Goal: Task Accomplishment & Management: Use online tool/utility

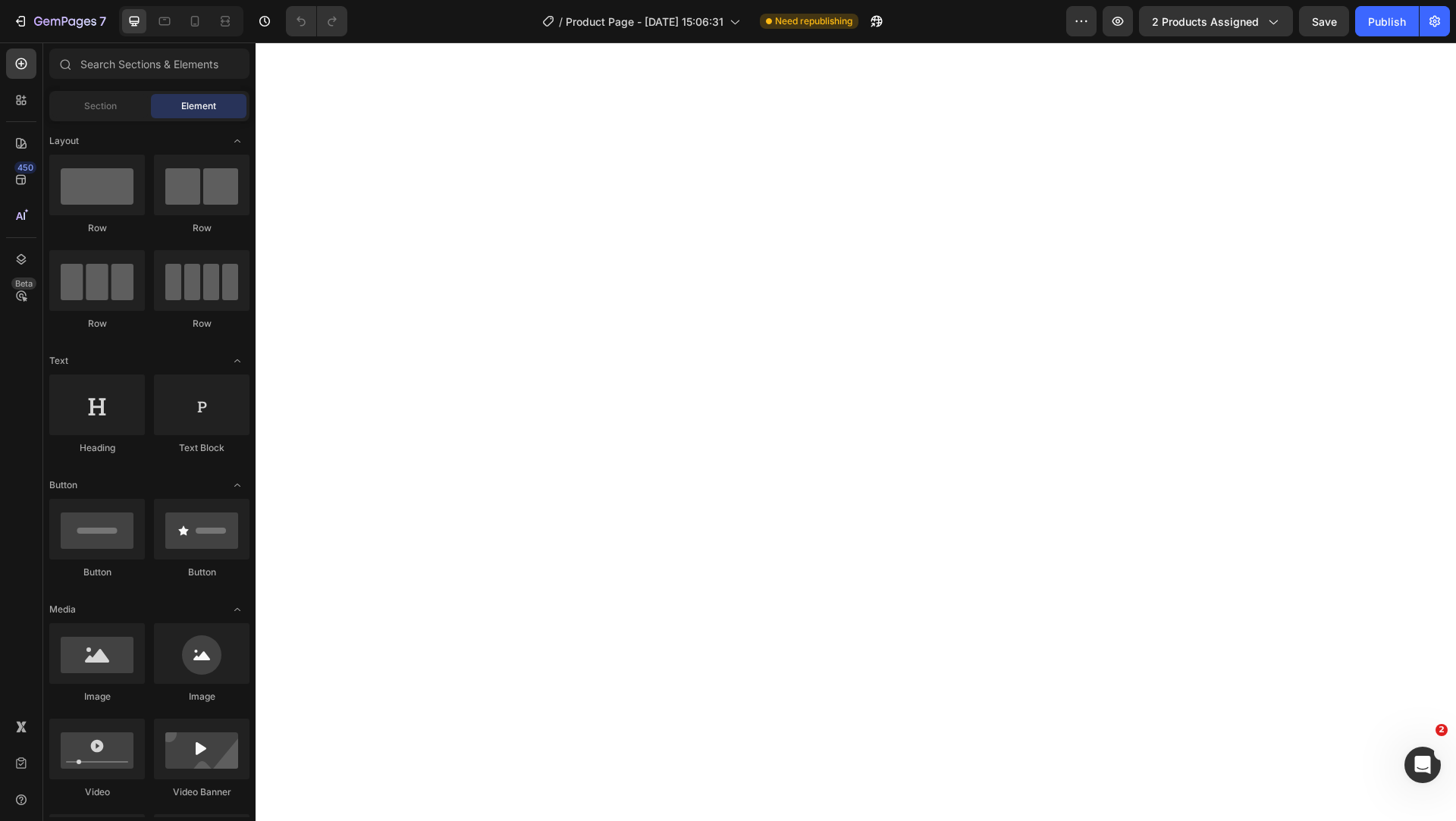
select select "440586021324456888"
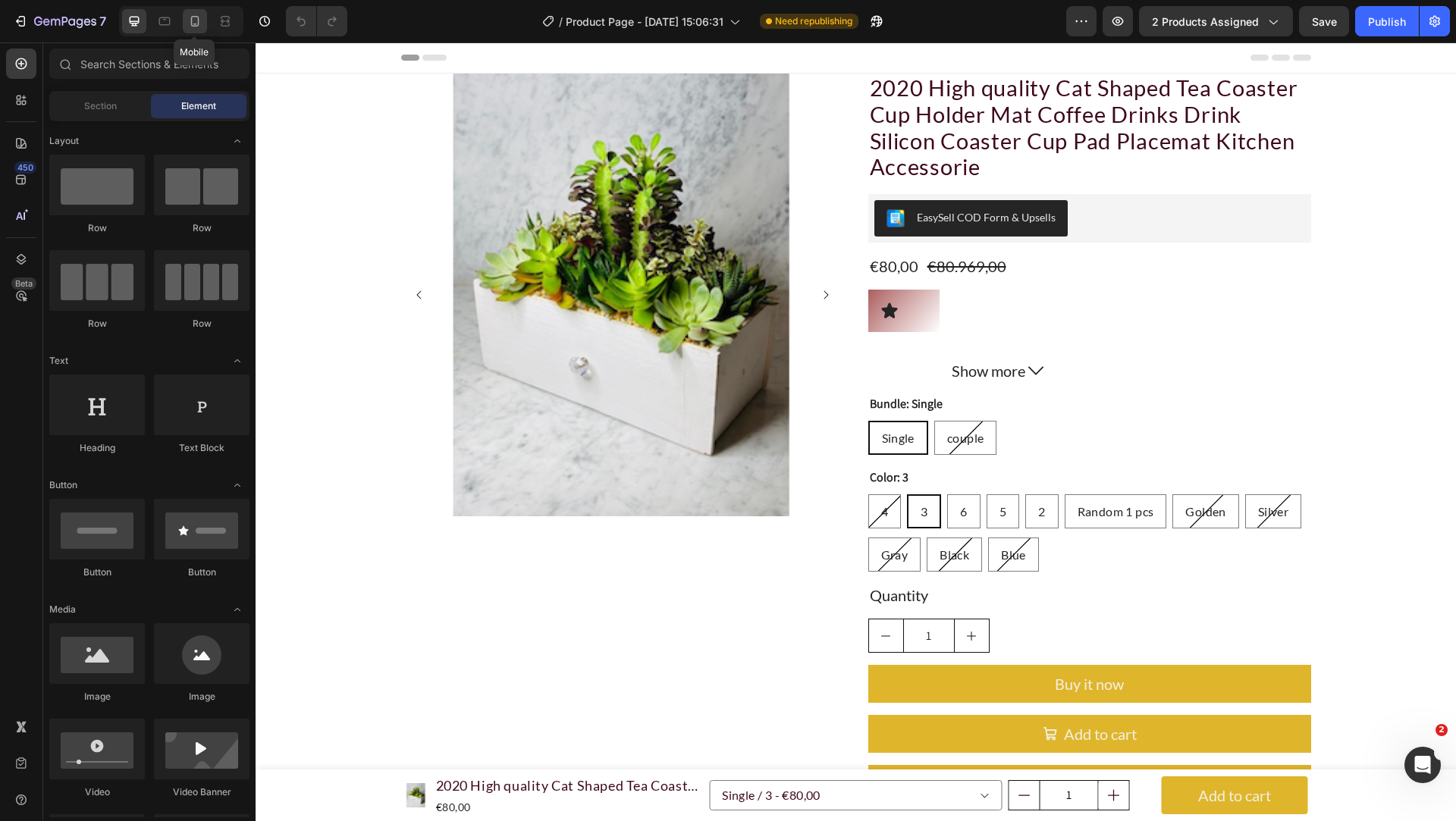
click at [188, 28] on icon at bounding box center [195, 22] width 15 height 15
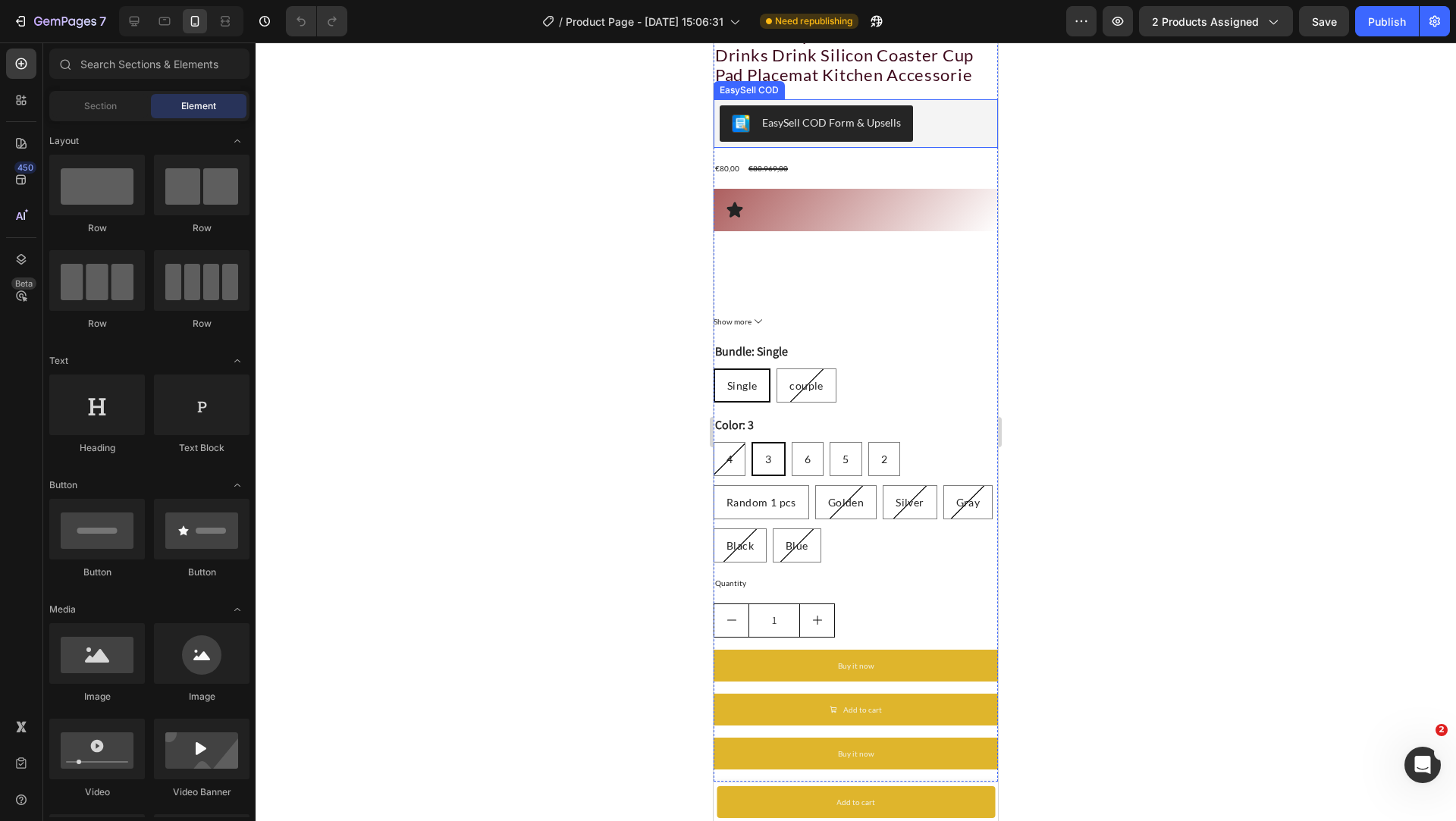
scroll to position [485, 0]
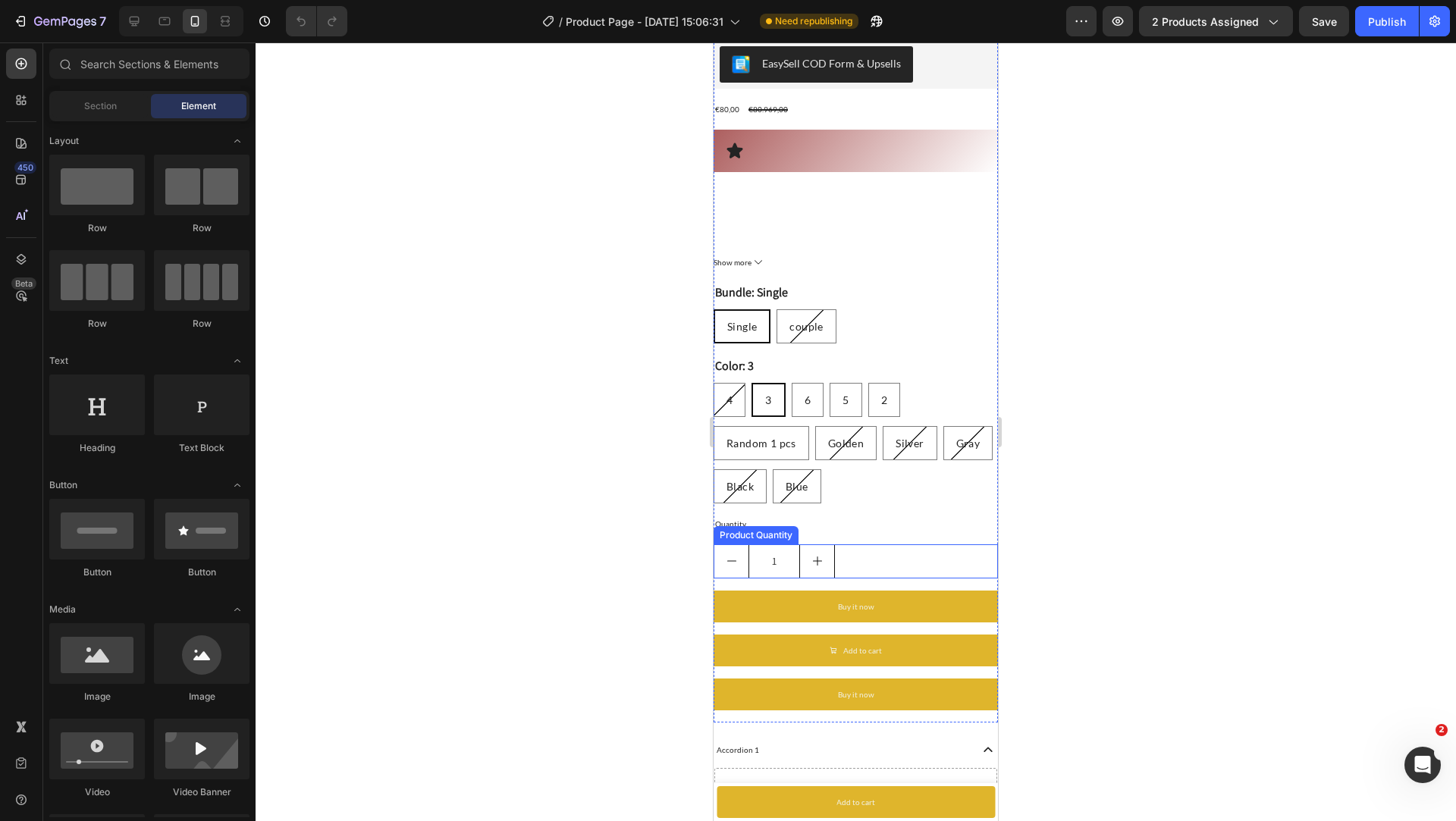
click at [854, 567] on div "1" at bounding box center [856, 561] width 285 height 34
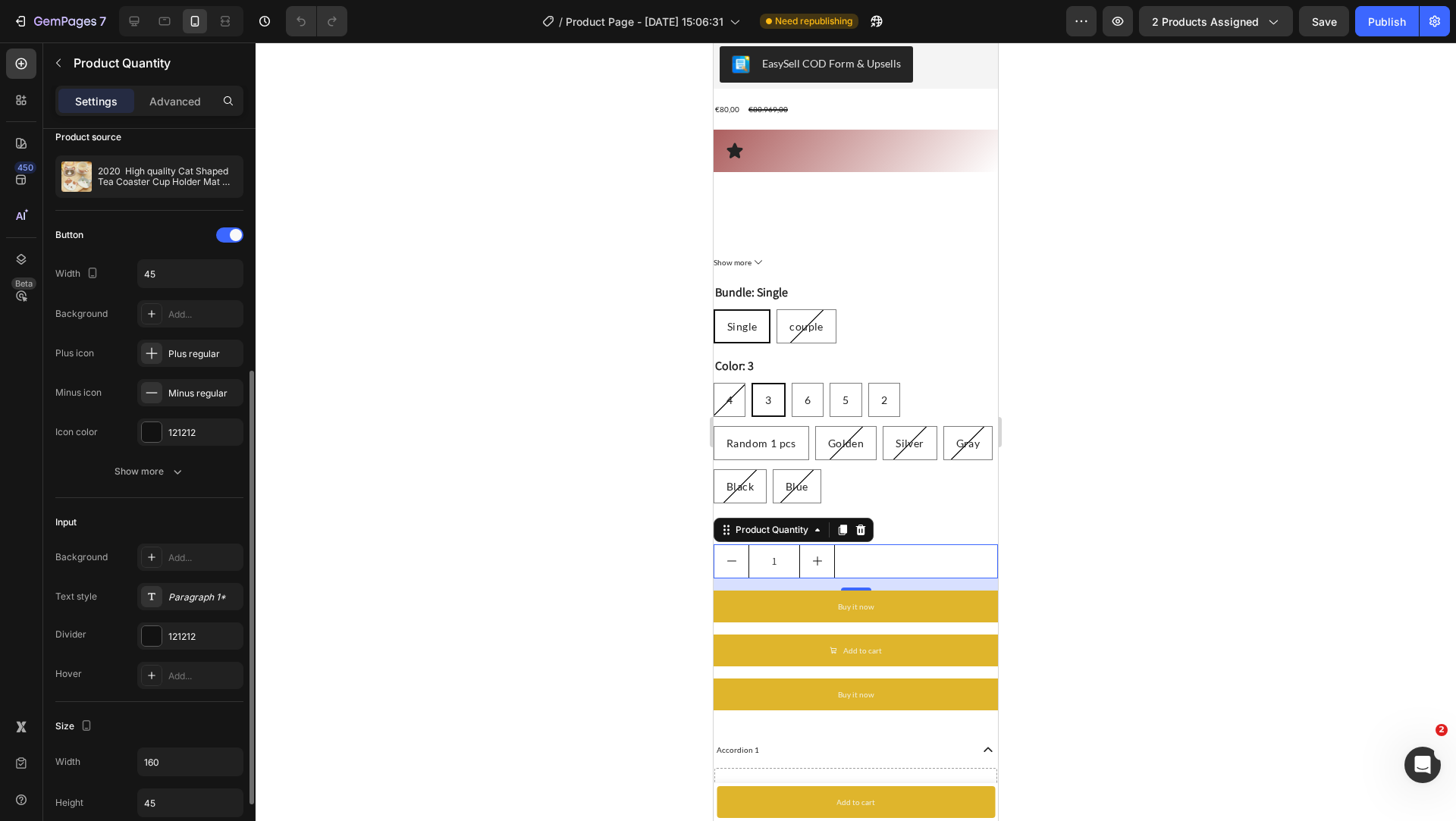
scroll to position [0, 0]
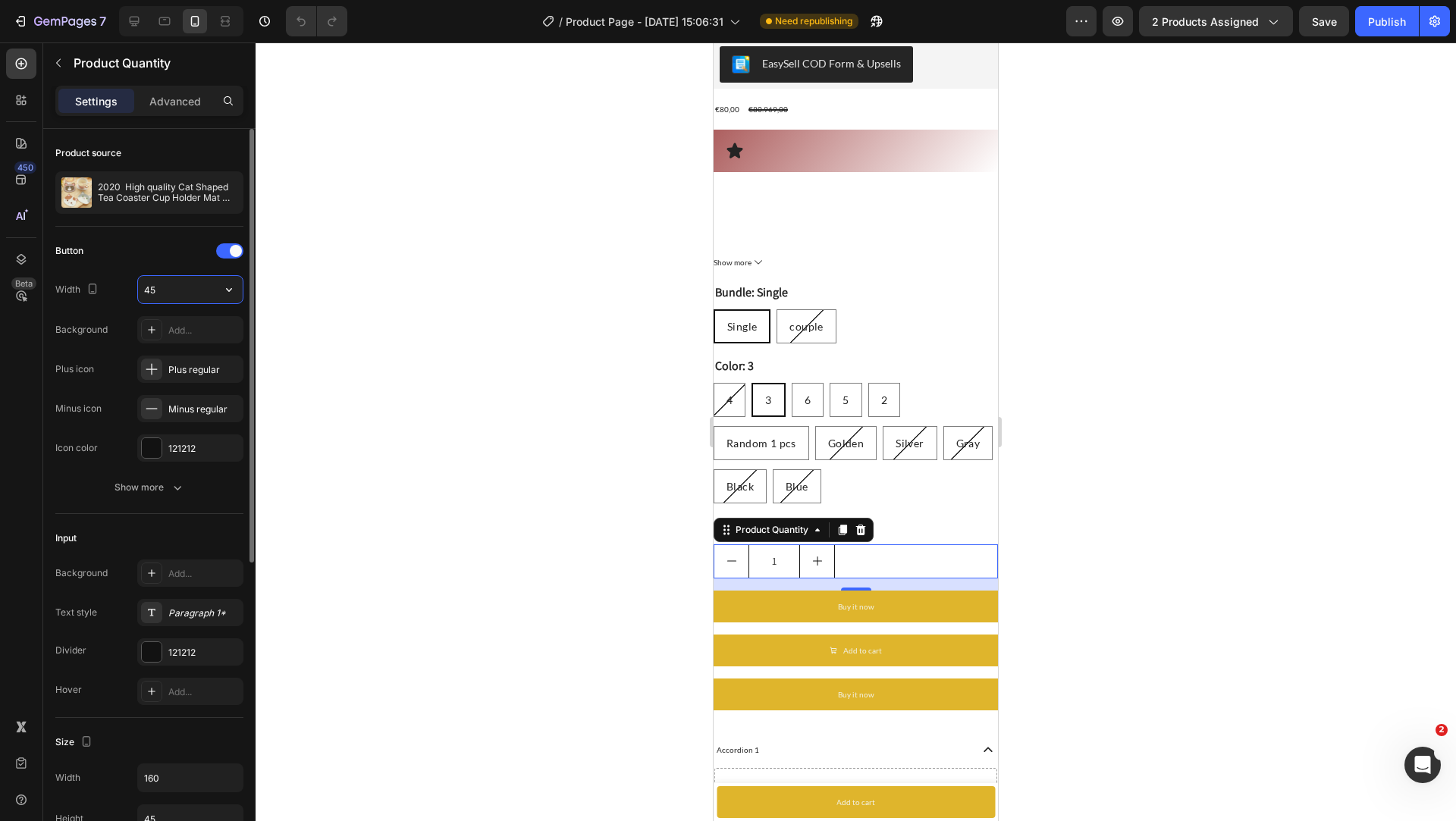
click at [185, 285] on input "45" at bounding box center [190, 289] width 105 height 27
click at [220, 289] on button "button" at bounding box center [228, 289] width 27 height 27
click at [198, 302] on div "45" at bounding box center [190, 289] width 106 height 28
click at [198, 292] on input "45" at bounding box center [190, 289] width 105 height 27
click at [119, 476] on button "Show more" at bounding box center [149, 487] width 188 height 27
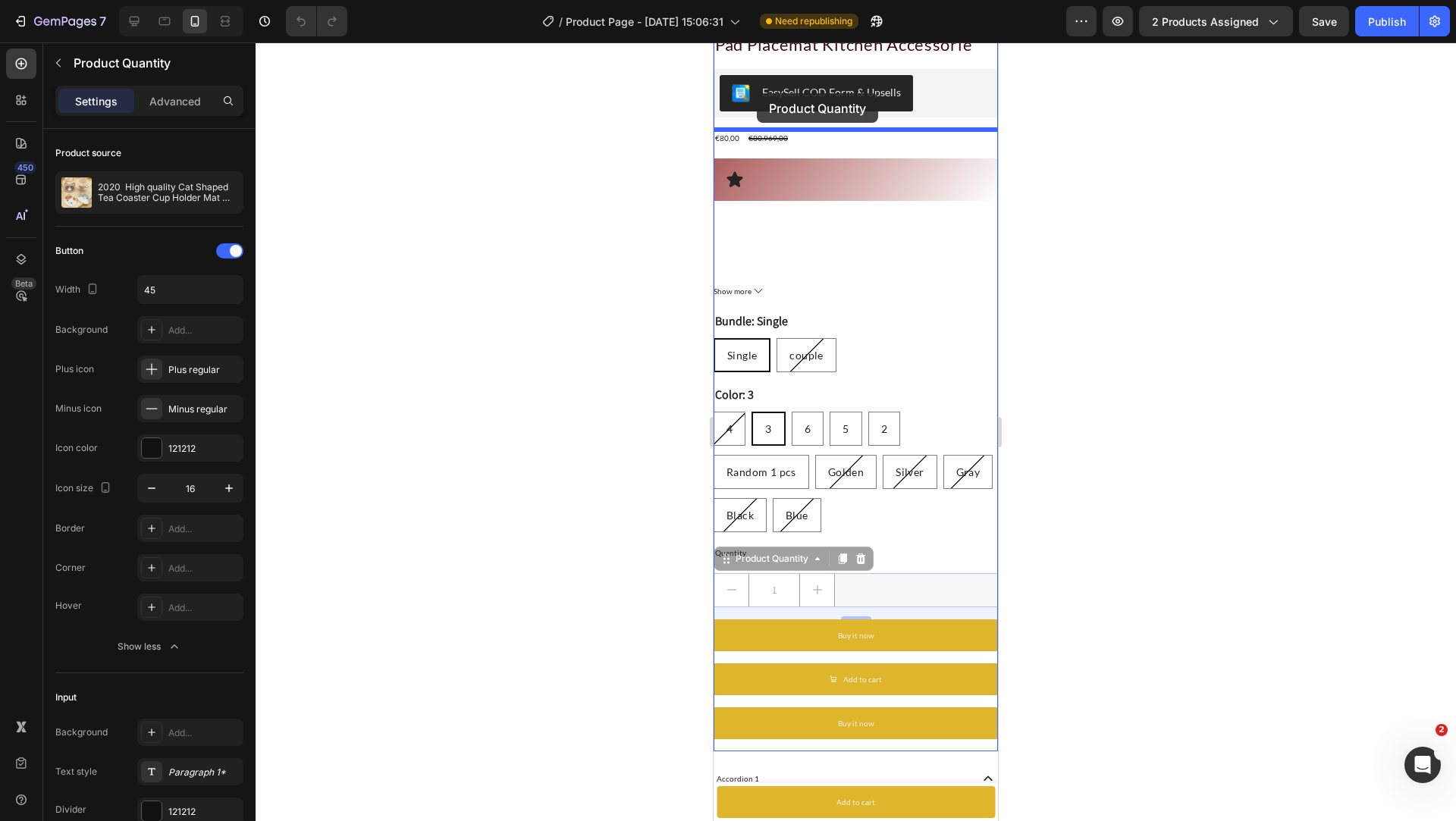
drag, startPoint x: 799, startPoint y: 527, endPoint x: 757, endPoint y: 91, distance: 438.0
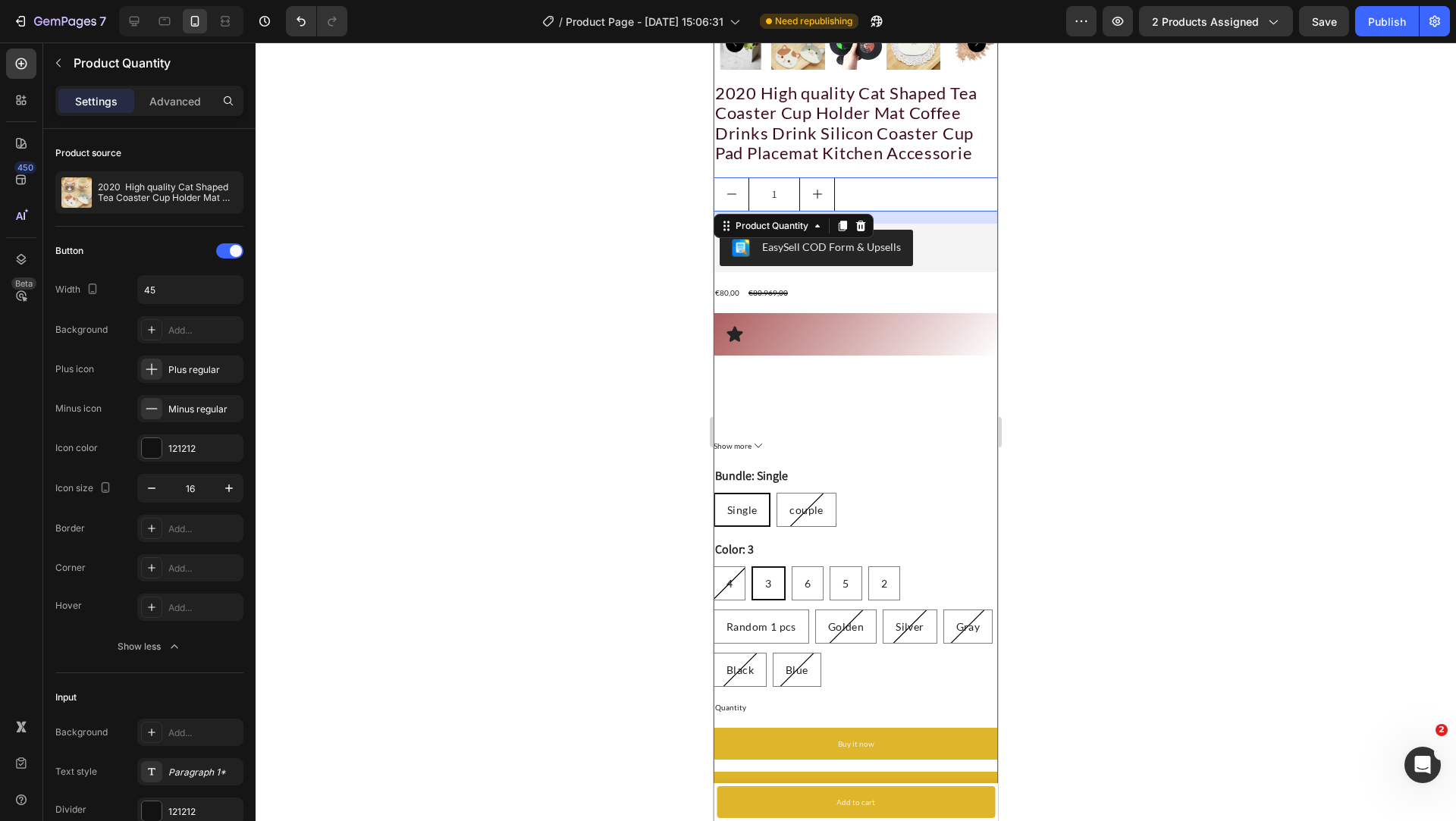
scroll to position [349, 0]
click at [202, 288] on input "45" at bounding box center [190, 289] width 105 height 27
type input "4"
type input "20"
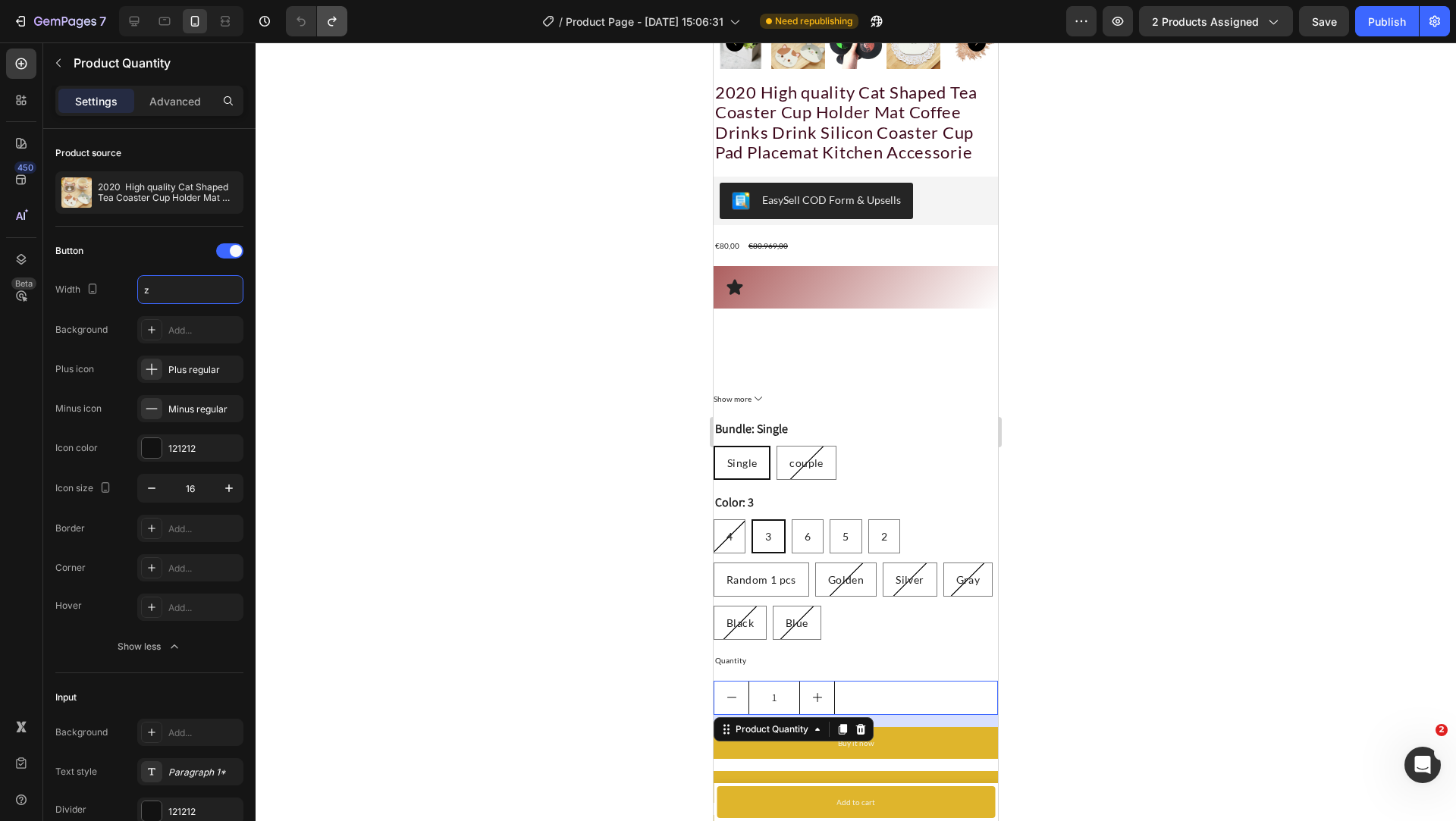
type input "45"
click at [401, 288] on div at bounding box center [855, 431] width 1201 height 779
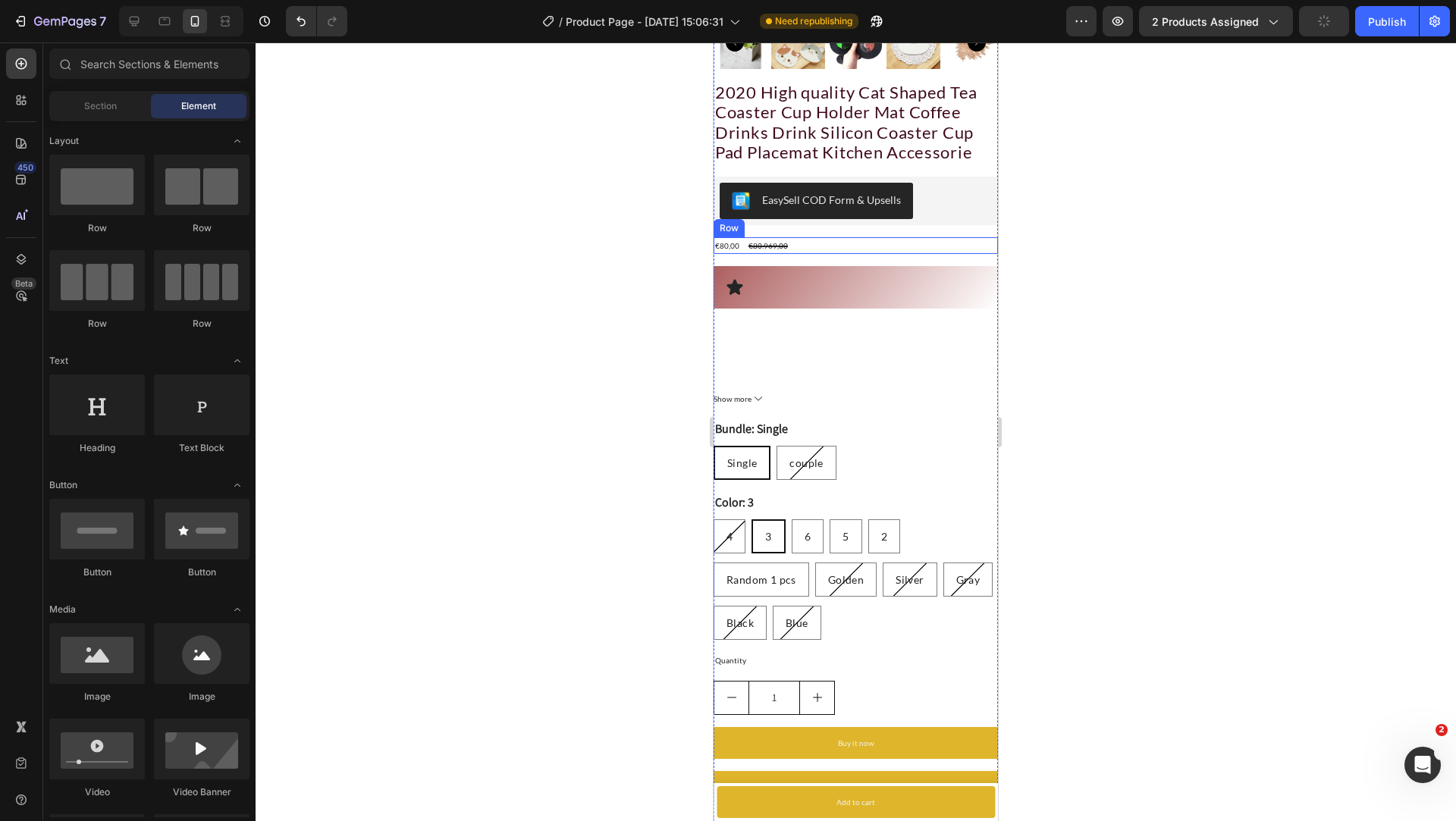
click at [879, 242] on div "€80,00 Product Price Product Price €80.969,00 Product Price Product Price Row" at bounding box center [856, 246] width 285 height 17
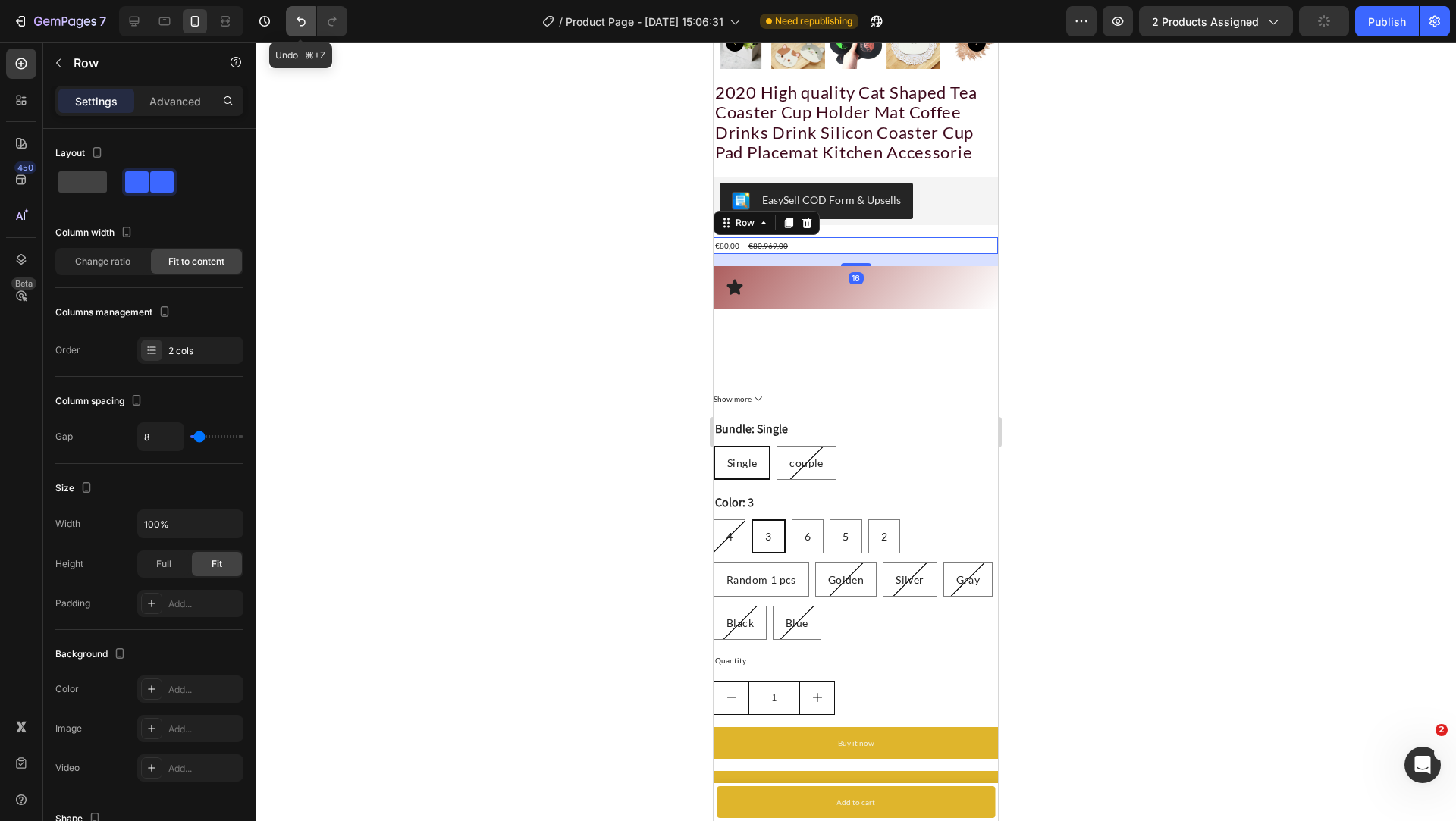
click at [308, 18] on button "Undo/Redo" at bounding box center [301, 21] width 30 height 30
click at [868, 705] on div "1" at bounding box center [856, 697] width 285 height 34
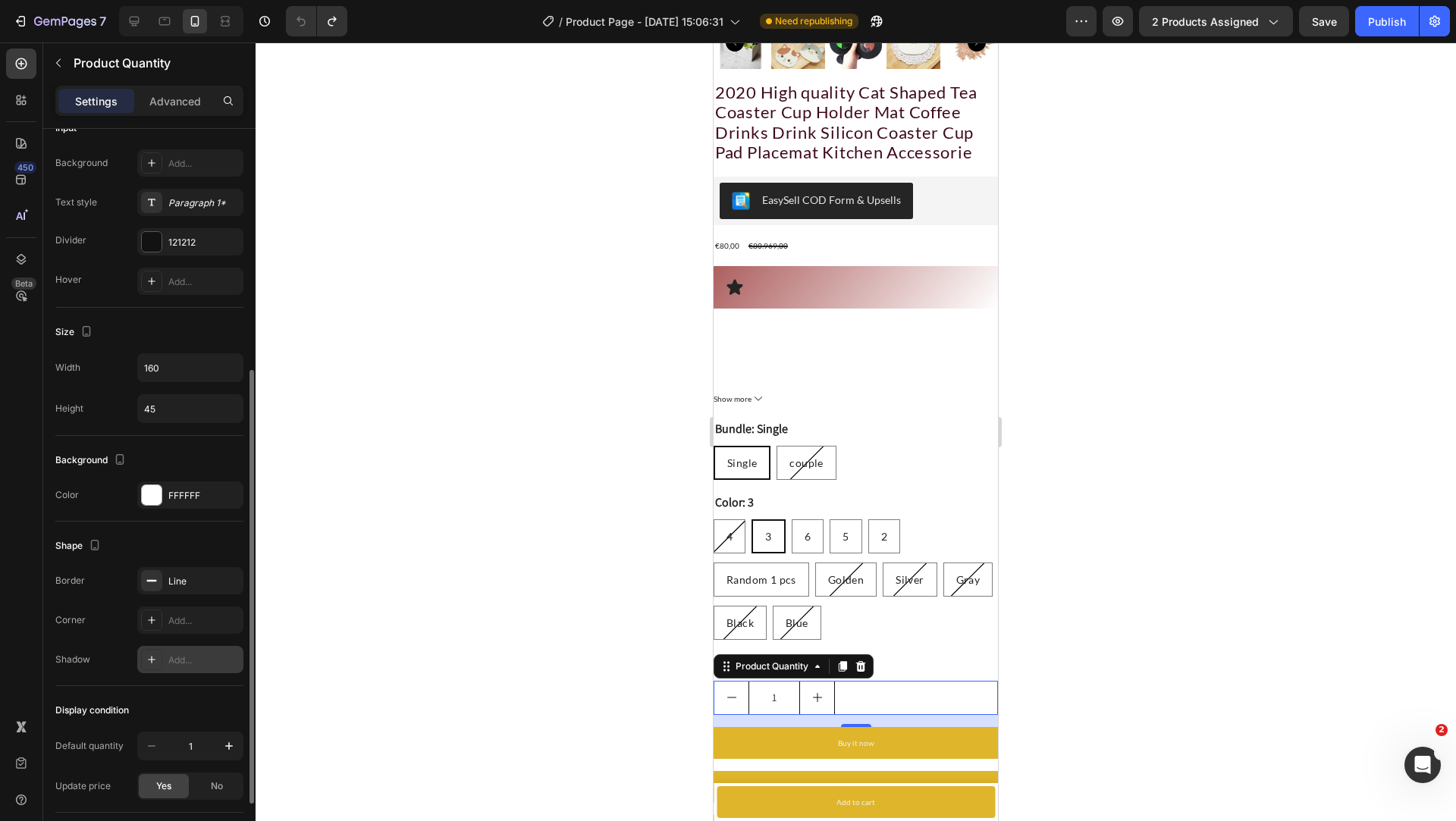
scroll to position [410, 0]
click at [203, 365] on input "160" at bounding box center [190, 367] width 105 height 27
type input "50"
click at [212, 410] on input "45" at bounding box center [190, 408] width 105 height 27
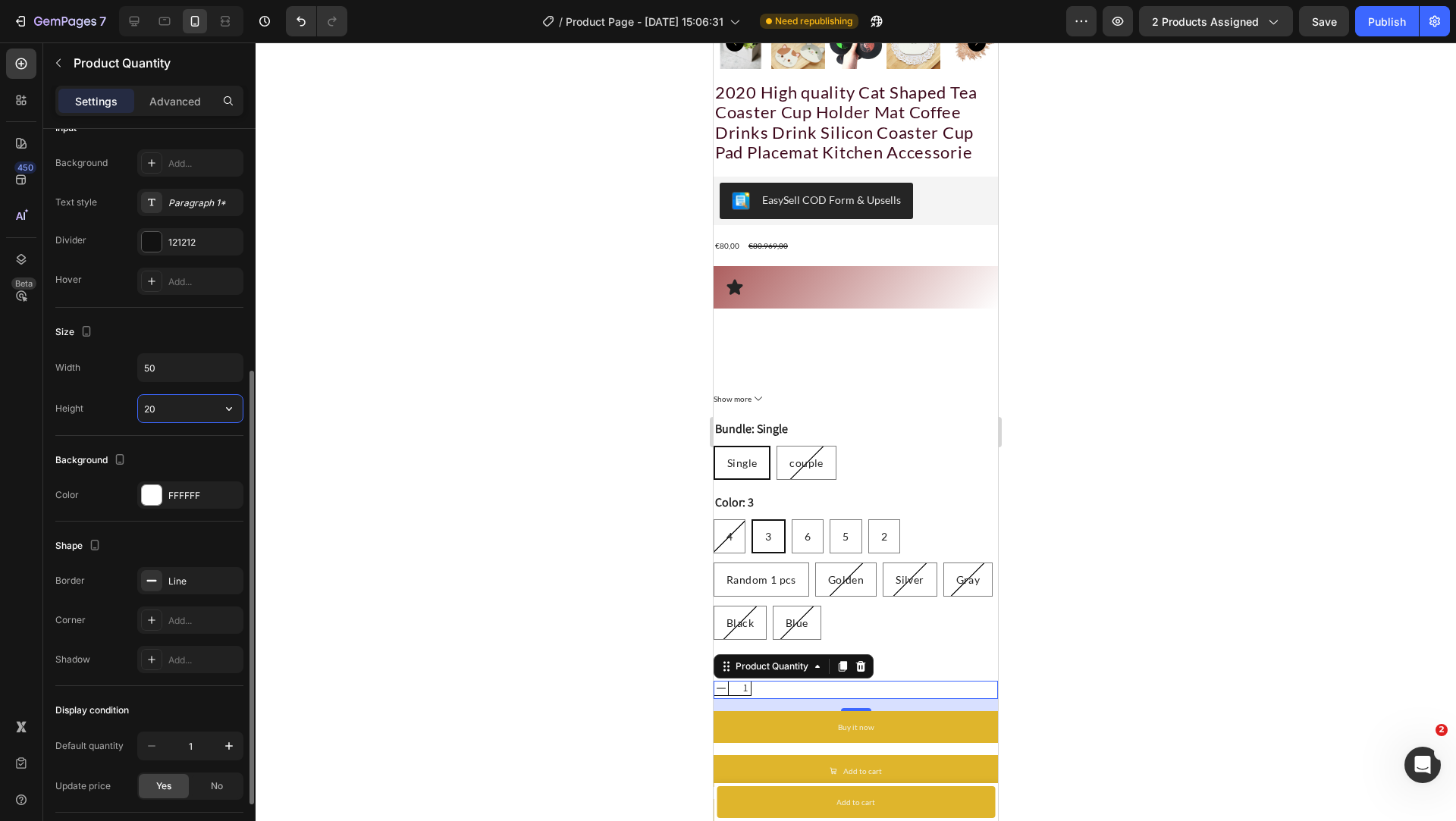
type input "2"
type input "1"
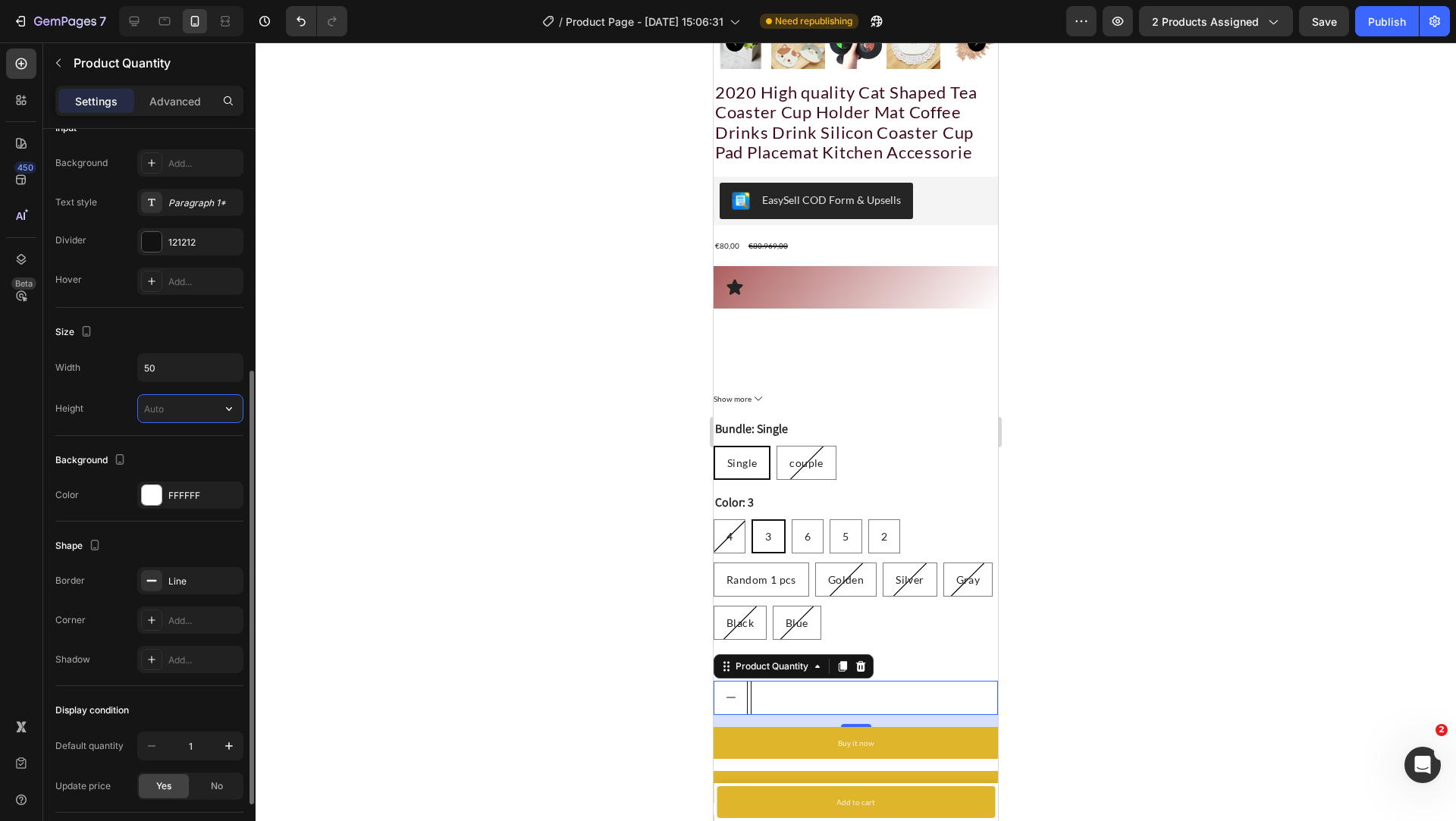
type input "160"
type input "10"
type input "45"
click at [193, 354] on input "160" at bounding box center [190, 367] width 105 height 27
click at [232, 361] on icon "button" at bounding box center [229, 367] width 15 height 15
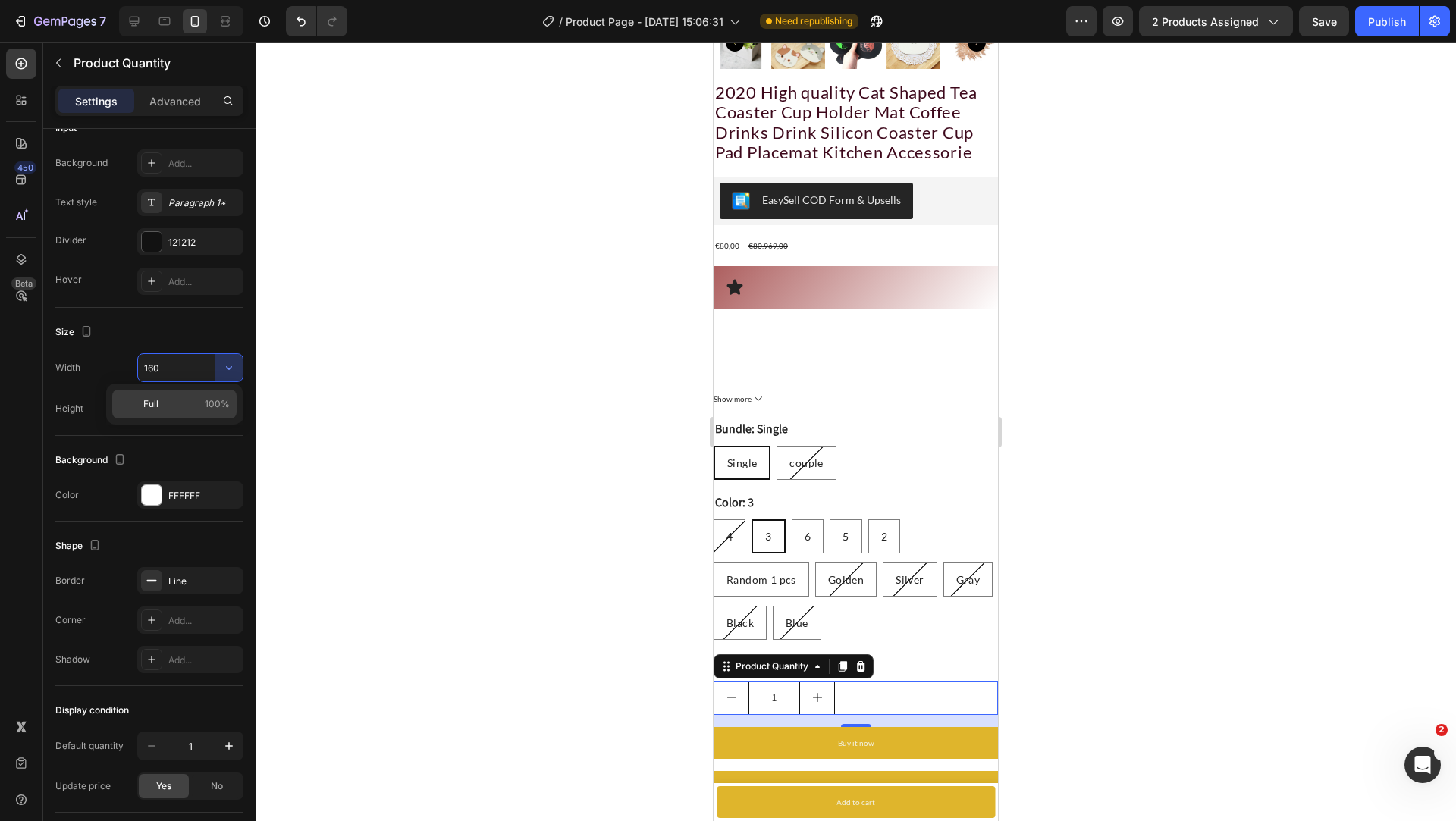
click at [214, 392] on div "Full 100%" at bounding box center [175, 404] width 125 height 28
click at [184, 361] on input "100%" at bounding box center [190, 367] width 105 height 27
type input "30%"
click at [787, 700] on button "increment" at bounding box center [797, 697] width 32 height 32
type input "2"
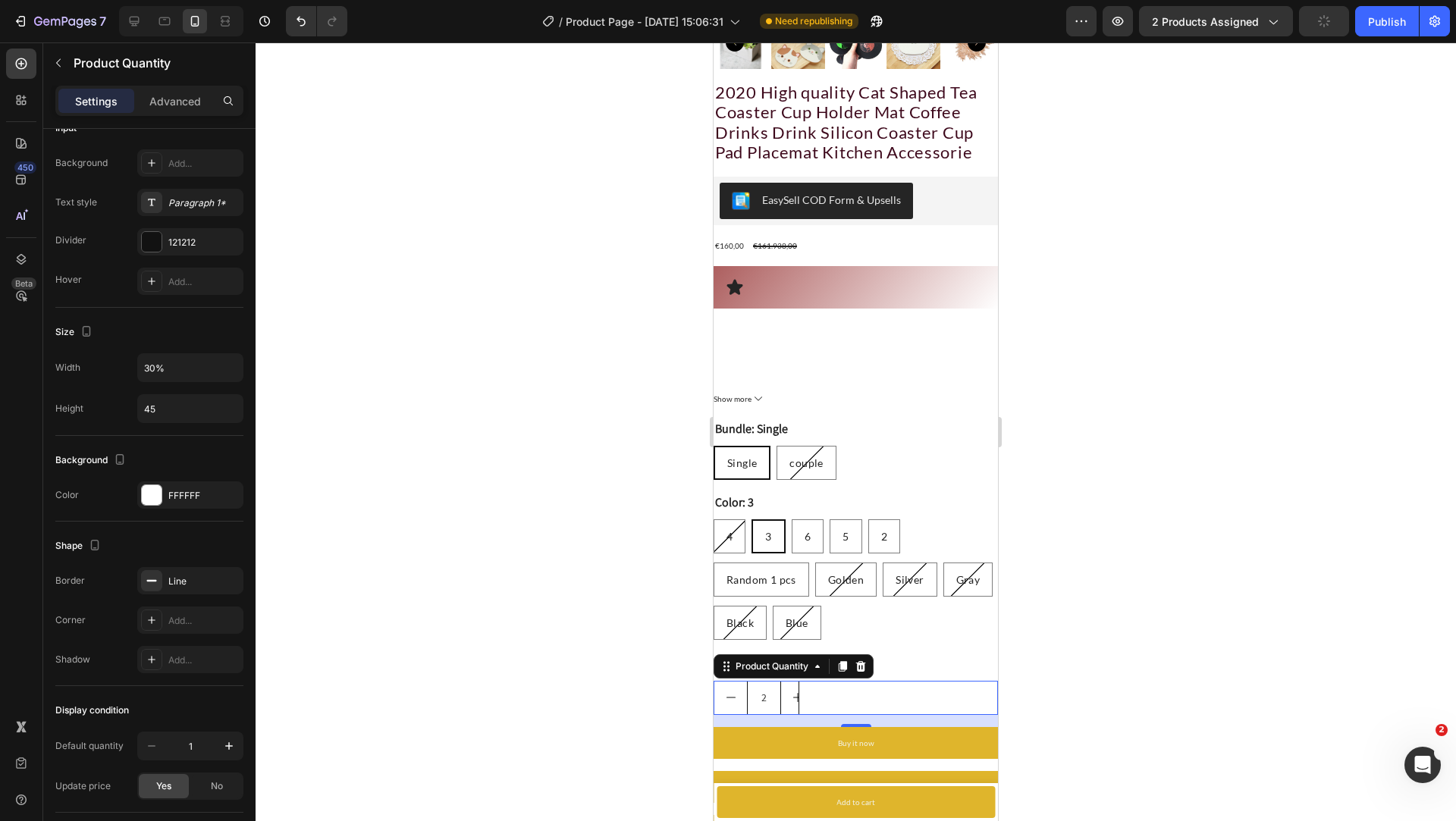
type input "2"
click at [731, 700] on icon "decrement" at bounding box center [731, 697] width 12 height 12
type input "1"
click at [755, 670] on div "Product Quantity" at bounding box center [771, 666] width 79 height 14
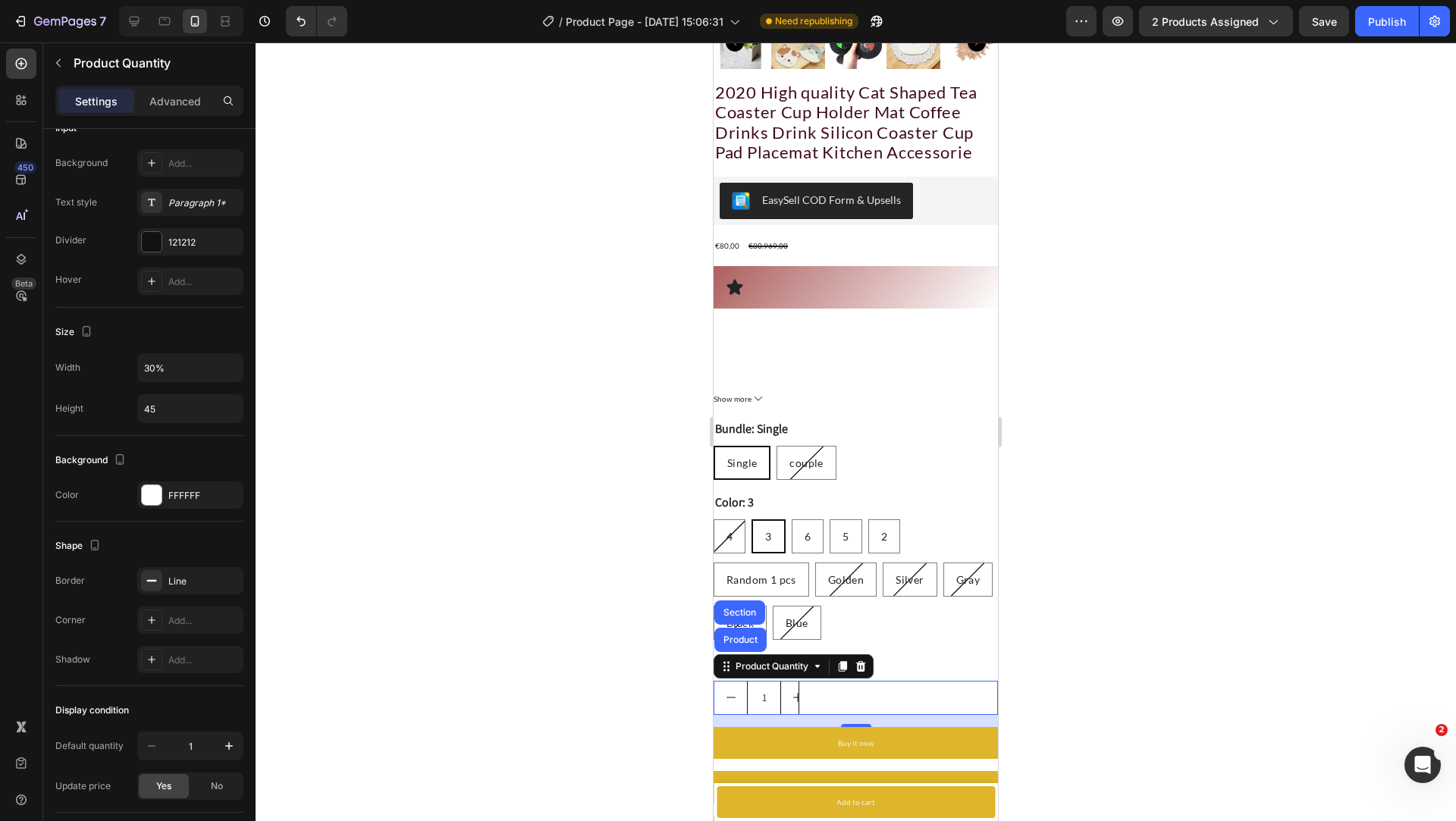
click at [809, 705] on div "1" at bounding box center [856, 697] width 285 height 34
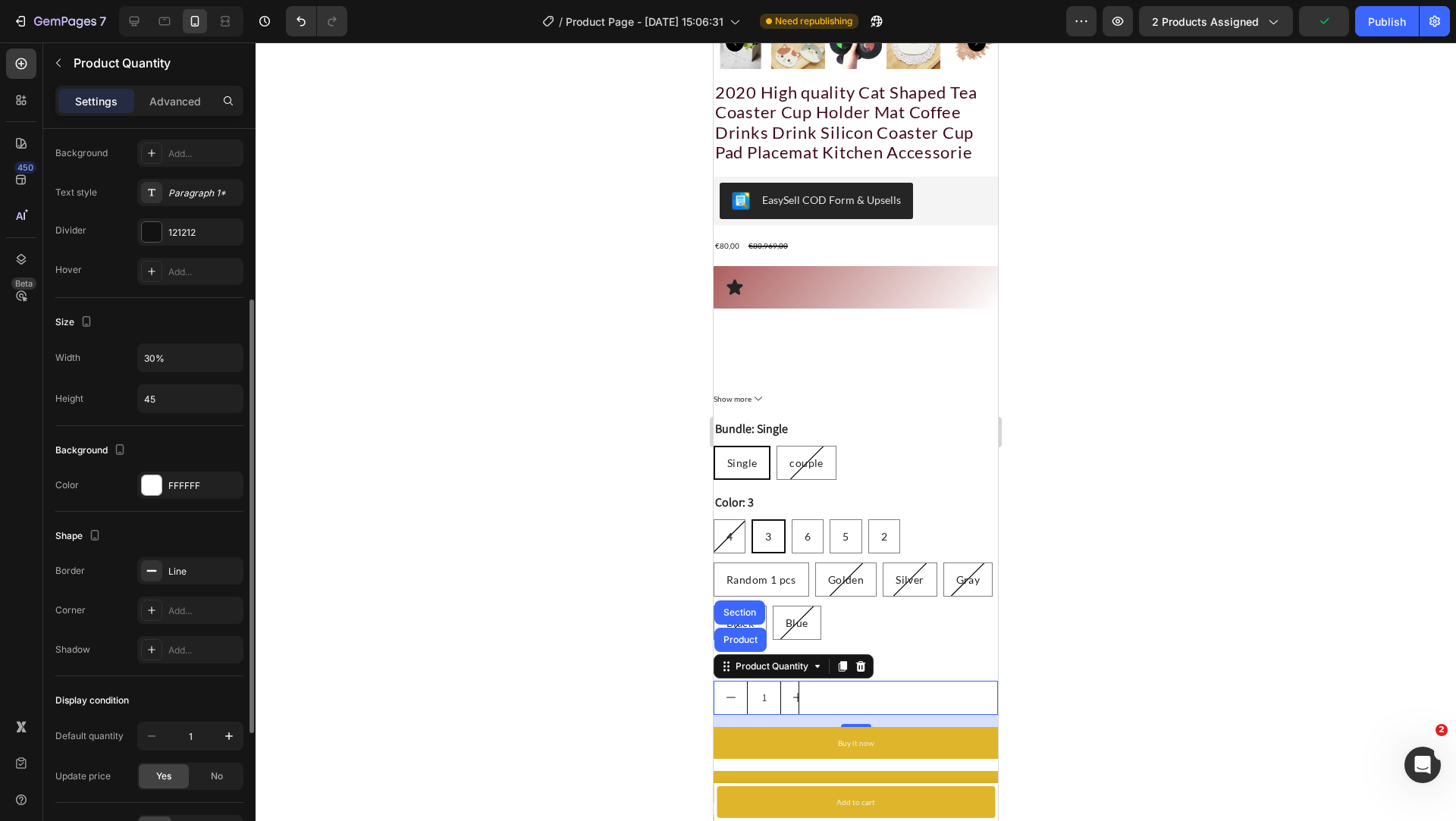
scroll to position [362, 0]
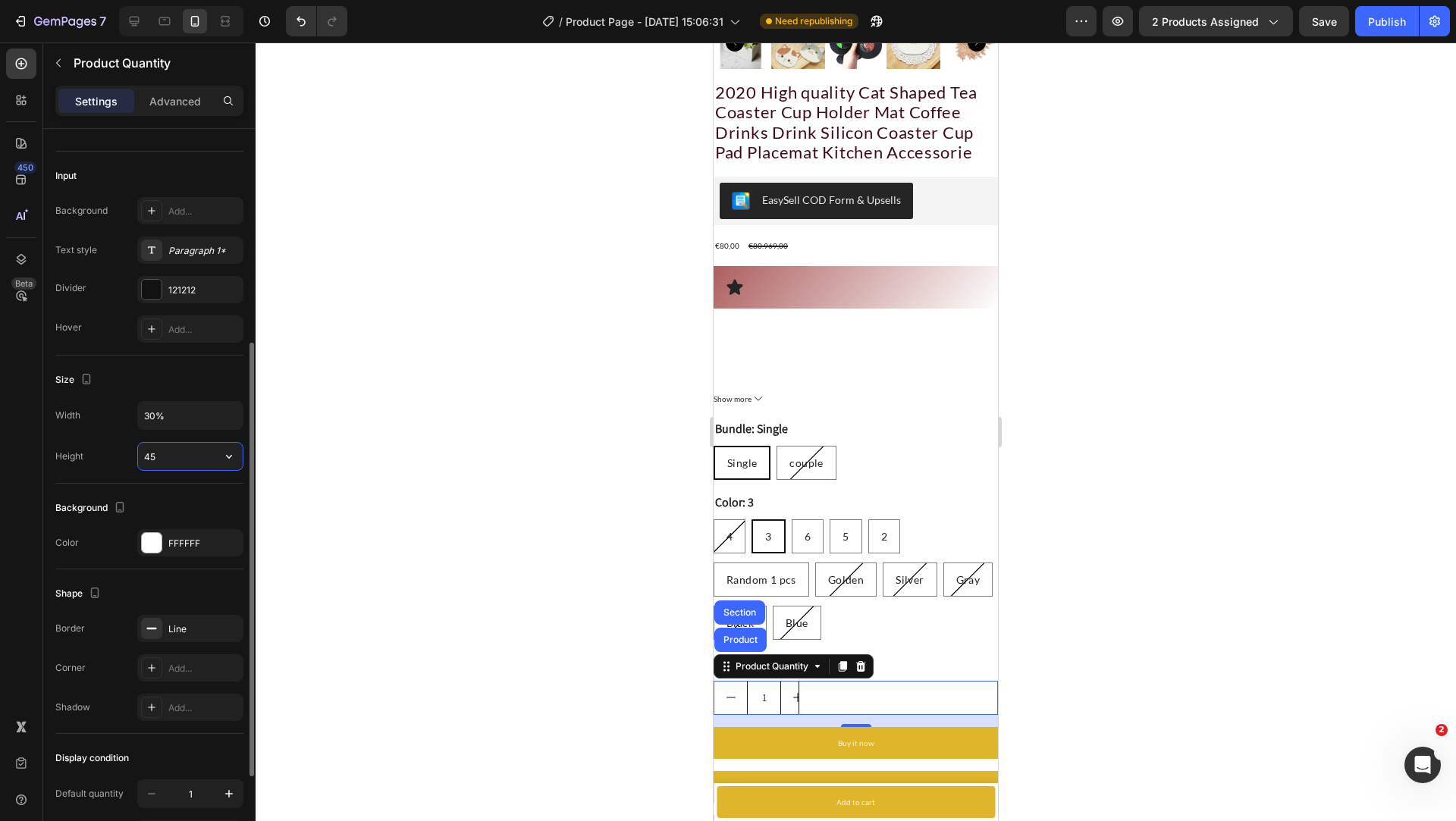
click at [202, 457] on input "45" at bounding box center [190, 456] width 105 height 27
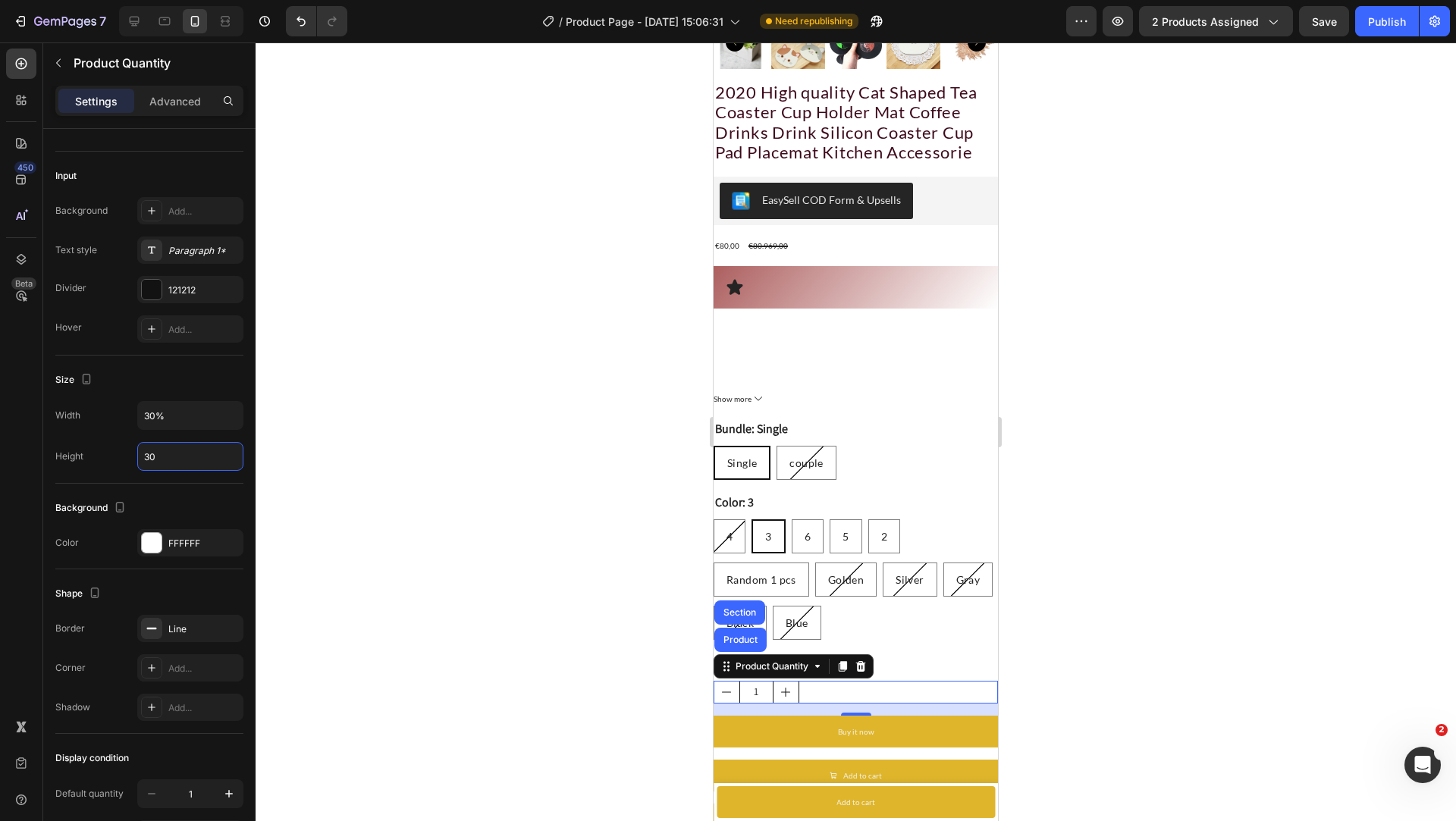
type input "30"
click at [185, 103] on p "Advanced" at bounding box center [175, 101] width 52 height 16
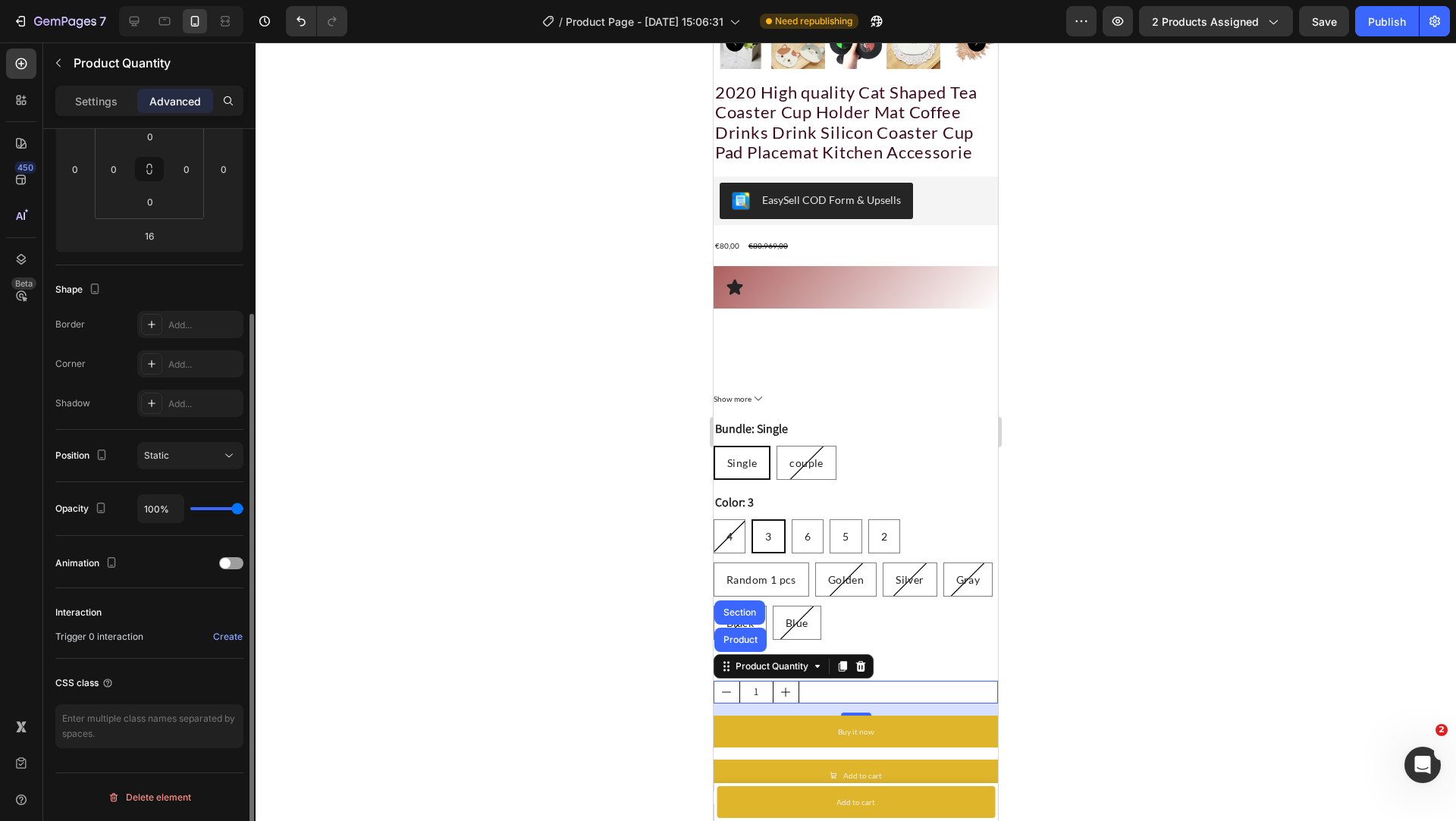
scroll to position [251, 0]
click at [117, 168] on input "0" at bounding box center [114, 171] width 23 height 23
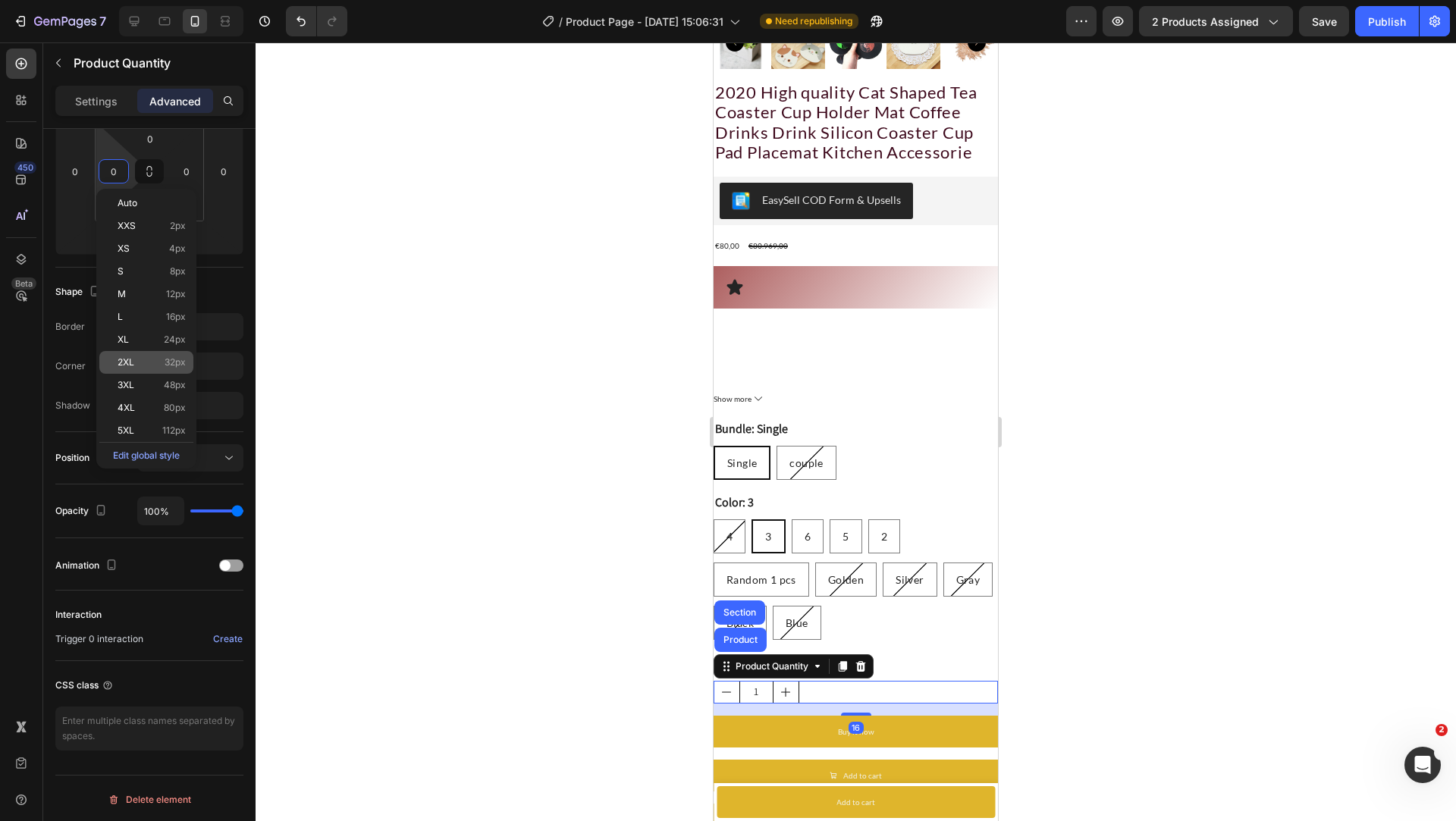
click at [146, 371] on div "2XL 32px" at bounding box center [146, 362] width 94 height 23
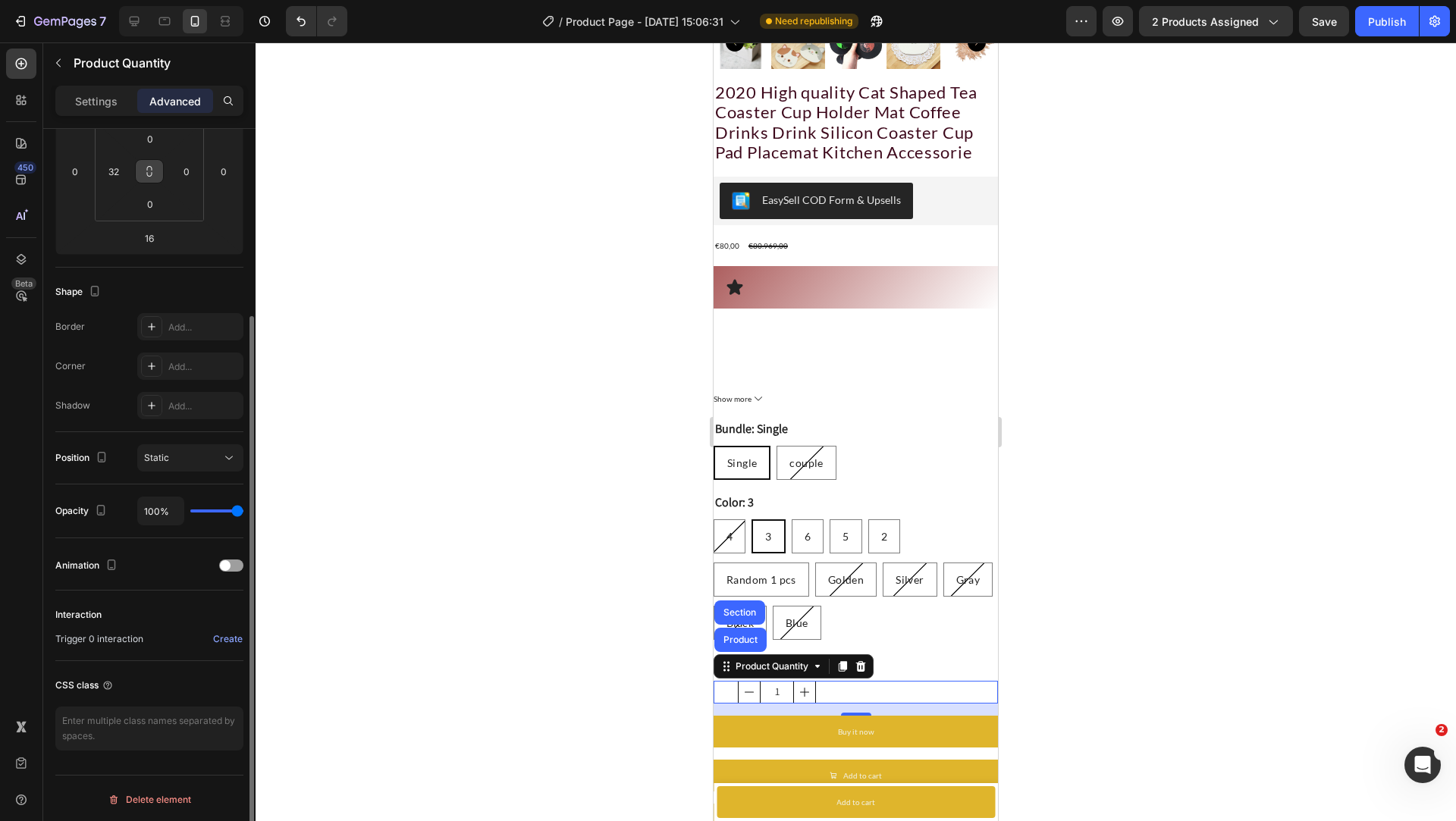
click at [155, 175] on icon at bounding box center [149, 171] width 12 height 12
click at [148, 137] on input "0" at bounding box center [149, 139] width 30 height 23
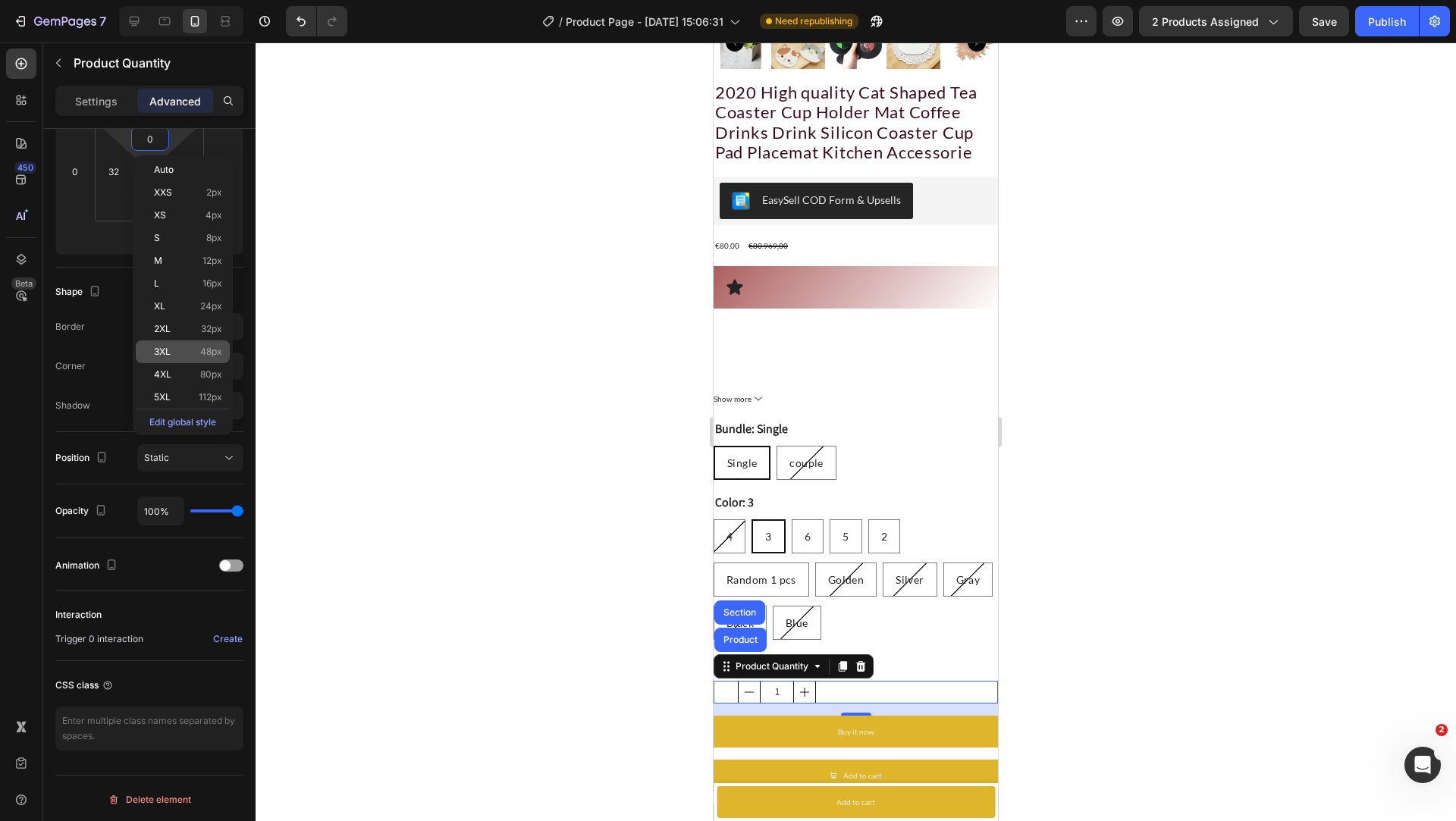
type input "0"
click at [205, 353] on span "48px" at bounding box center [211, 352] width 22 height 11
type input "48"
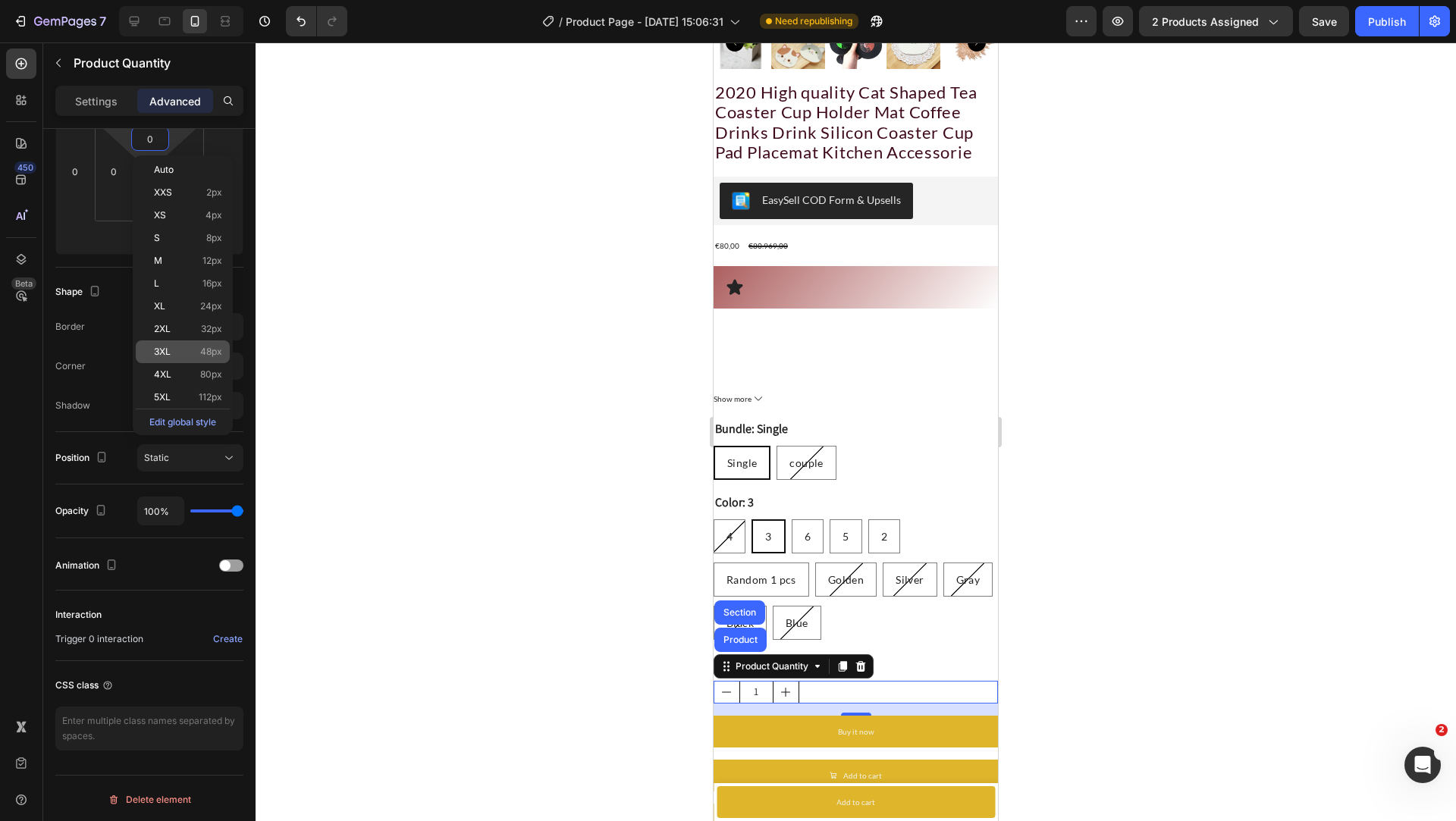
type input "48"
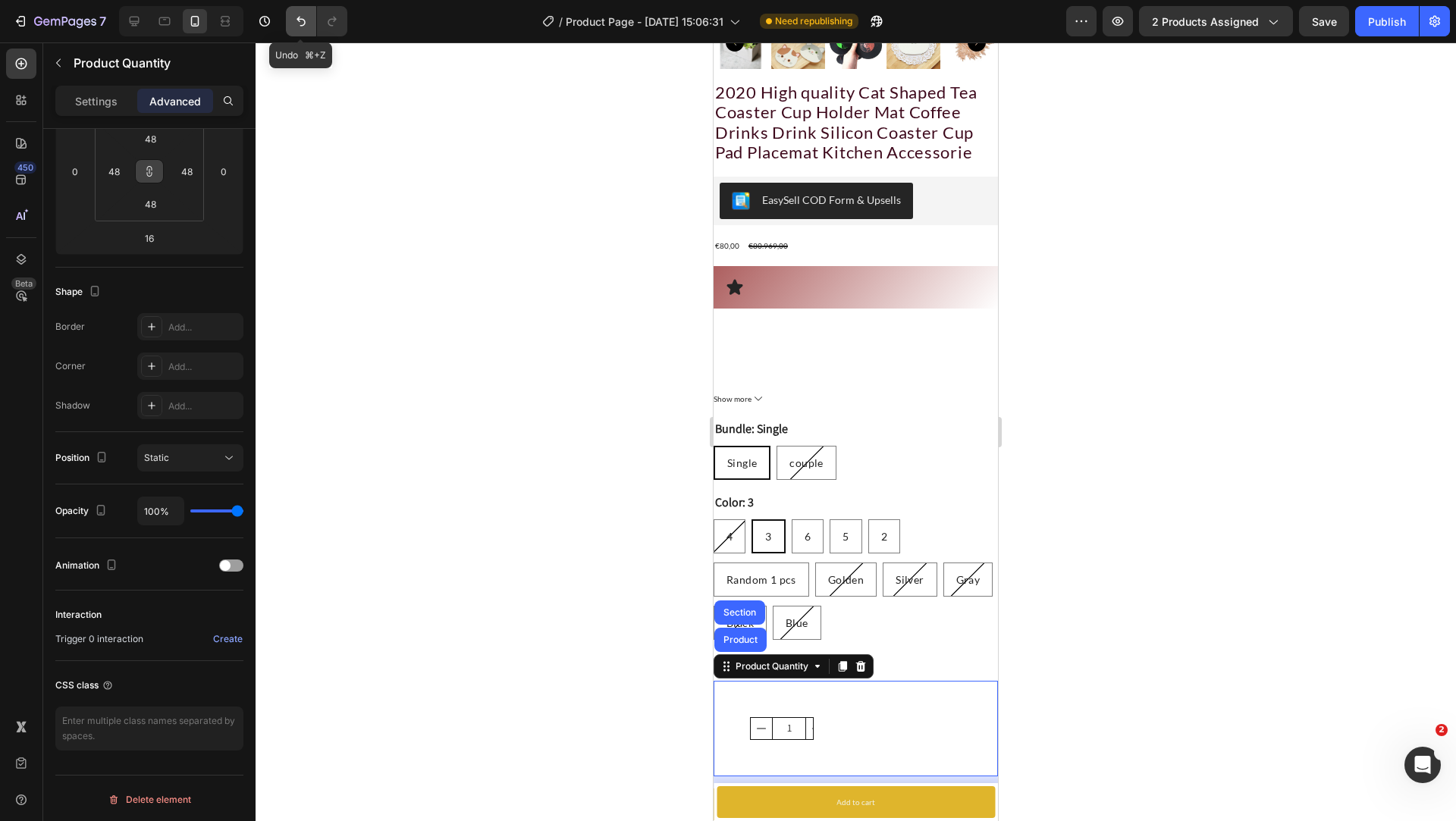
click at [291, 18] on button "Undo/Redo" at bounding box center [301, 21] width 30 height 30
type input "0"
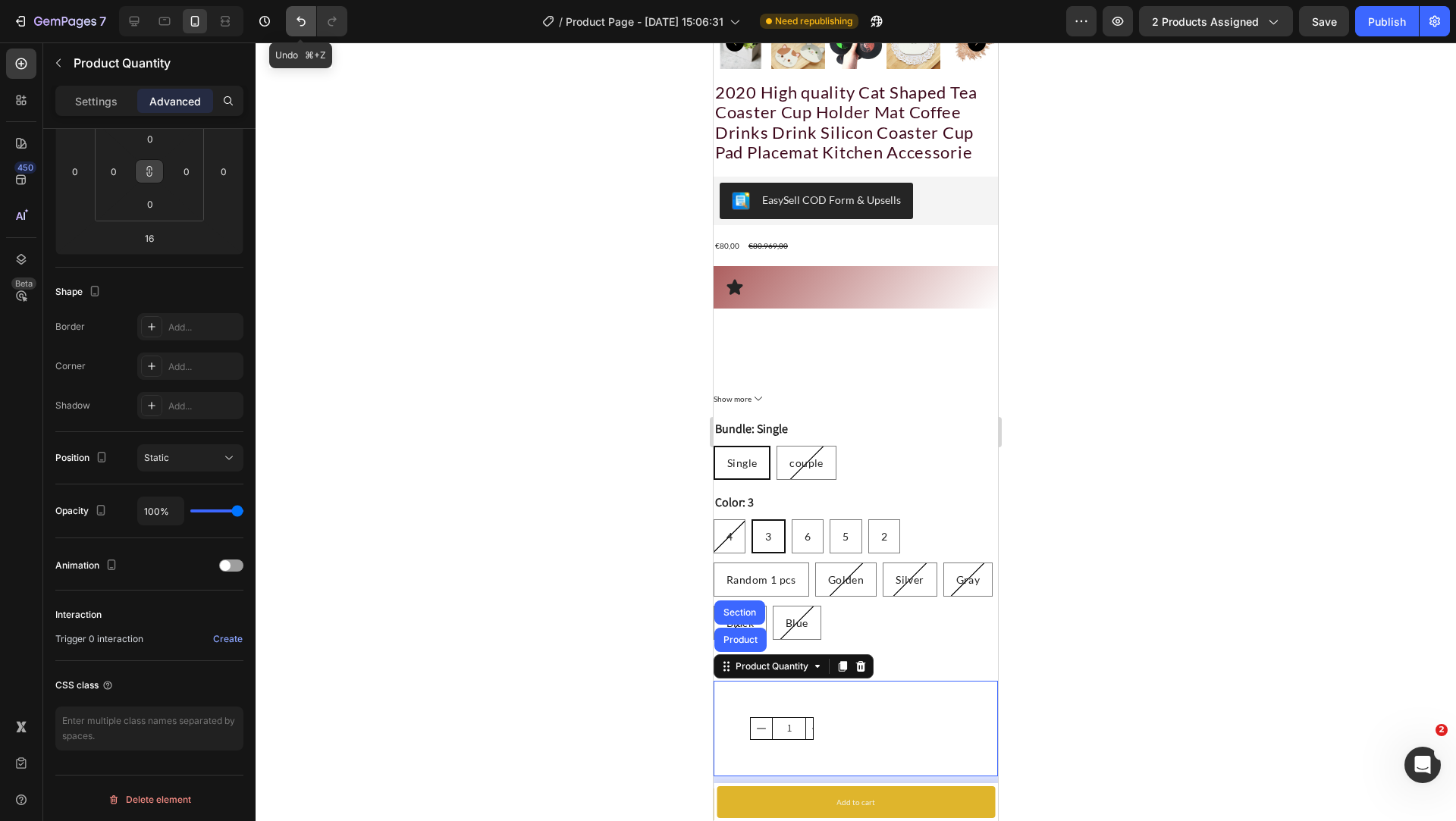
click at [291, 18] on button "Undo/Redo" at bounding box center [301, 21] width 30 height 30
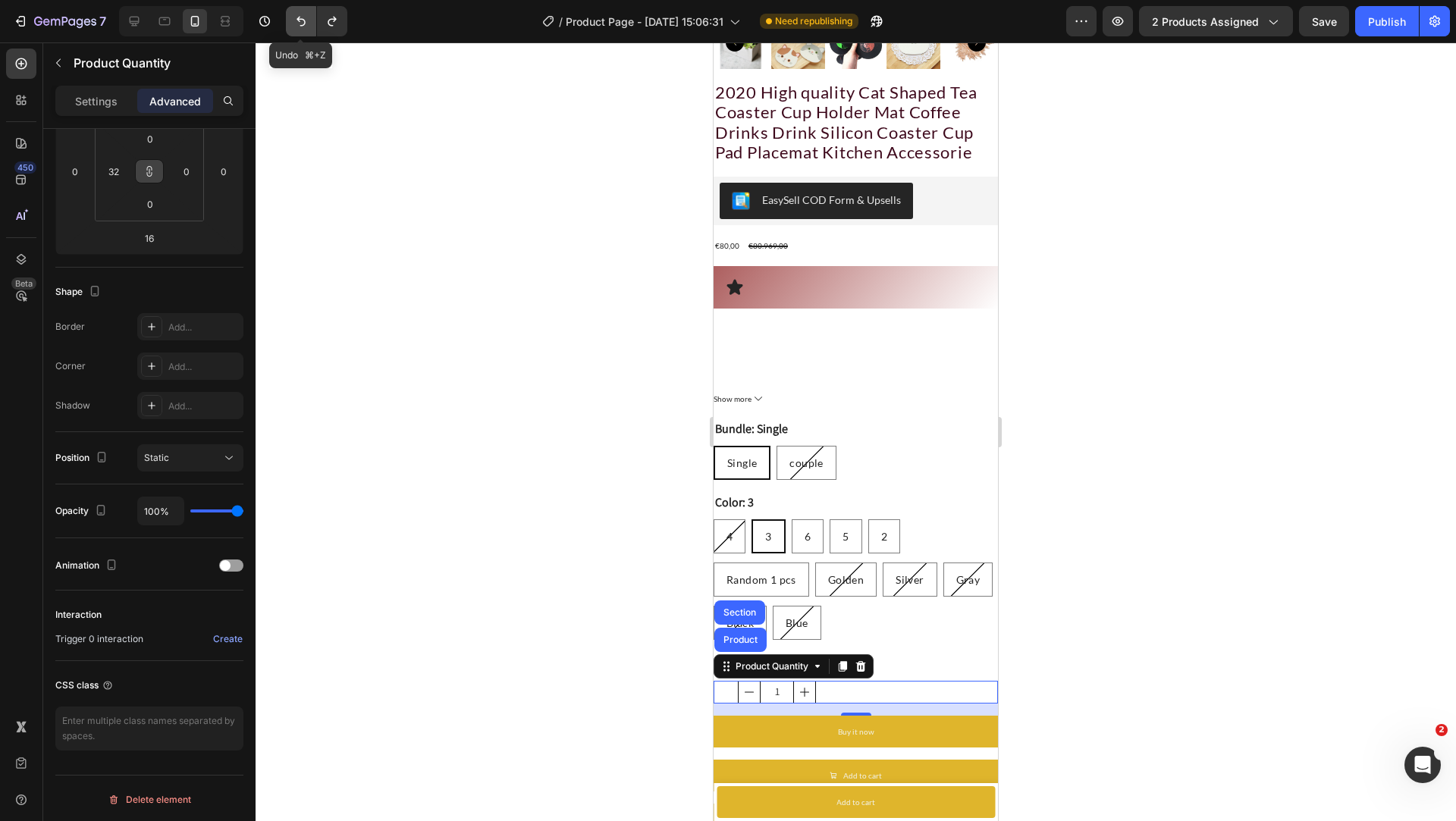
click at [291, 18] on button "Undo/Redo" at bounding box center [301, 21] width 30 height 30
type input "0"
click at [291, 18] on button "Undo/Redo" at bounding box center [301, 21] width 30 height 30
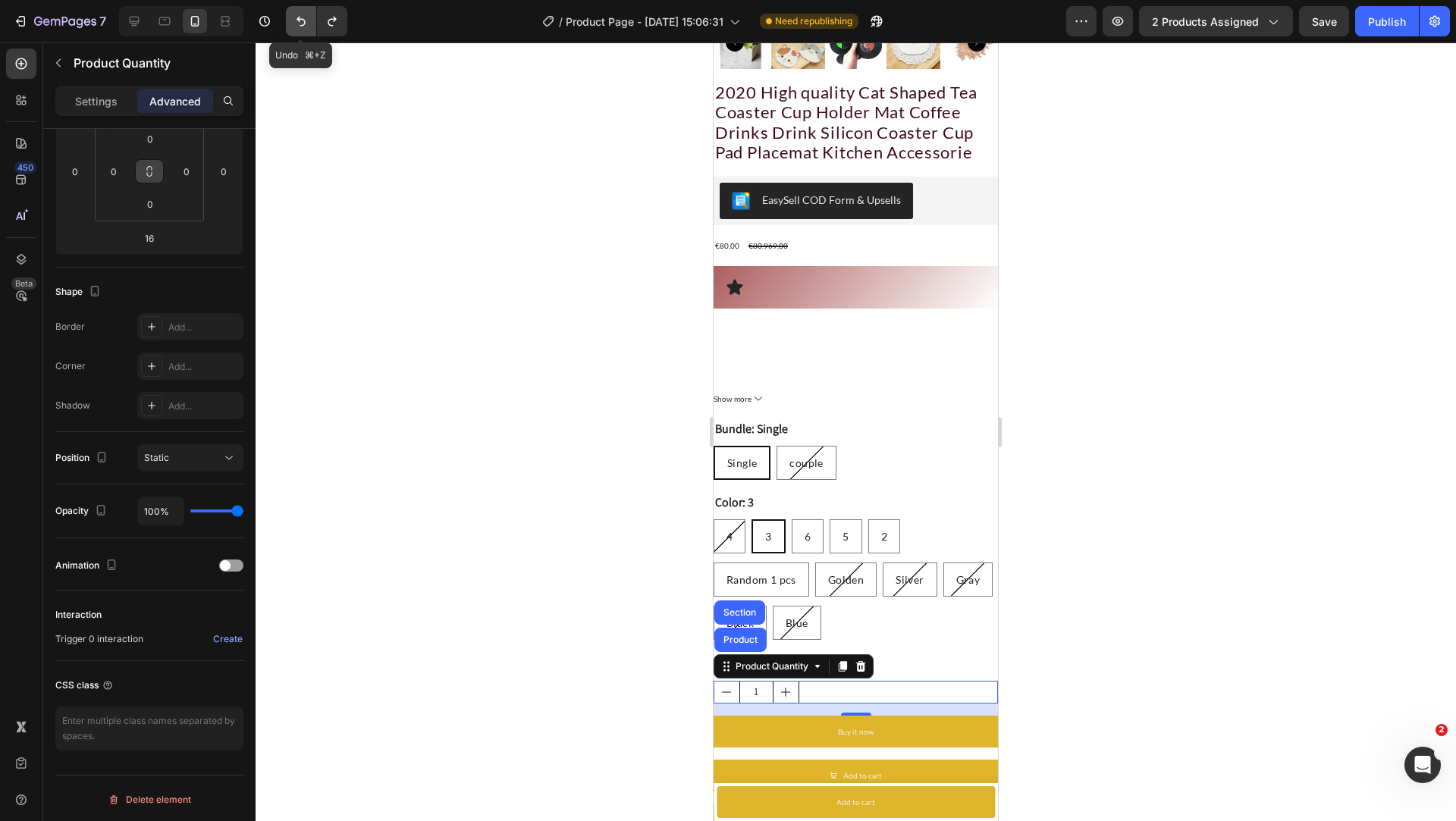
click at [291, 18] on button "Undo/Redo" at bounding box center [301, 21] width 30 height 30
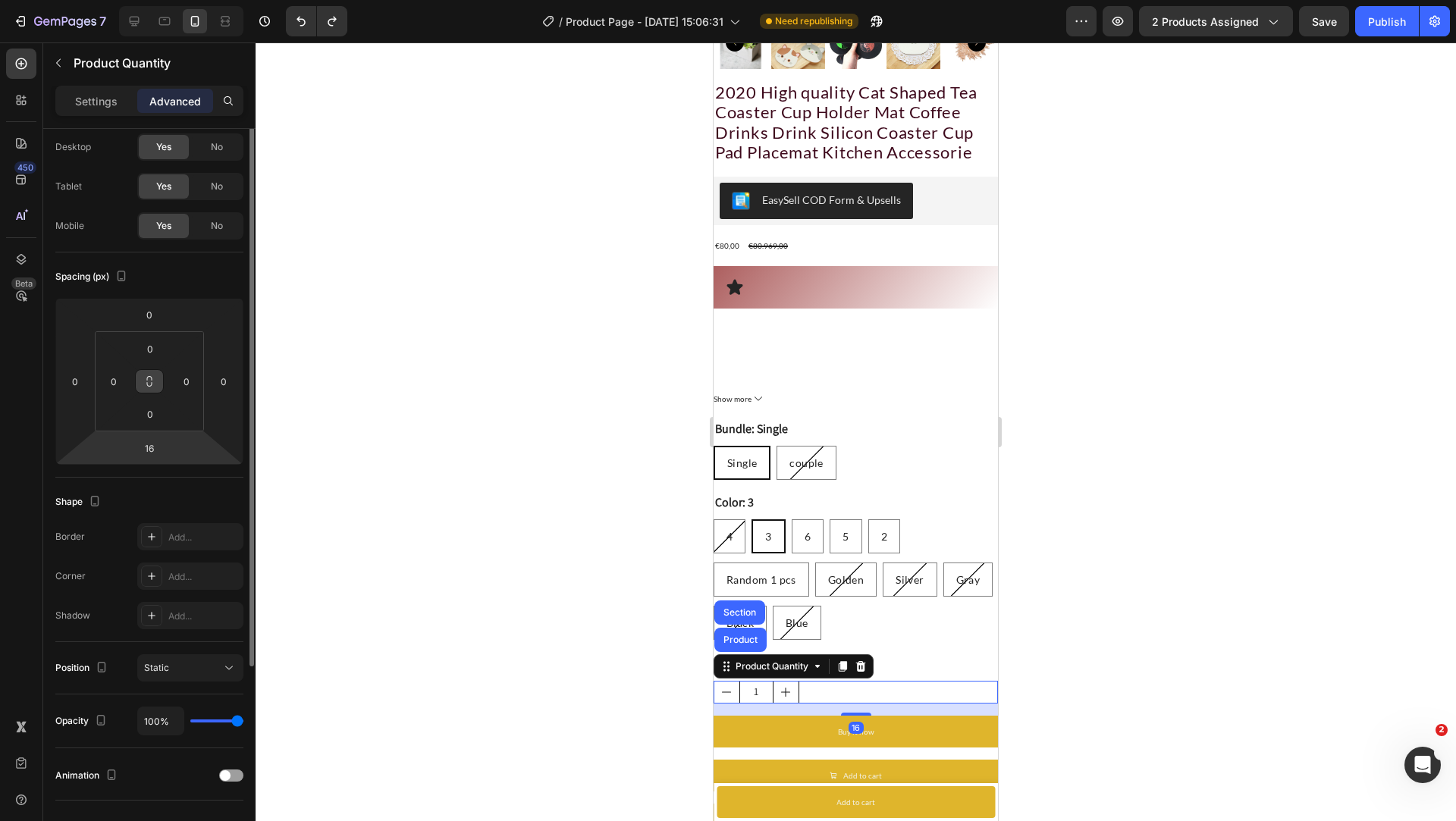
scroll to position [0, 0]
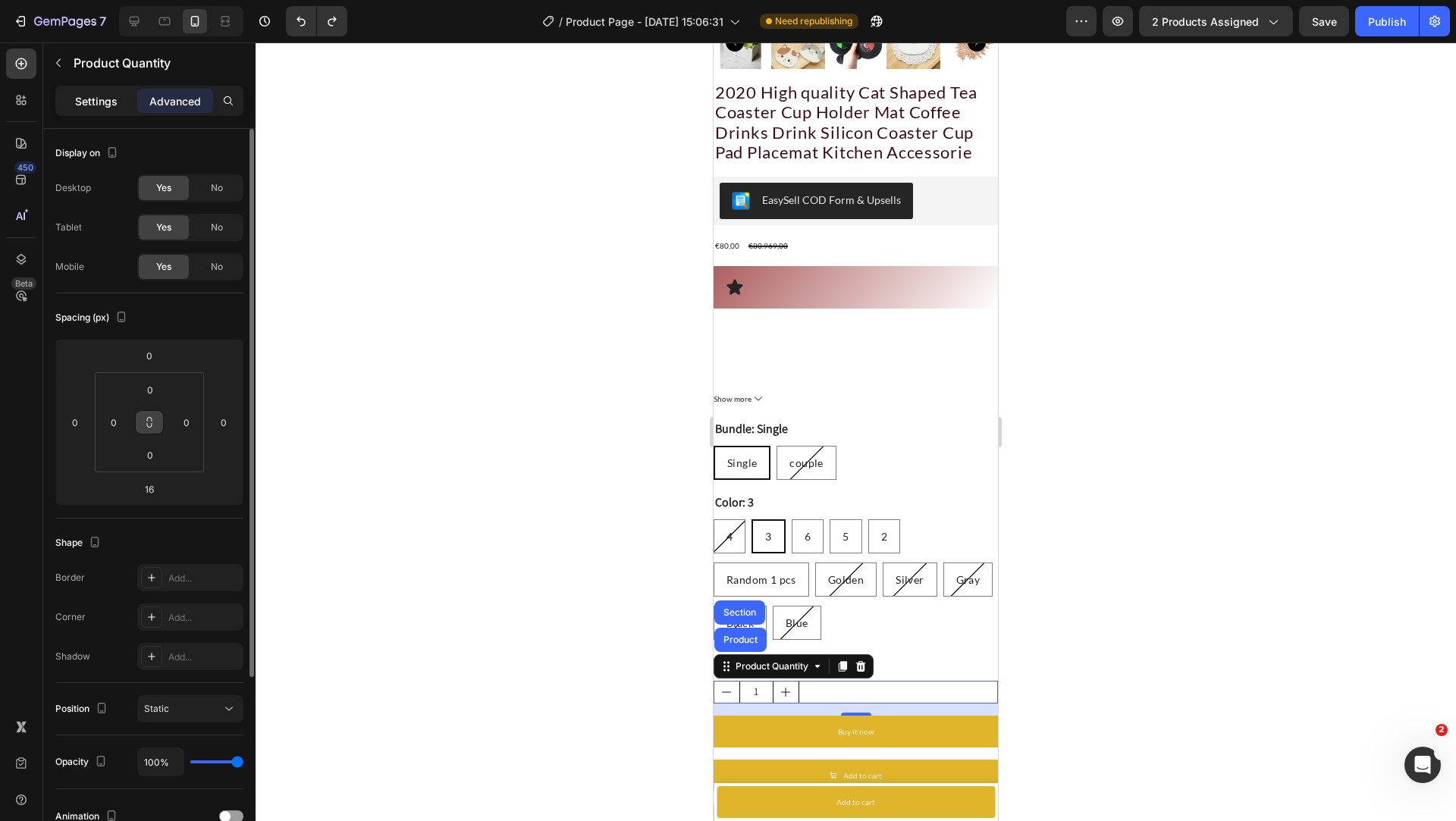
click at [92, 108] on p "Settings" at bounding box center [96, 101] width 42 height 16
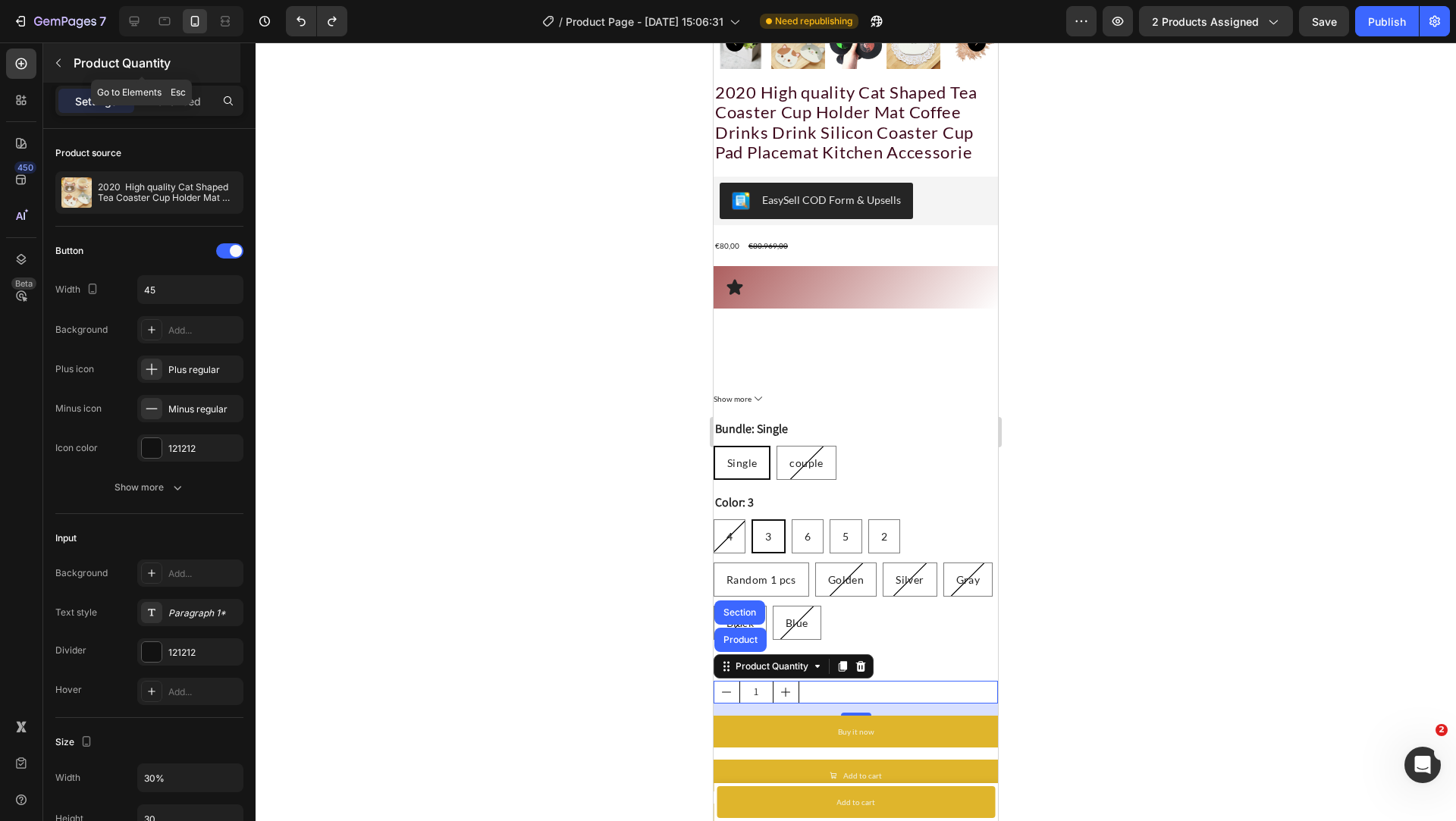
click at [73, 68] on div "Product Quantity" at bounding box center [142, 62] width 197 height 39
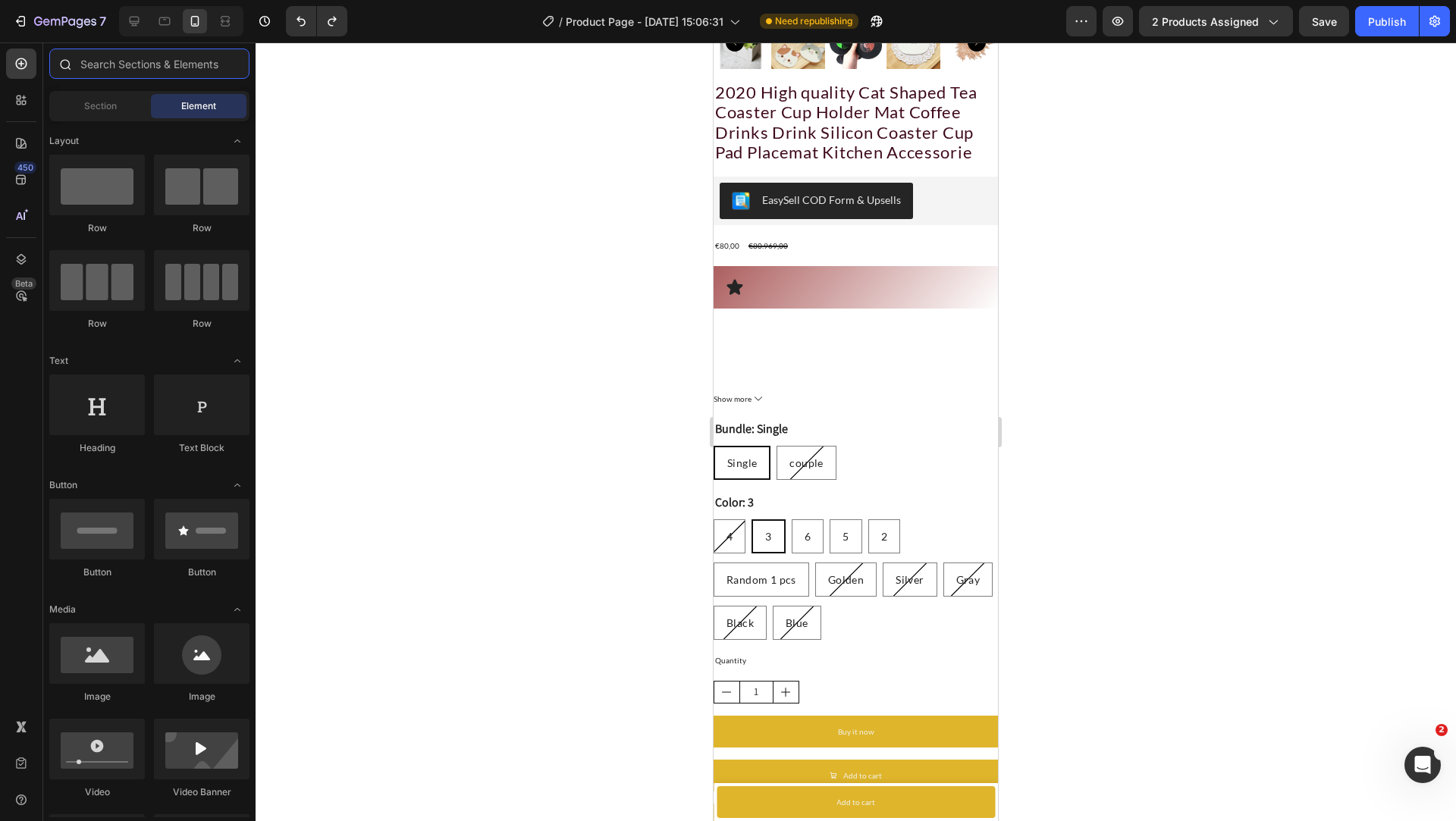
click at [115, 76] on input "text" at bounding box center [149, 63] width 200 height 30
type input "q"
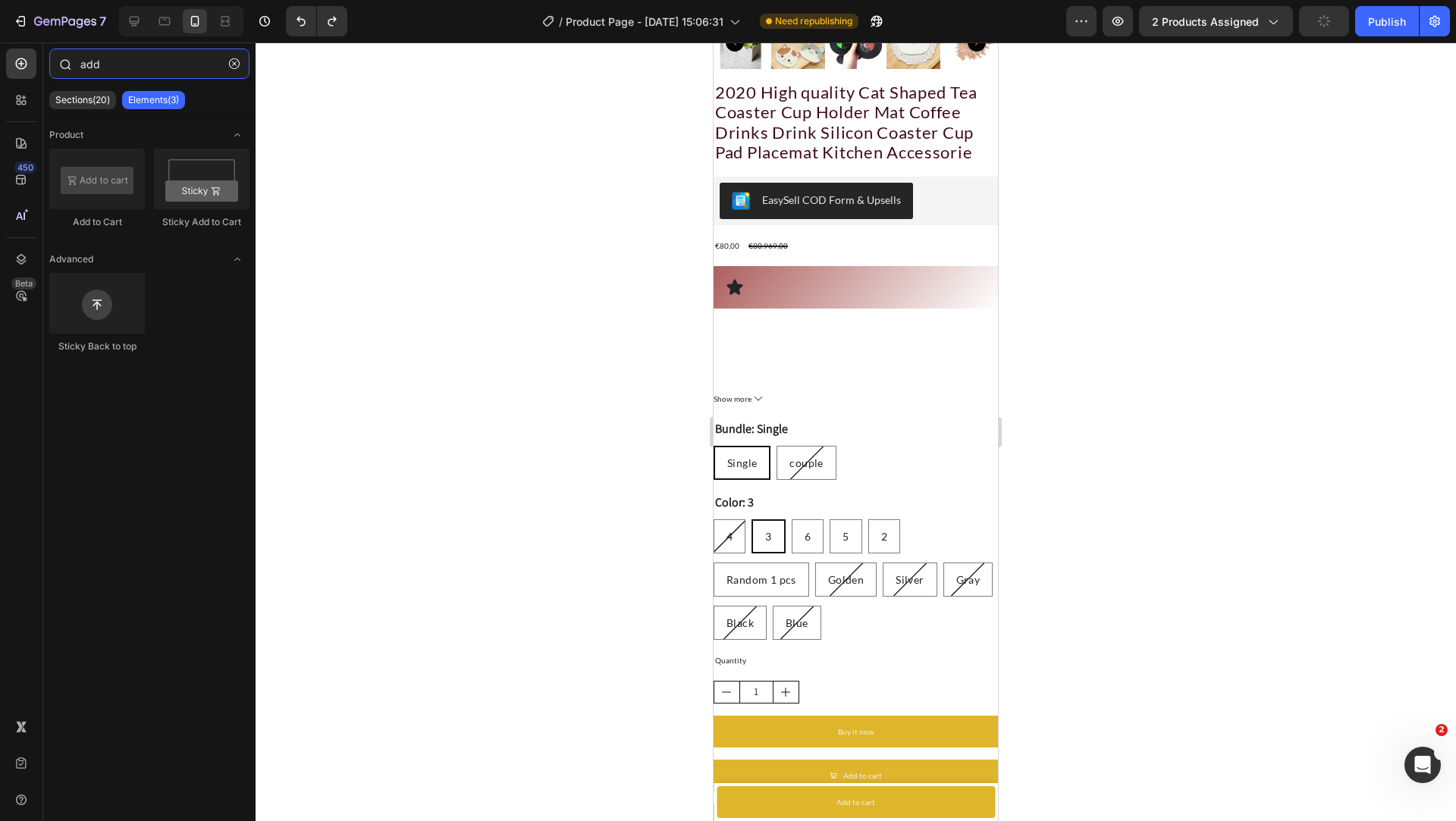
click at [163, 73] on input "add" at bounding box center [149, 63] width 200 height 30
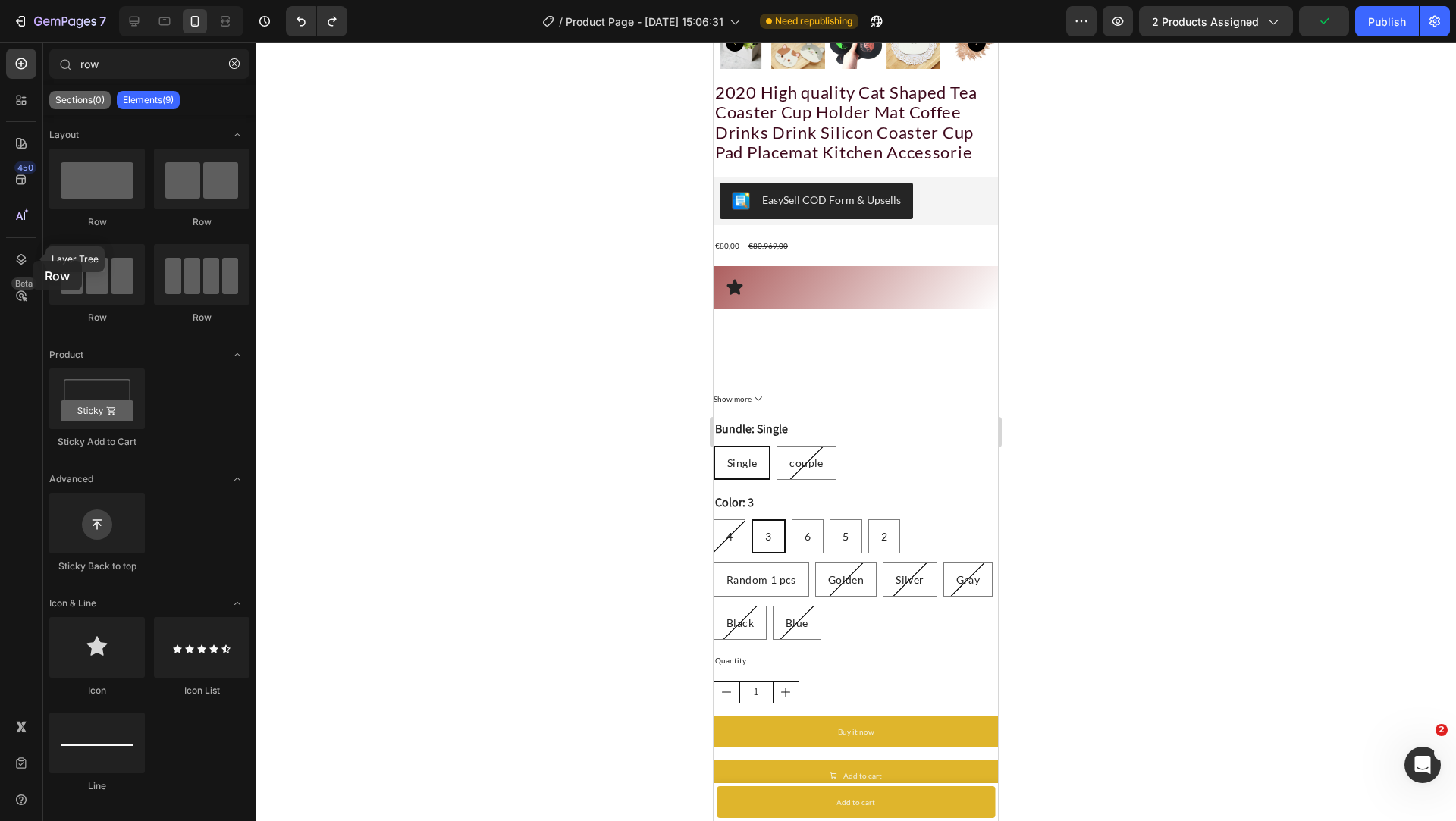
drag, startPoint x: 205, startPoint y: 181, endPoint x: 77, endPoint y: 95, distance: 154.2
click at [75, 95] on div "row Sections(0) Elements(9) We couldn’t find any matches for “row” Suggestions:…" at bounding box center [149, 430] width 212 height 763
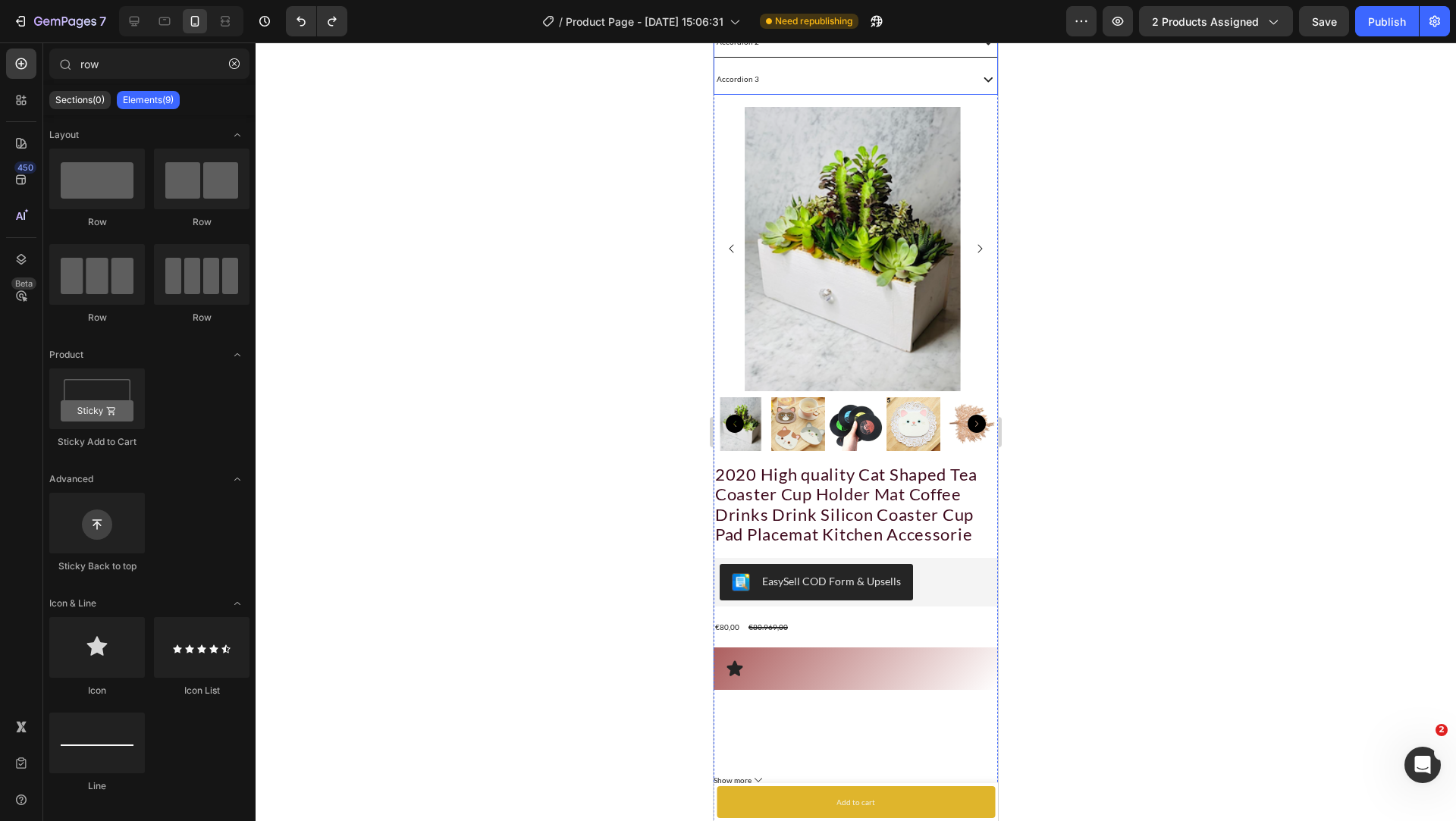
scroll to position [1291, 0]
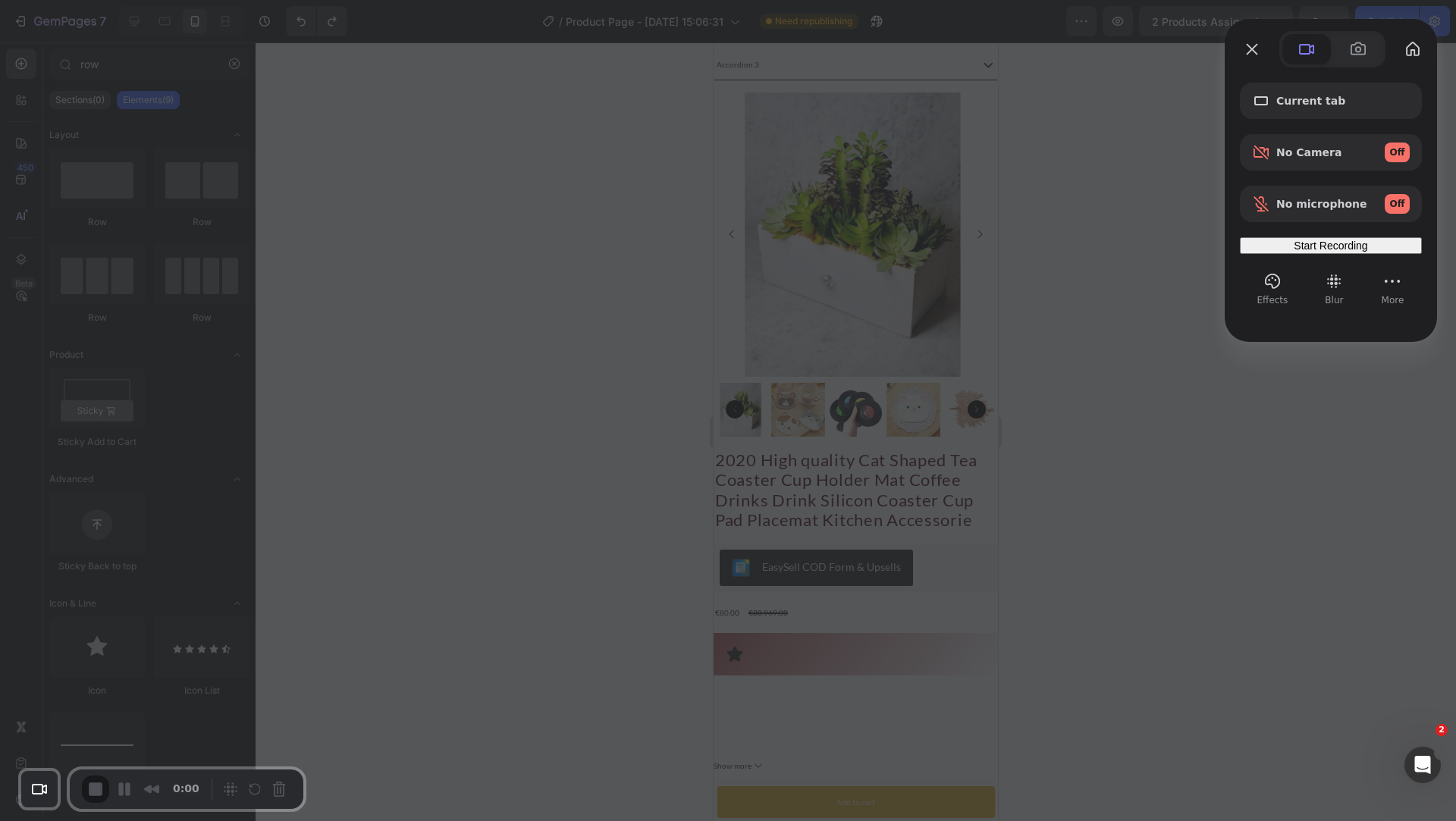
click at [1319, 251] on span "Start Recording" at bounding box center [1331, 246] width 74 height 12
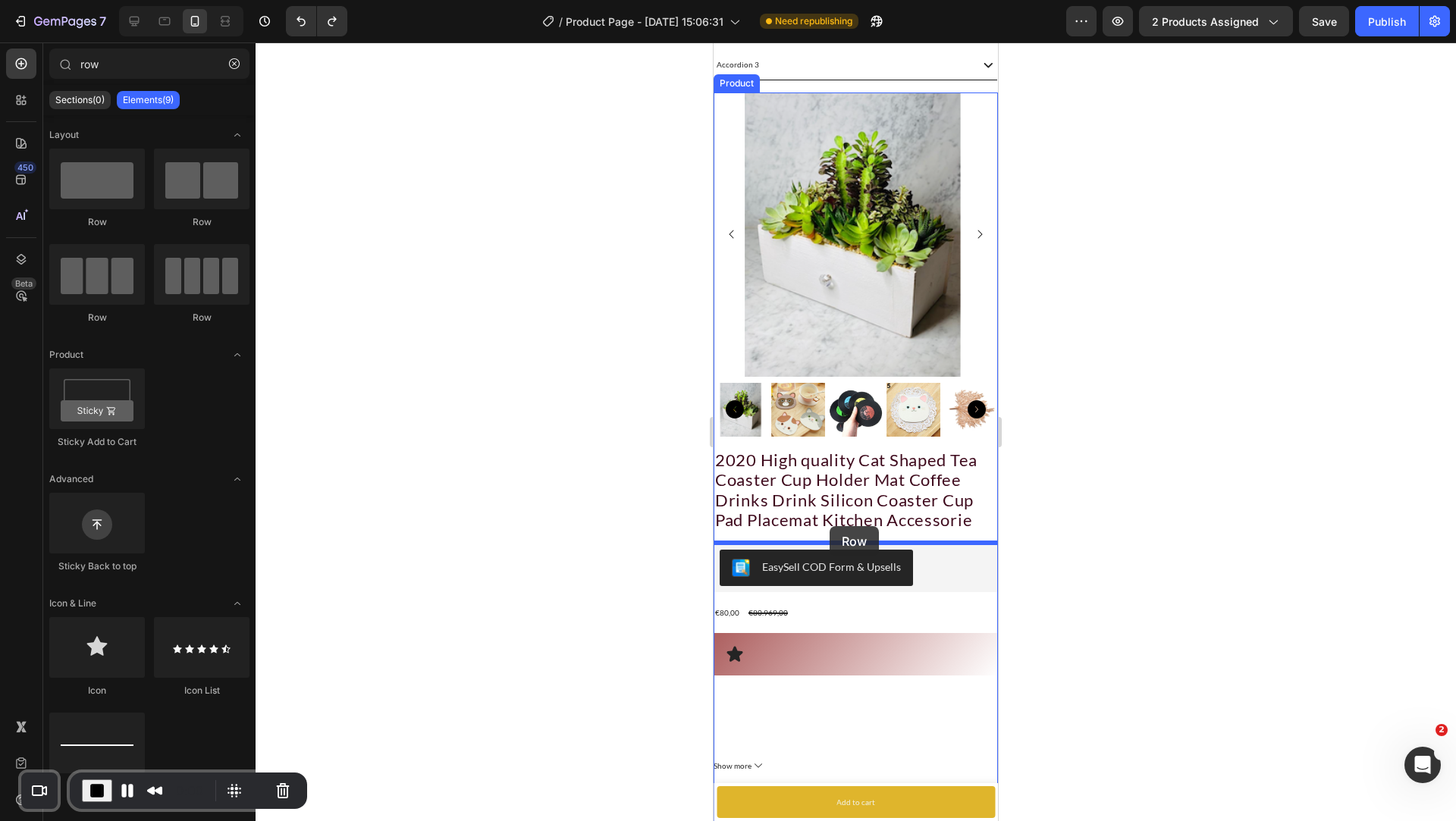
drag, startPoint x: 918, startPoint y: 220, endPoint x: 830, endPoint y: 527, distance: 319.4
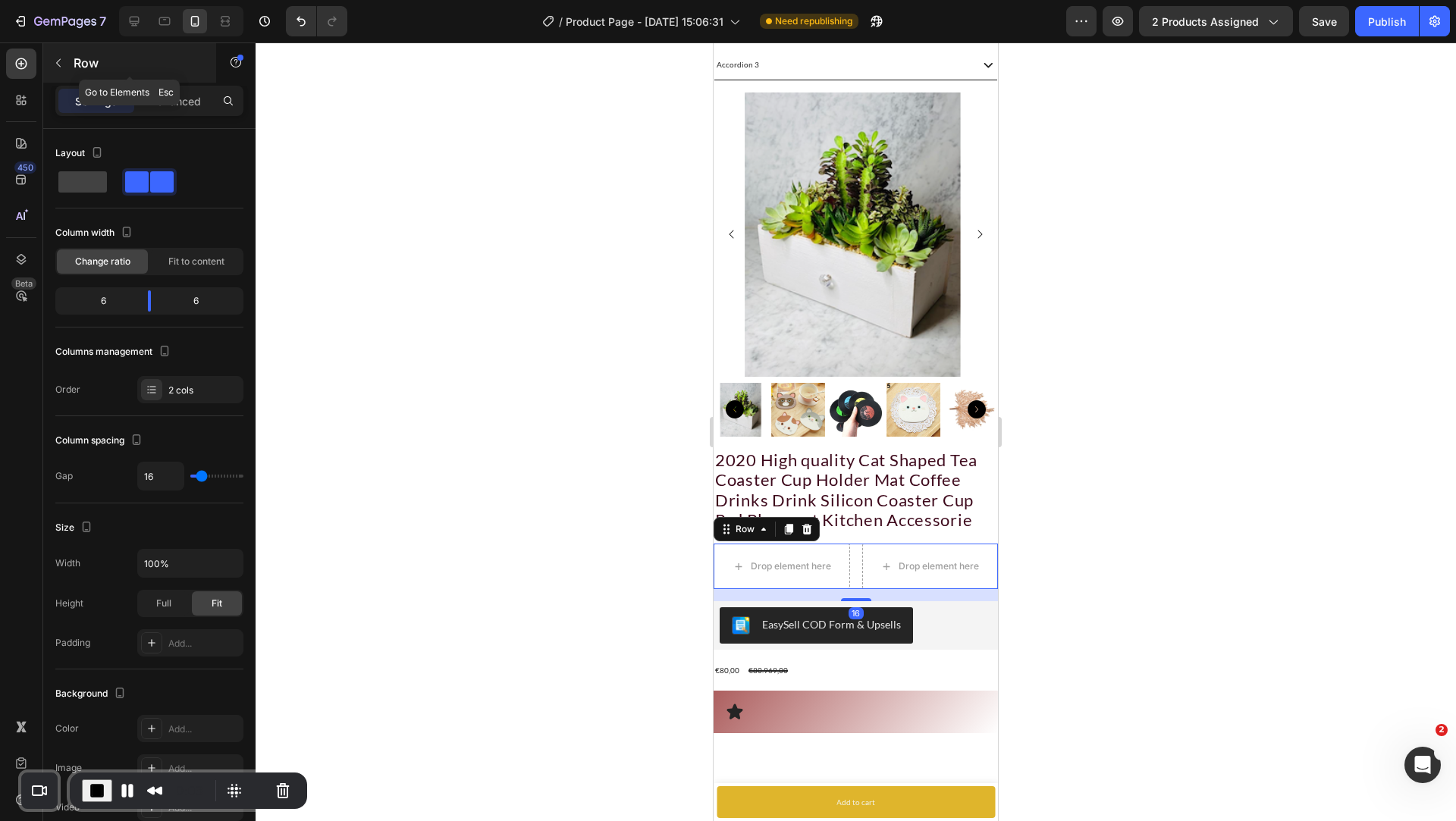
click at [53, 58] on icon "button" at bounding box center [58, 63] width 12 height 12
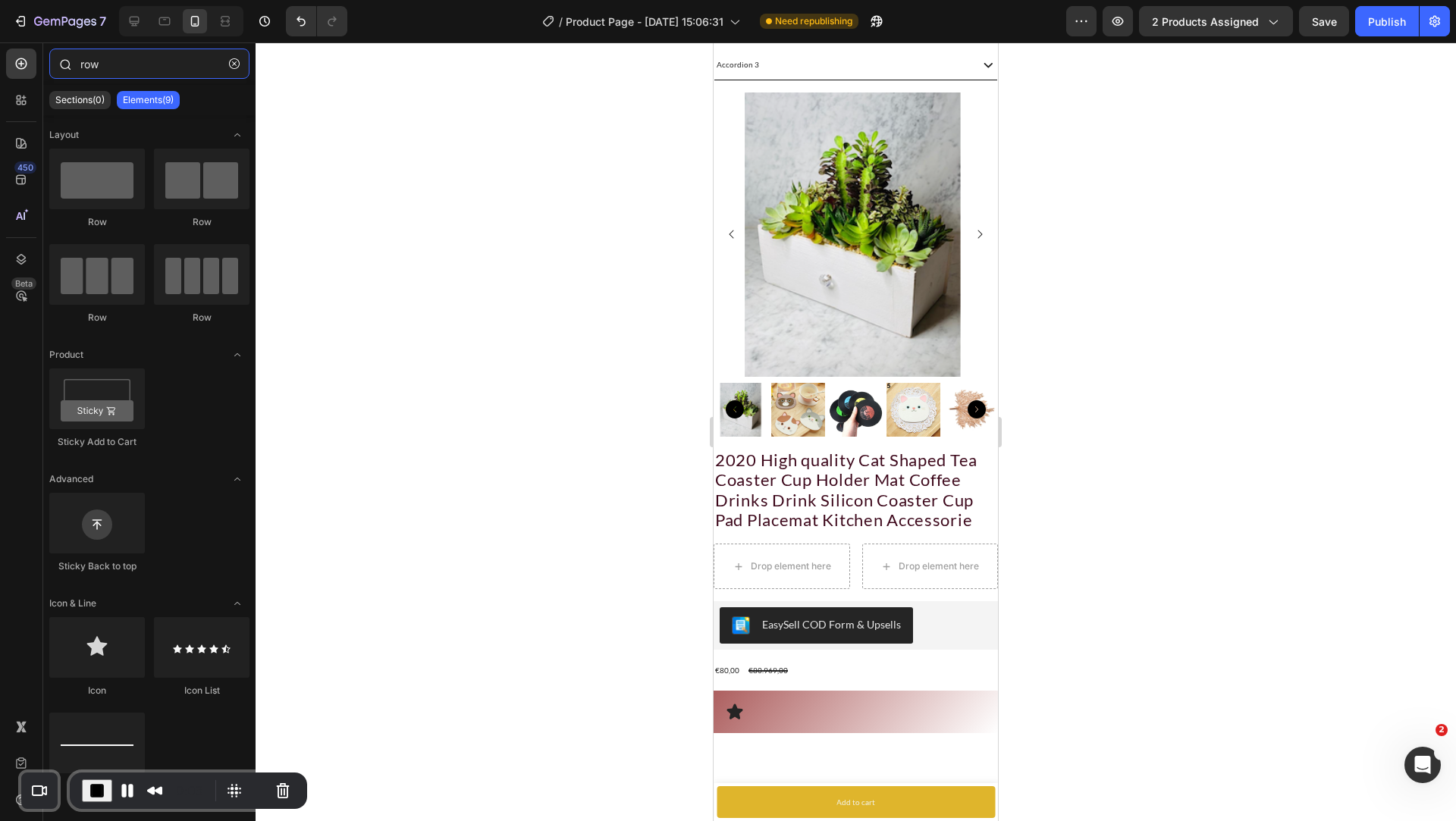
click at [131, 58] on input "row" at bounding box center [149, 63] width 200 height 30
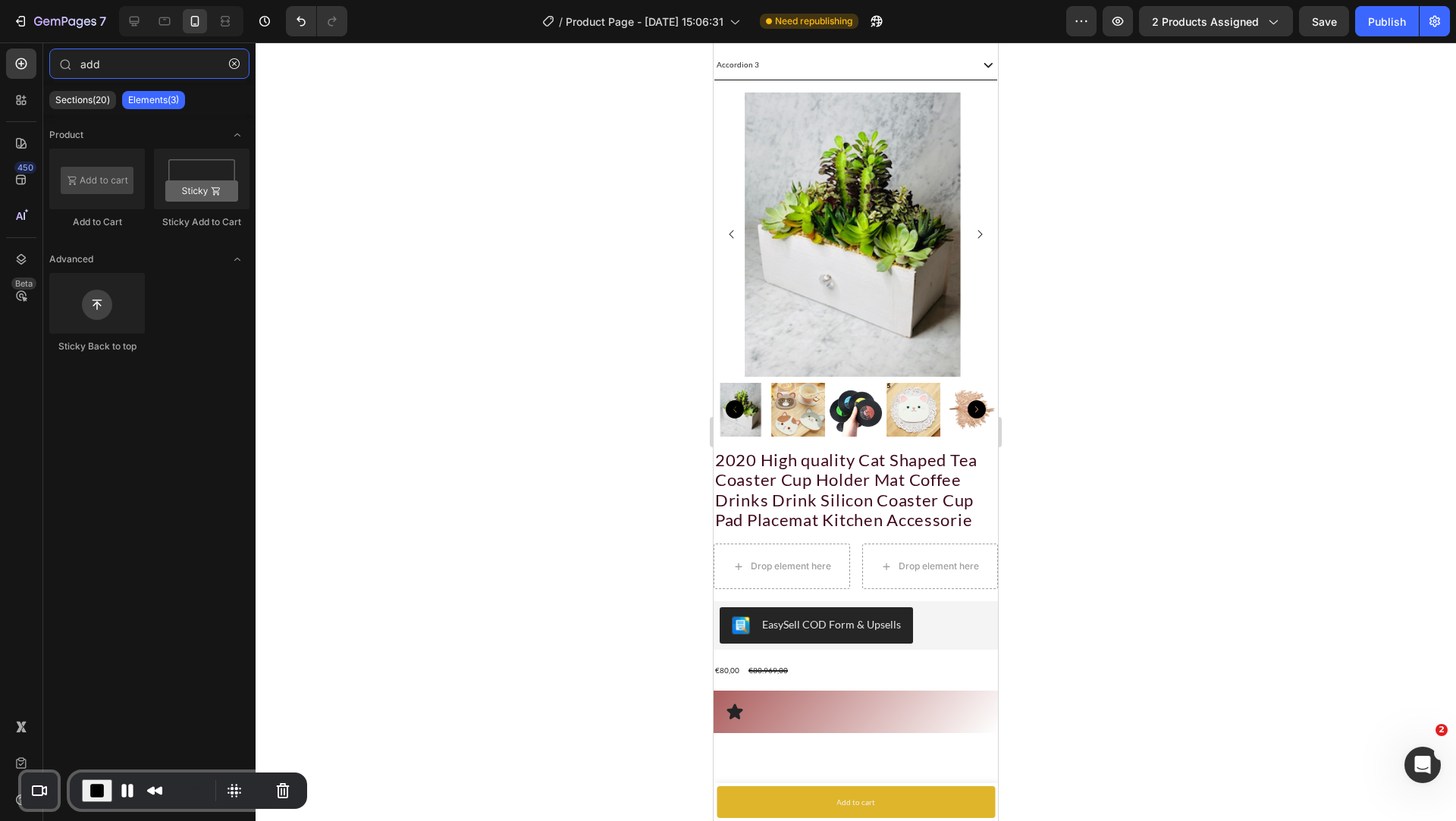
type input "add"
drag, startPoint x: 1297, startPoint y: 272, endPoint x: 741, endPoint y: 556, distance: 624.3
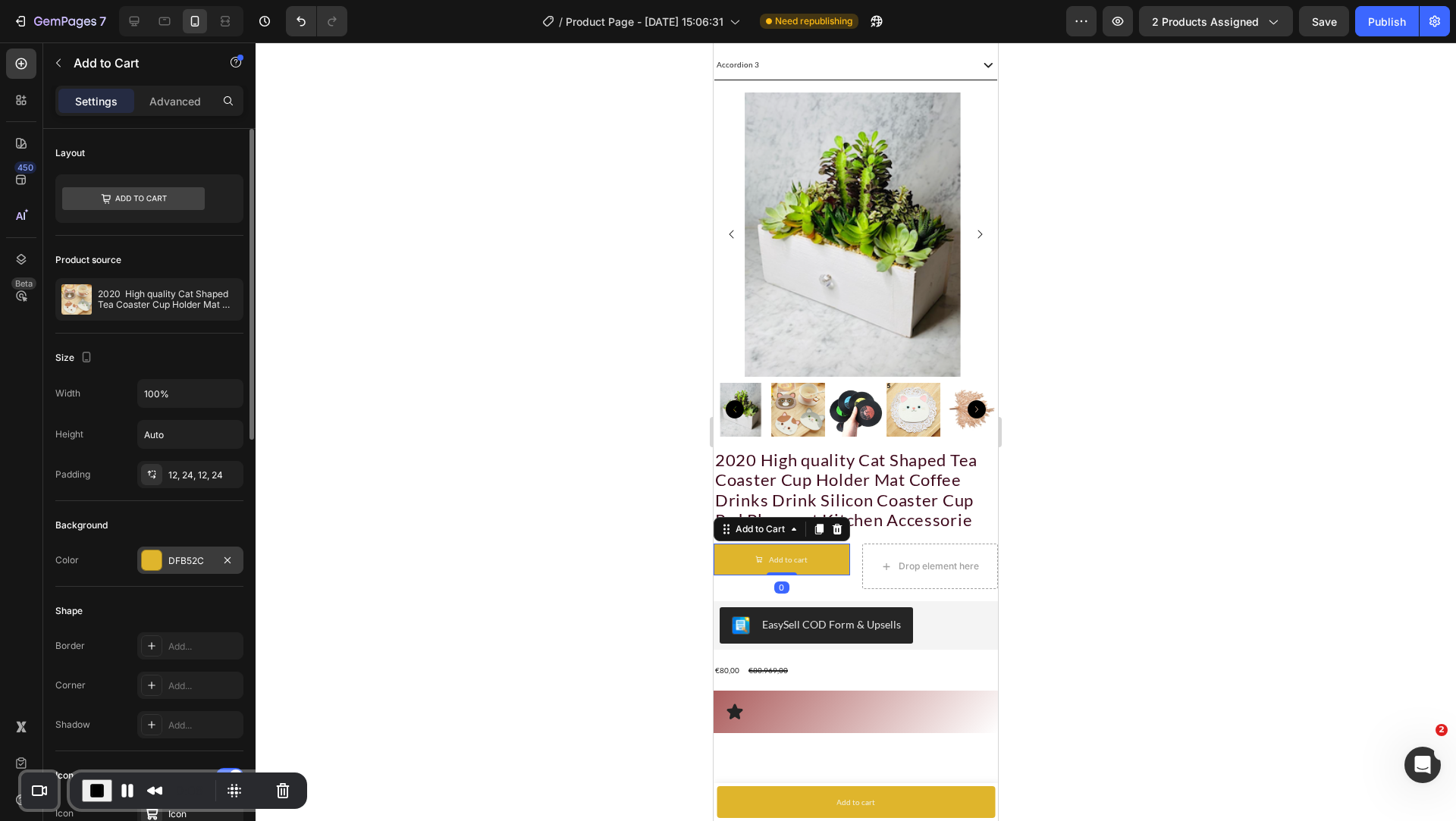
click at [164, 561] on div "DFB52C" at bounding box center [190, 560] width 106 height 27
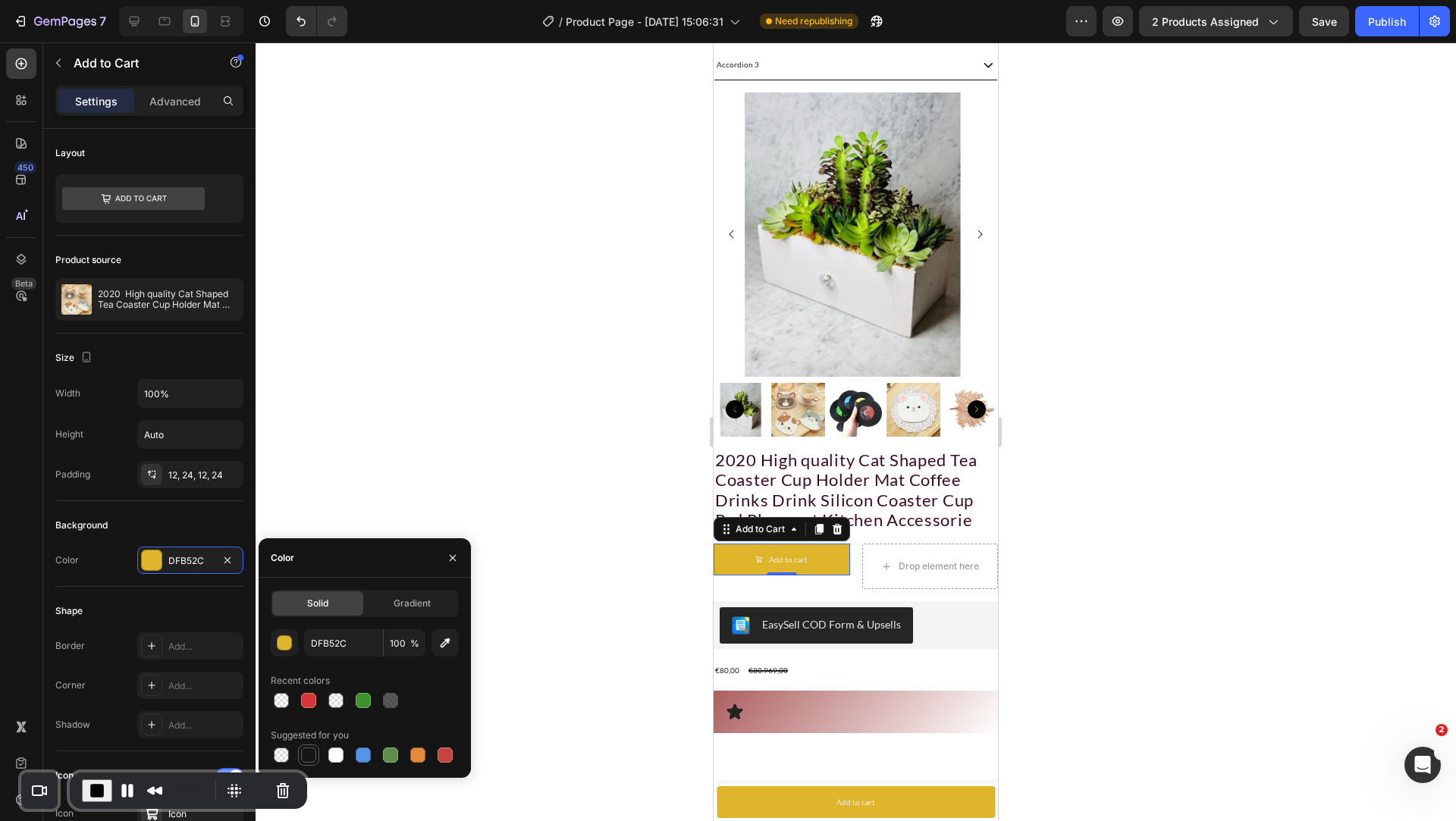
click at [312, 748] on div at bounding box center [308, 755] width 15 height 15
type input "151515"
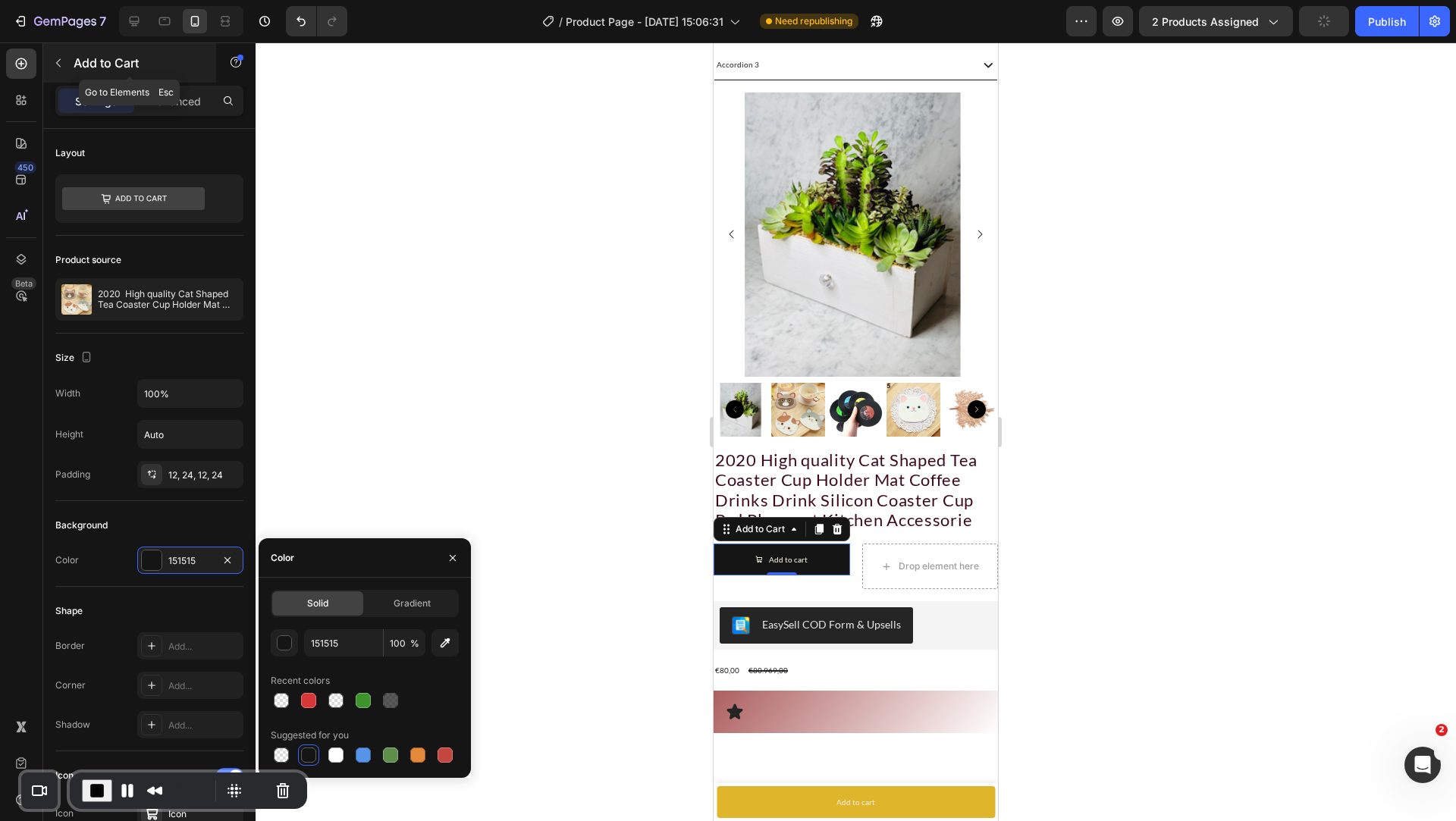
click at [135, 64] on p "Add to Cart" at bounding box center [138, 63] width 129 height 18
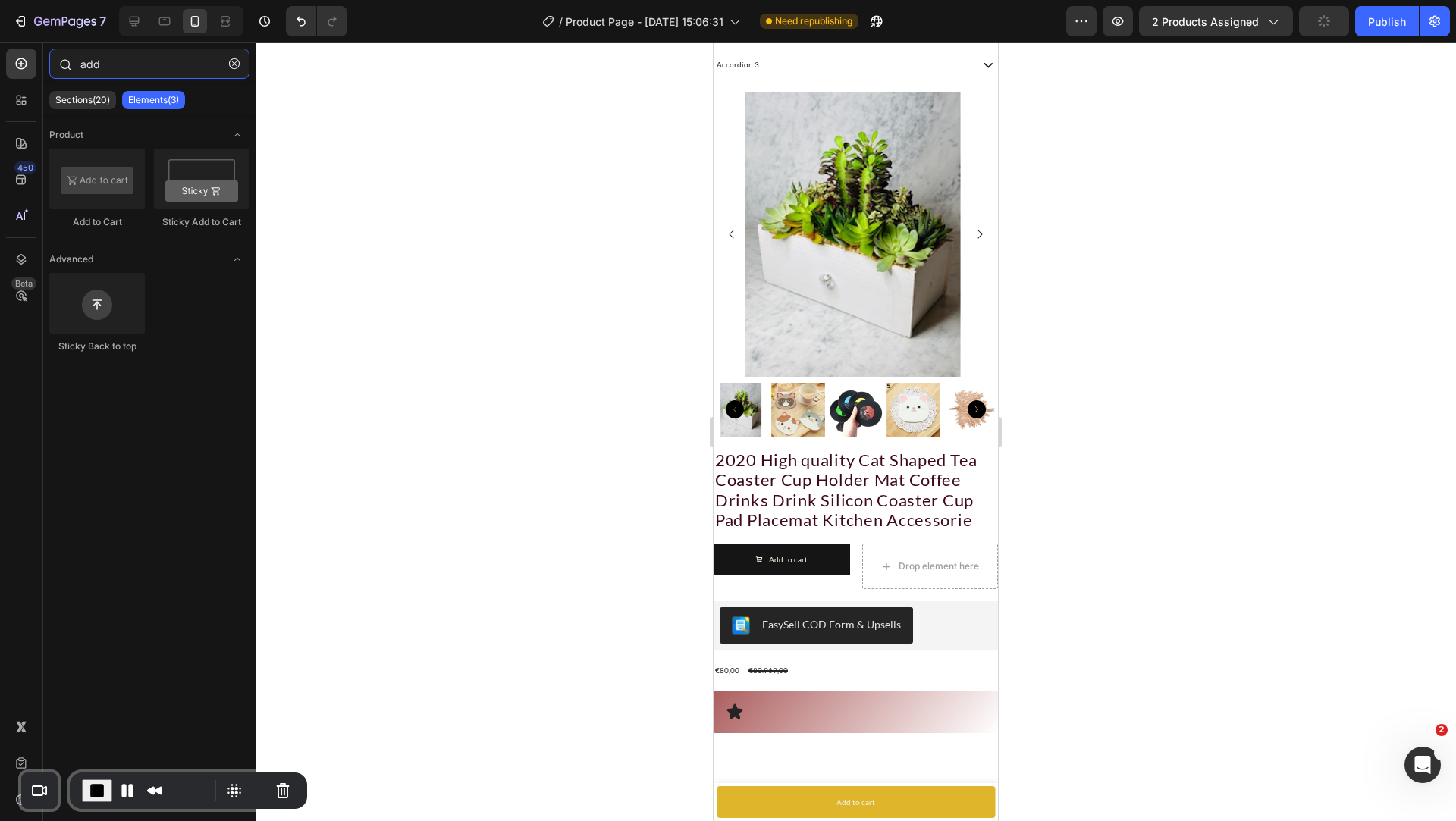
click at [105, 62] on input "add" at bounding box center [149, 63] width 200 height 30
type input "quan"
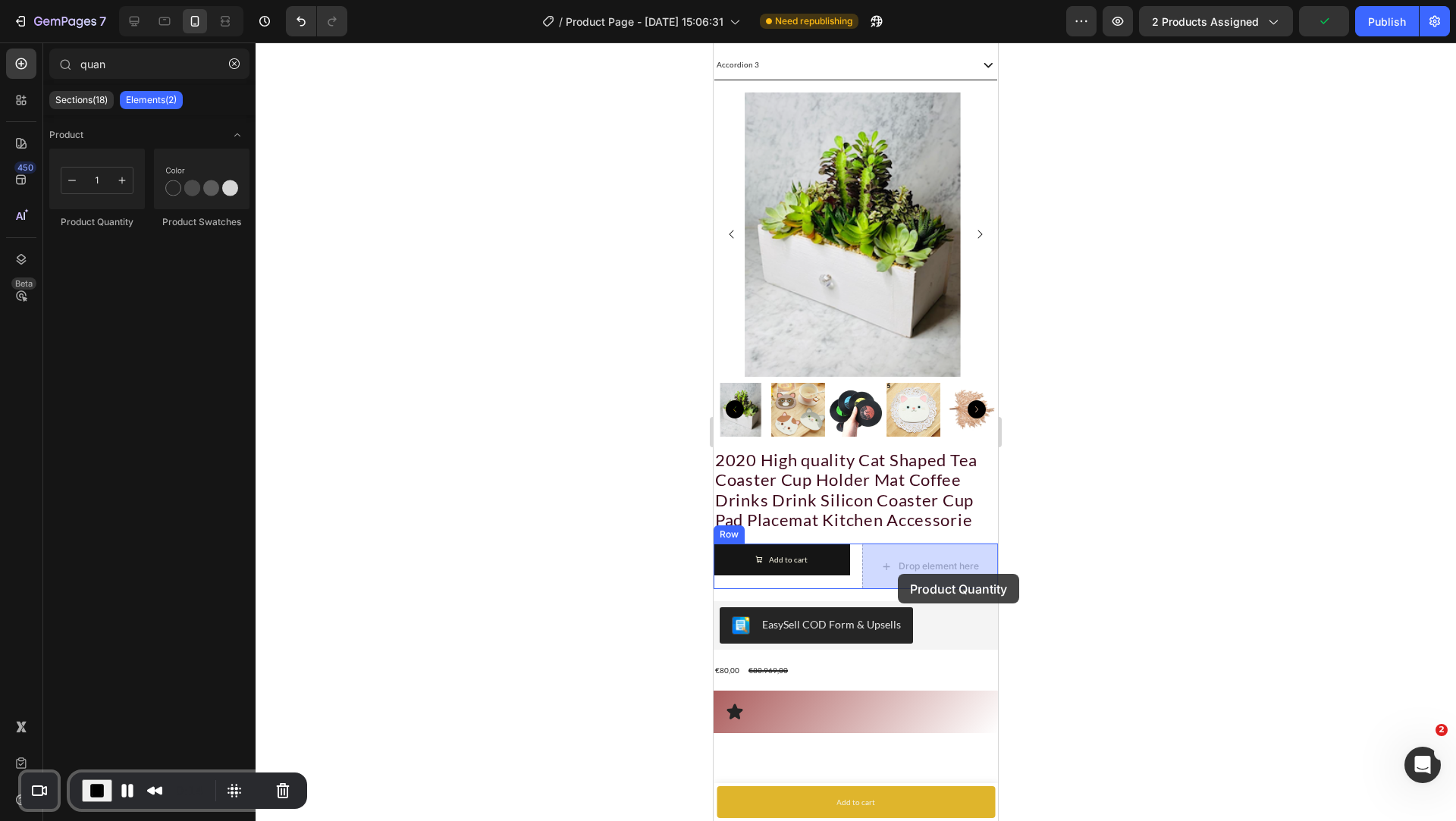
drag, startPoint x: 1016, startPoint y: 218, endPoint x: 828, endPoint y: 481, distance: 323.3
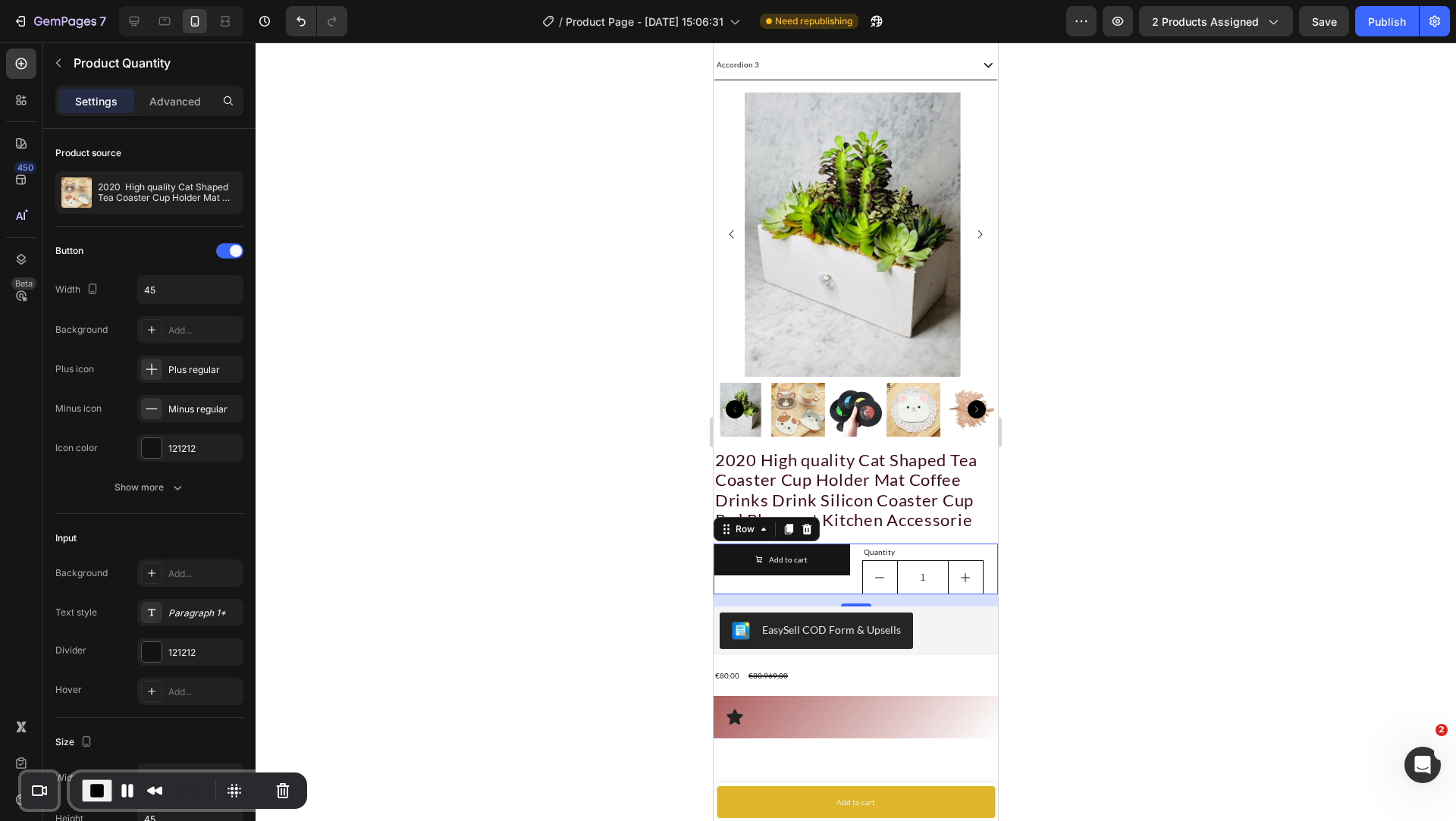
click at [844, 580] on div "Add to cart Add to Cart" at bounding box center [781, 569] width 136 height 51
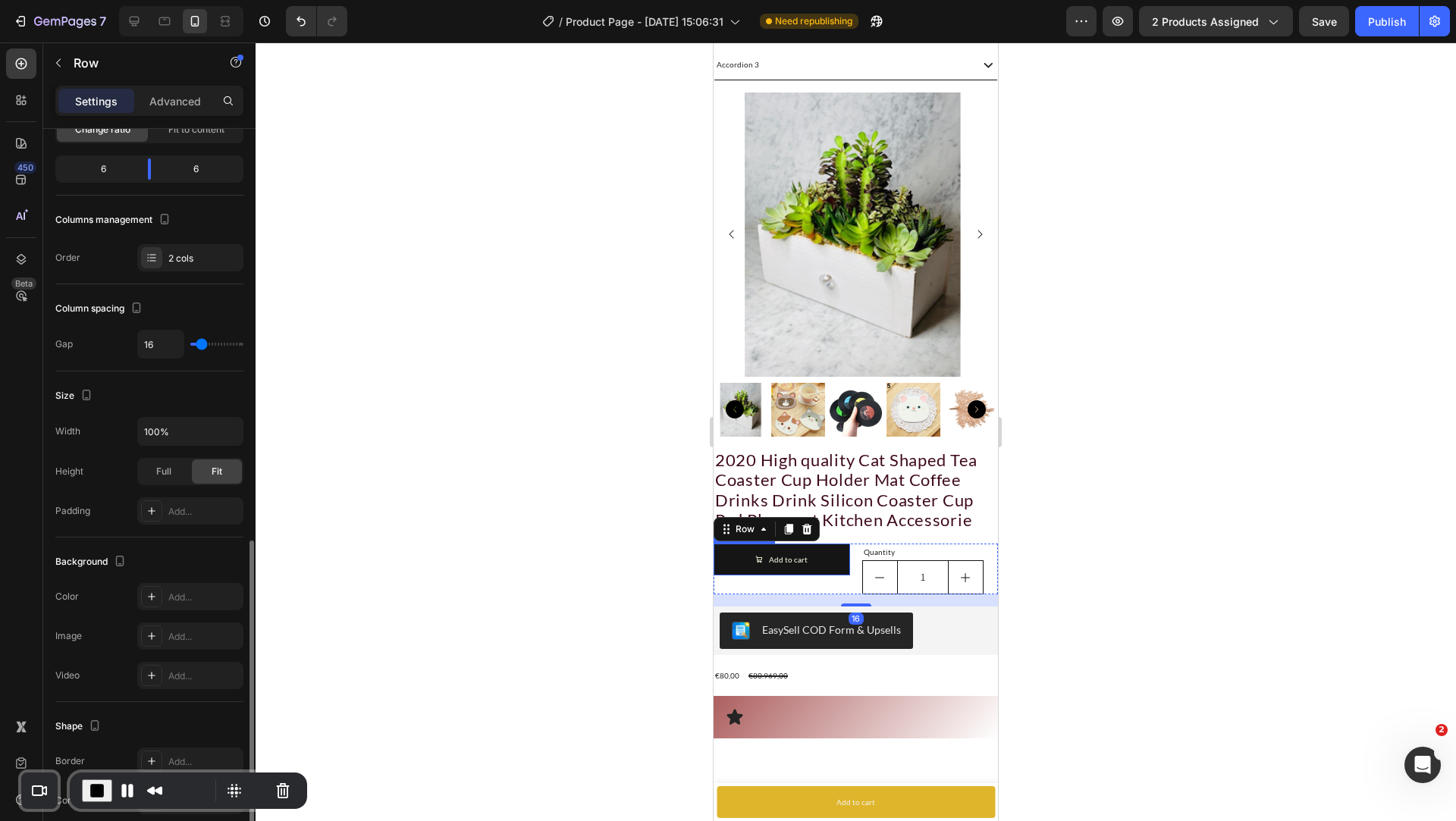
scroll to position [320, 0]
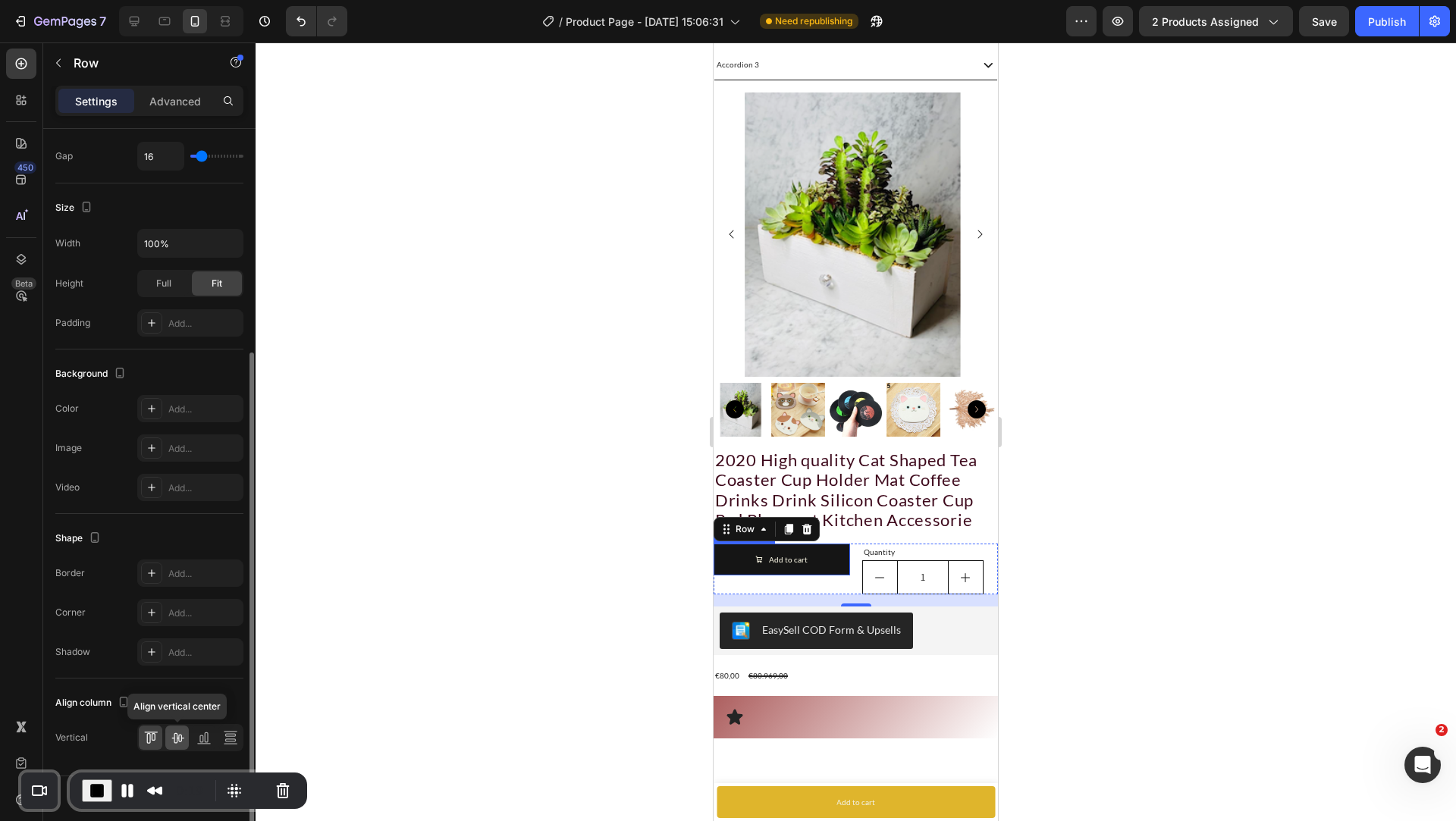
click at [182, 733] on icon at bounding box center [178, 737] width 15 height 15
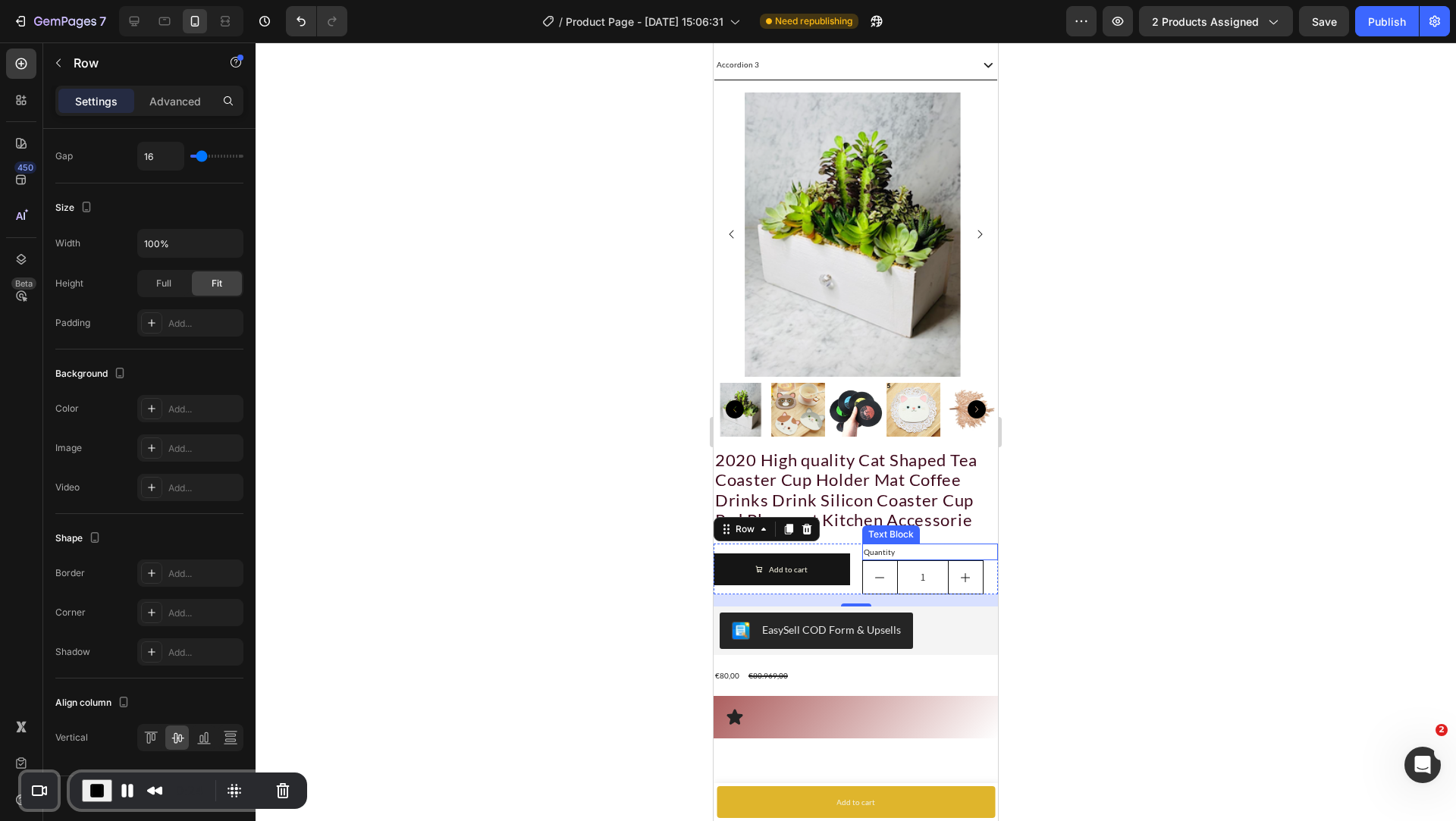
click at [896, 551] on div "Quantity" at bounding box center [930, 552] width 136 height 17
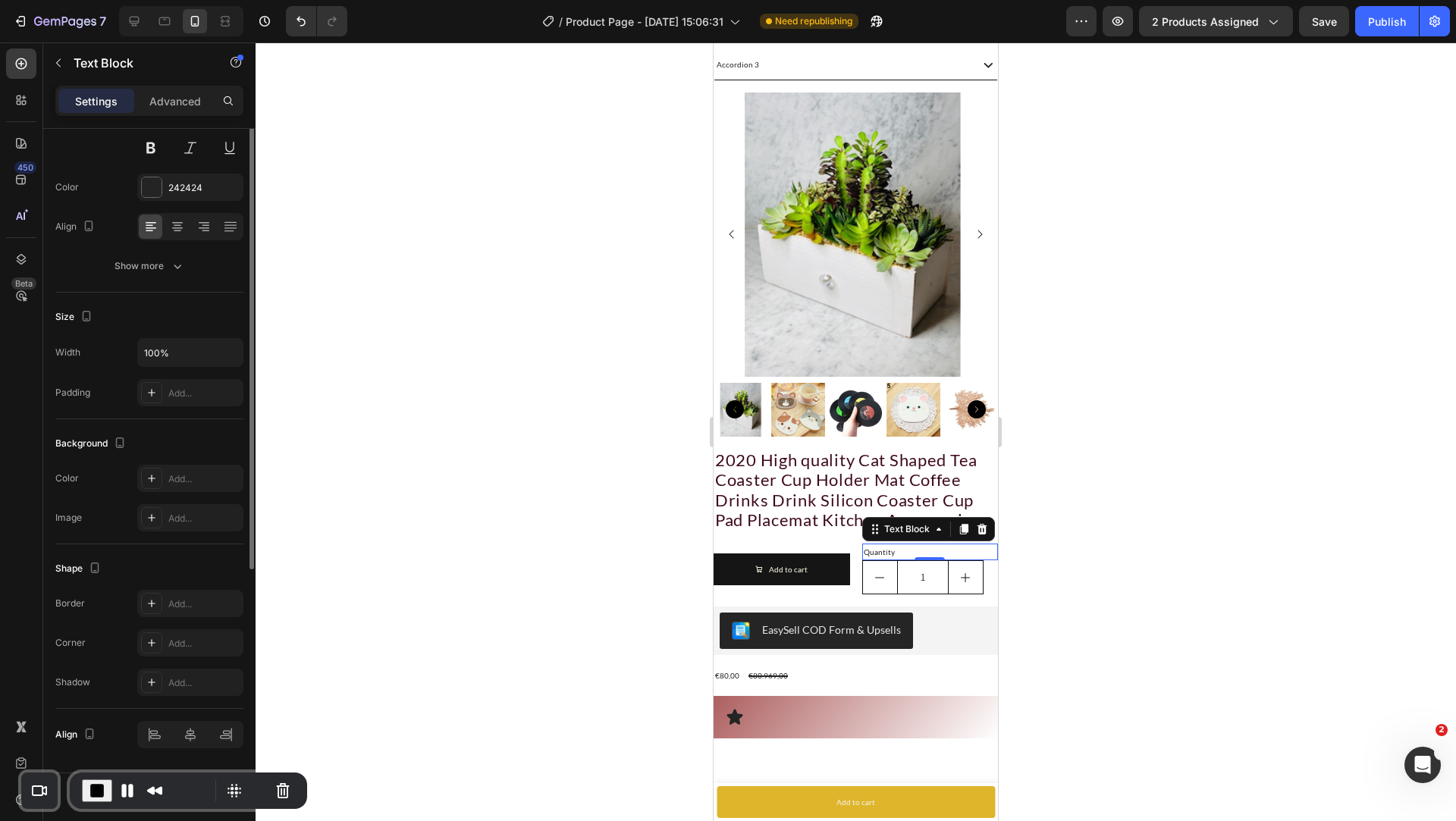
scroll to position [0, 0]
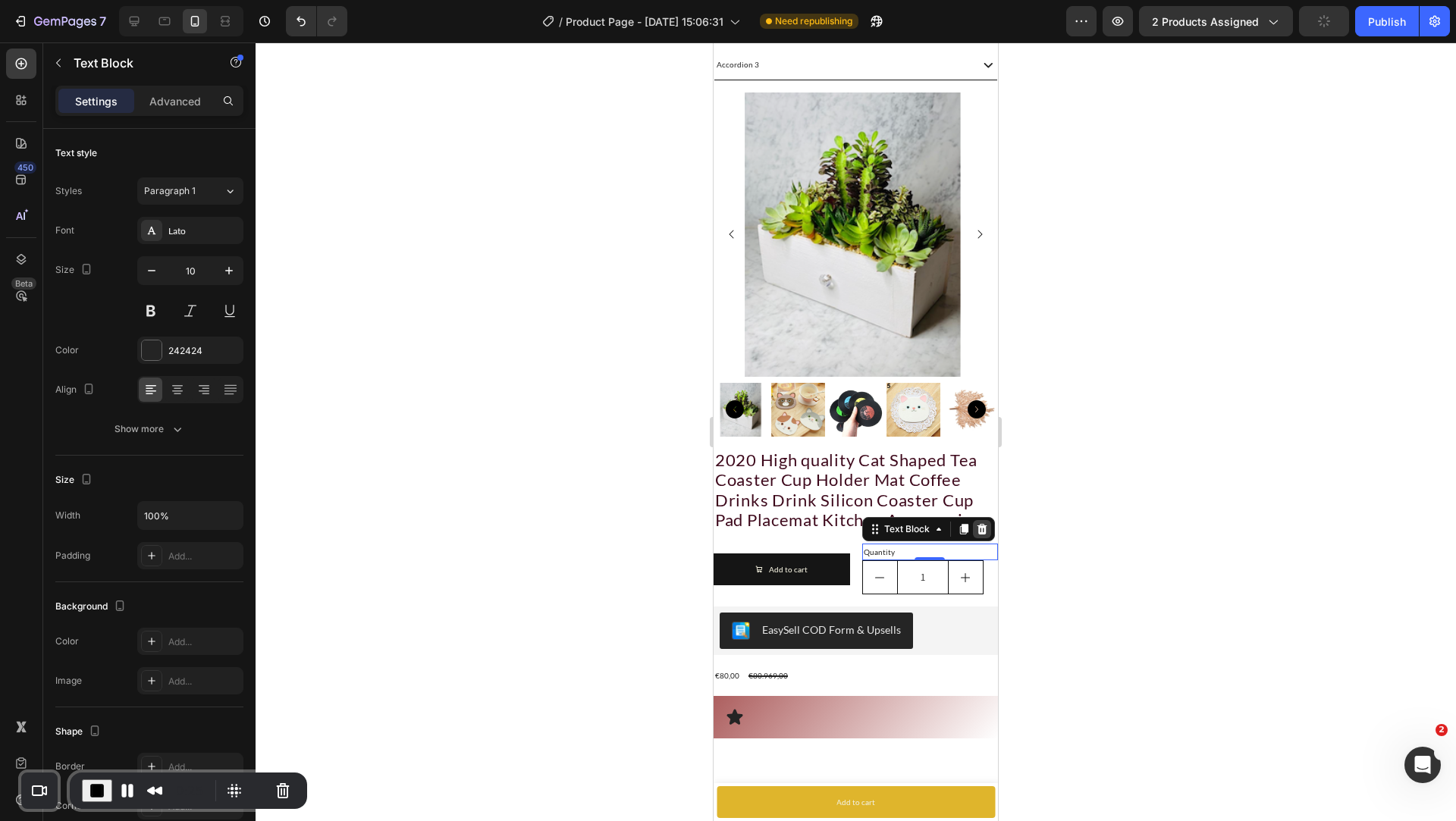
click at [983, 530] on icon at bounding box center [981, 529] width 10 height 11
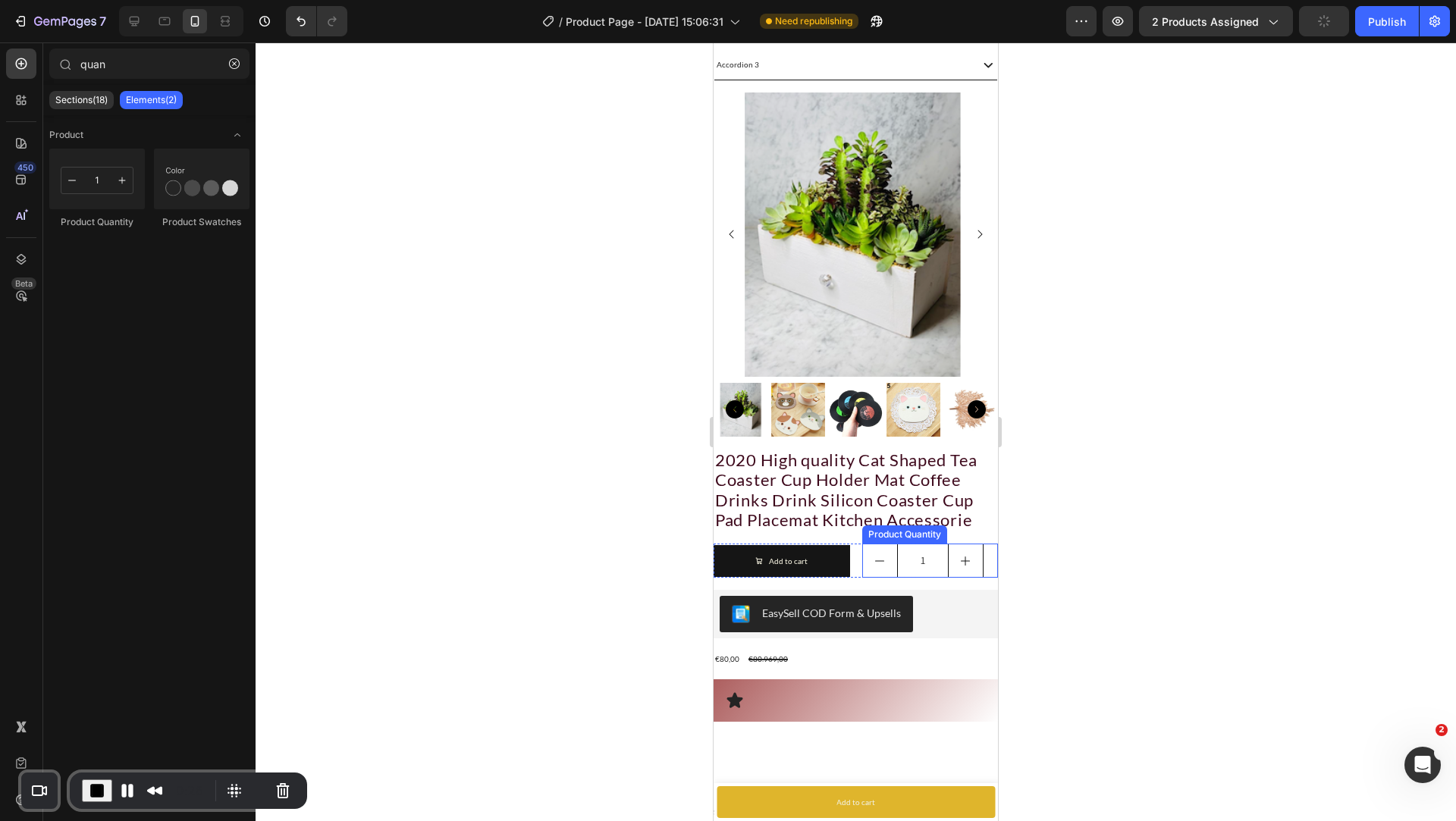
click at [985, 548] on div "1" at bounding box center [930, 560] width 136 height 34
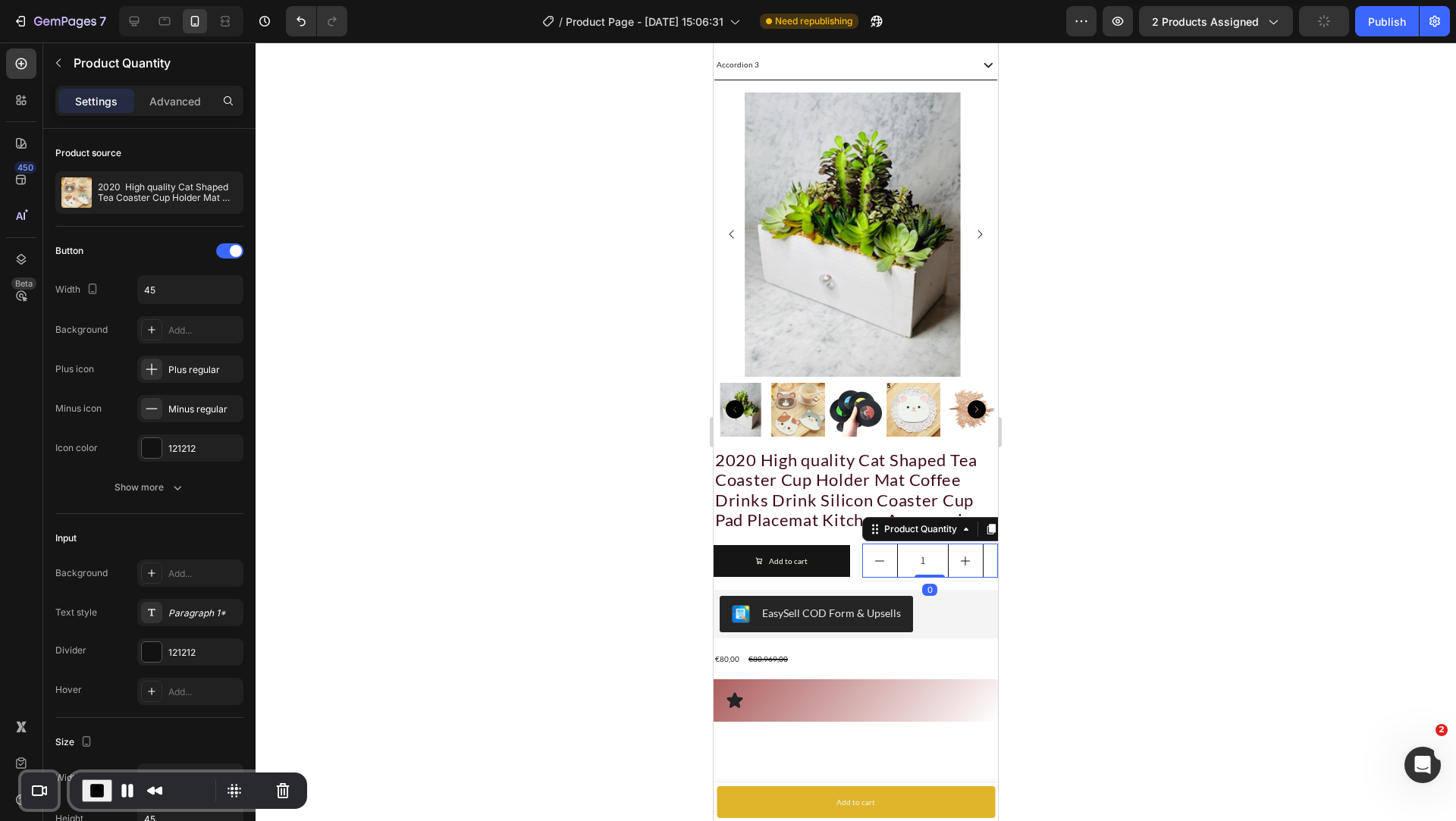
click at [1031, 568] on div at bounding box center [855, 431] width 1201 height 779
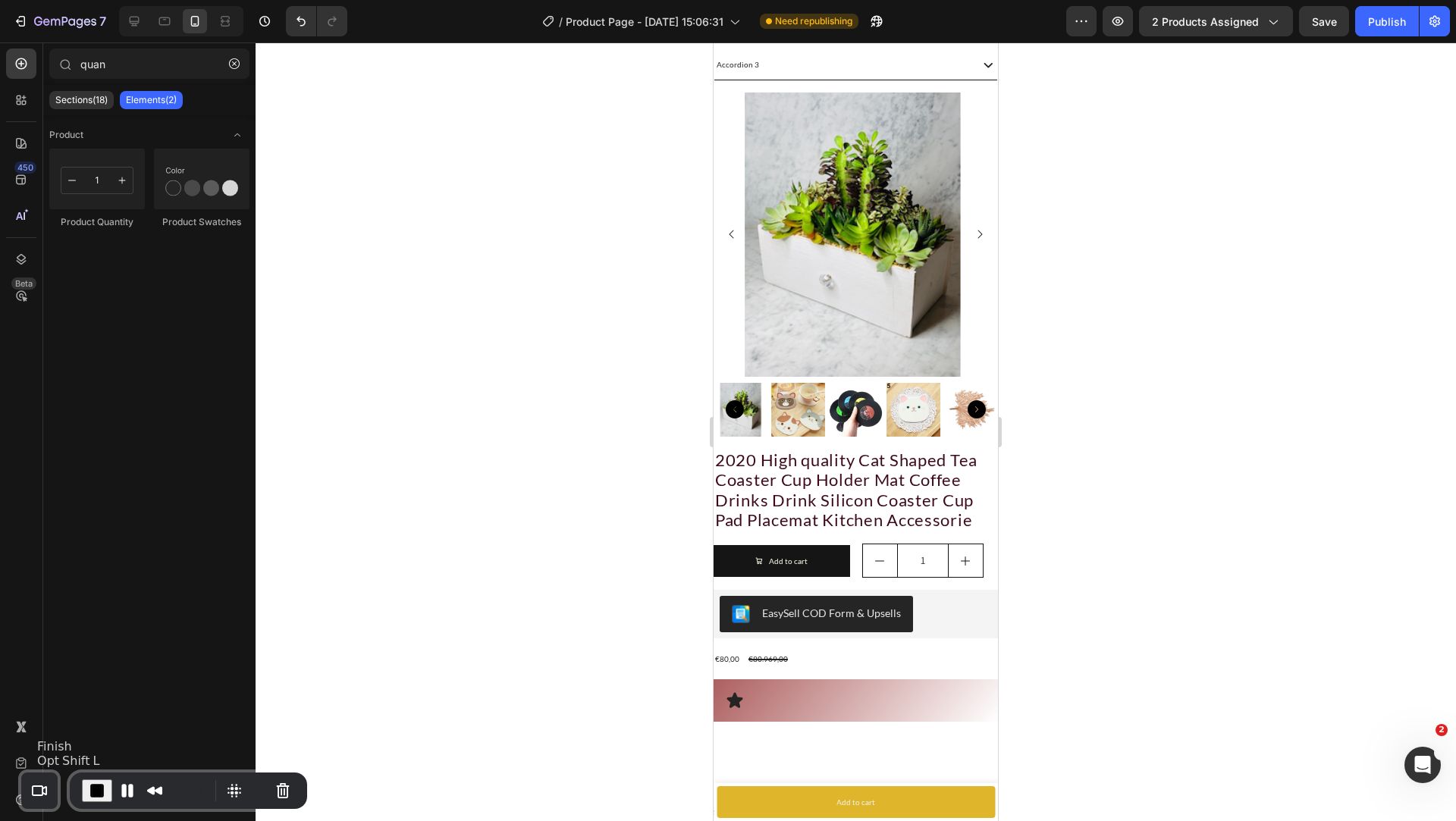
click at [90, 790] on span "End Recording" at bounding box center [97, 790] width 18 height 18
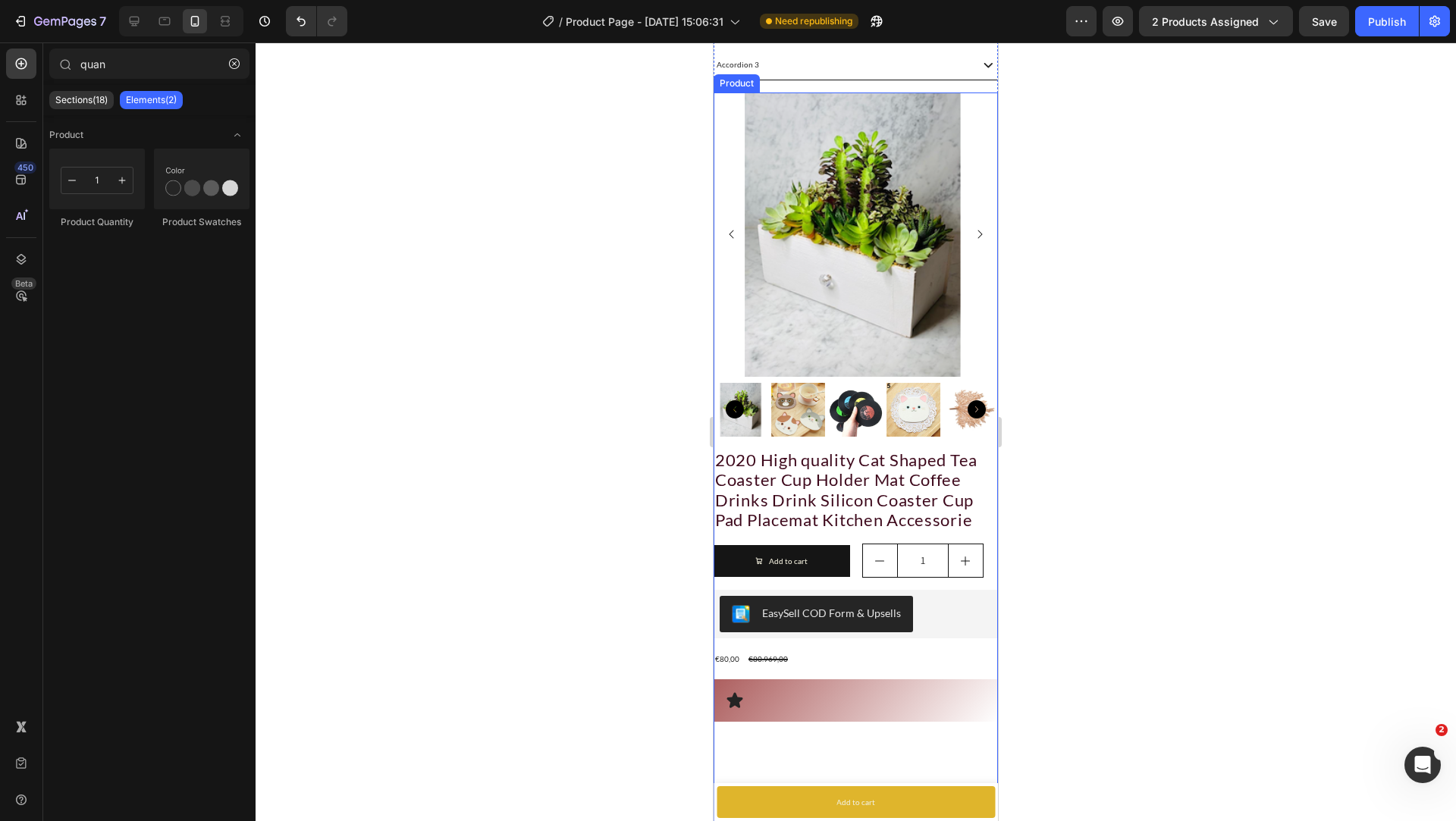
drag, startPoint x: 853, startPoint y: 585, endPoint x: 855, endPoint y: 564, distance: 21.1
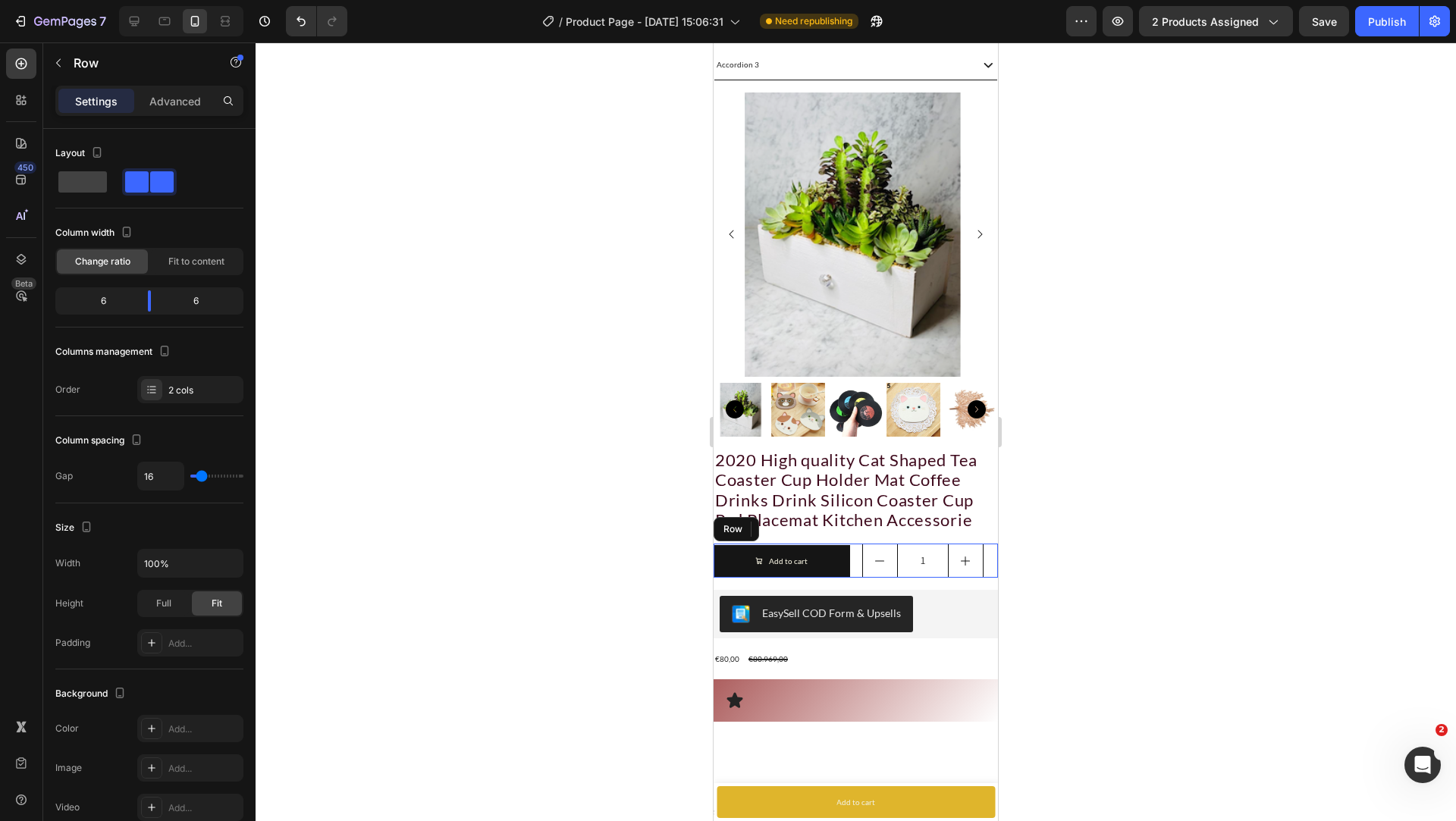
radio input "true"
click at [855, 564] on div "Add to cart Add to Cart 1 Product Quantity Row" at bounding box center [856, 560] width 285 height 34
click at [144, 25] on div at bounding box center [135, 22] width 25 height 25
type input "1200"
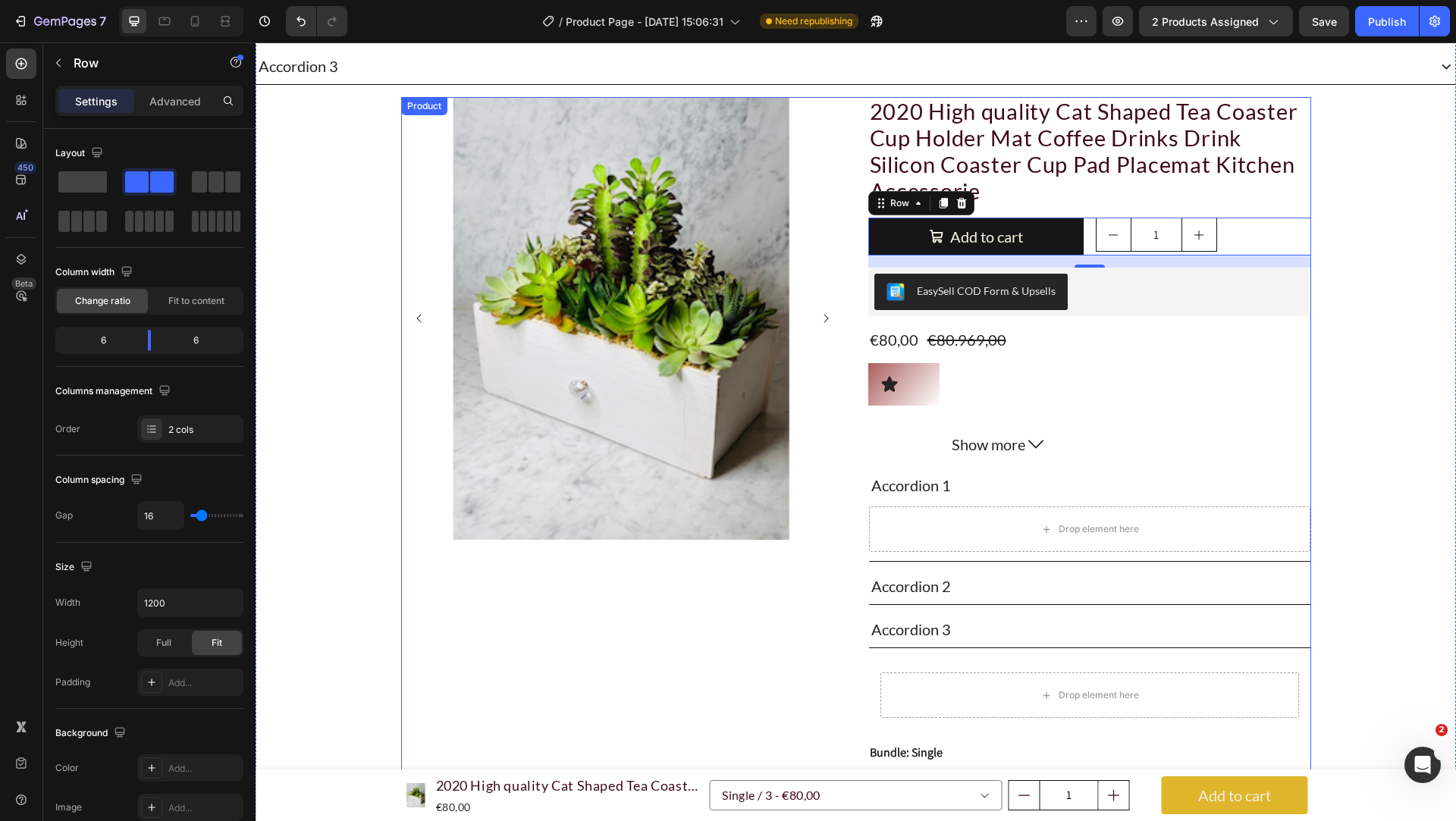
scroll to position [912, 0]
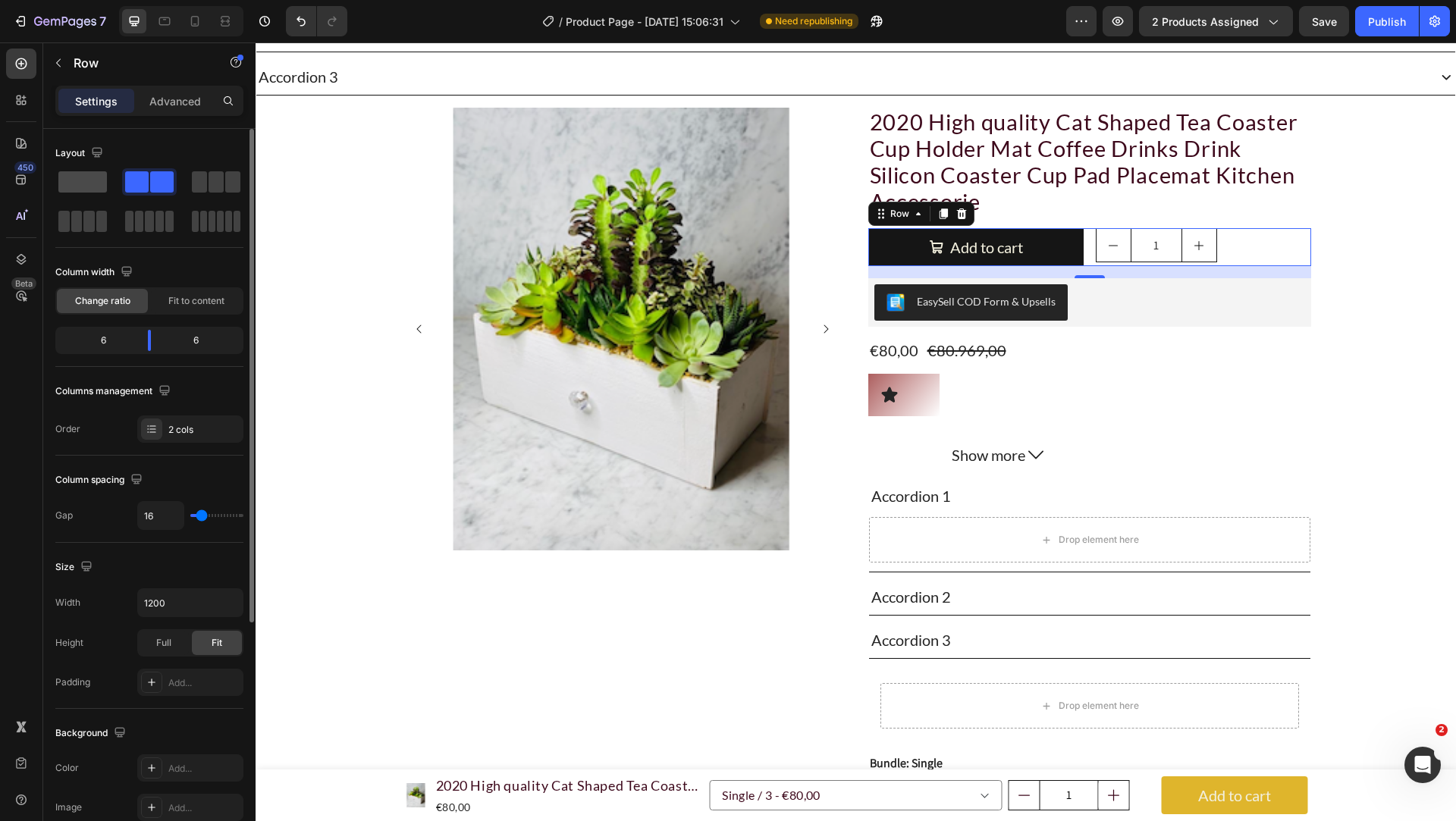
click at [101, 183] on span at bounding box center [82, 182] width 48 height 22
